Goal: Task Accomplishment & Management: Complete application form

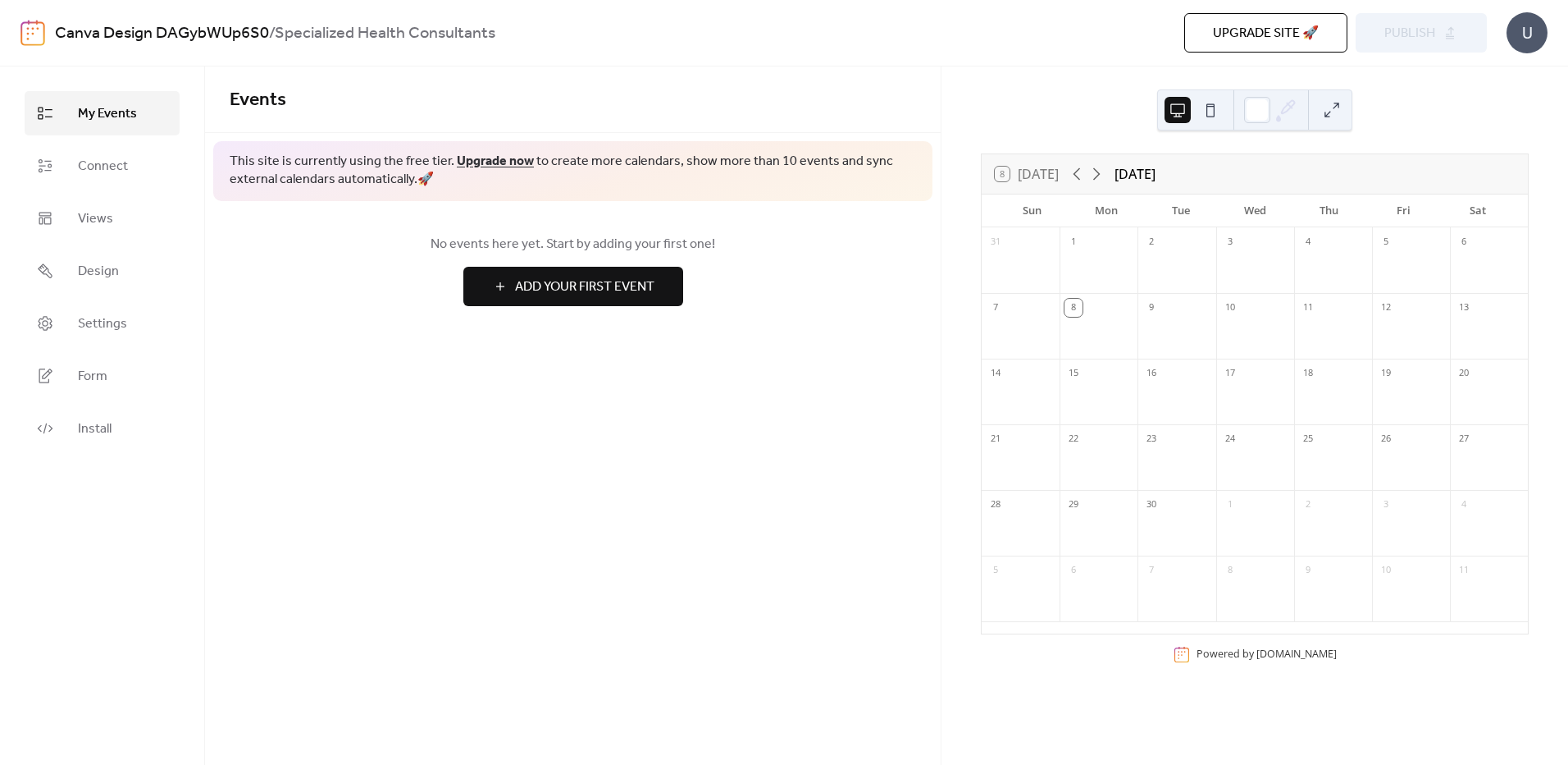
click at [568, 277] on span "Add Your First Event" at bounding box center [585, 286] width 140 height 19
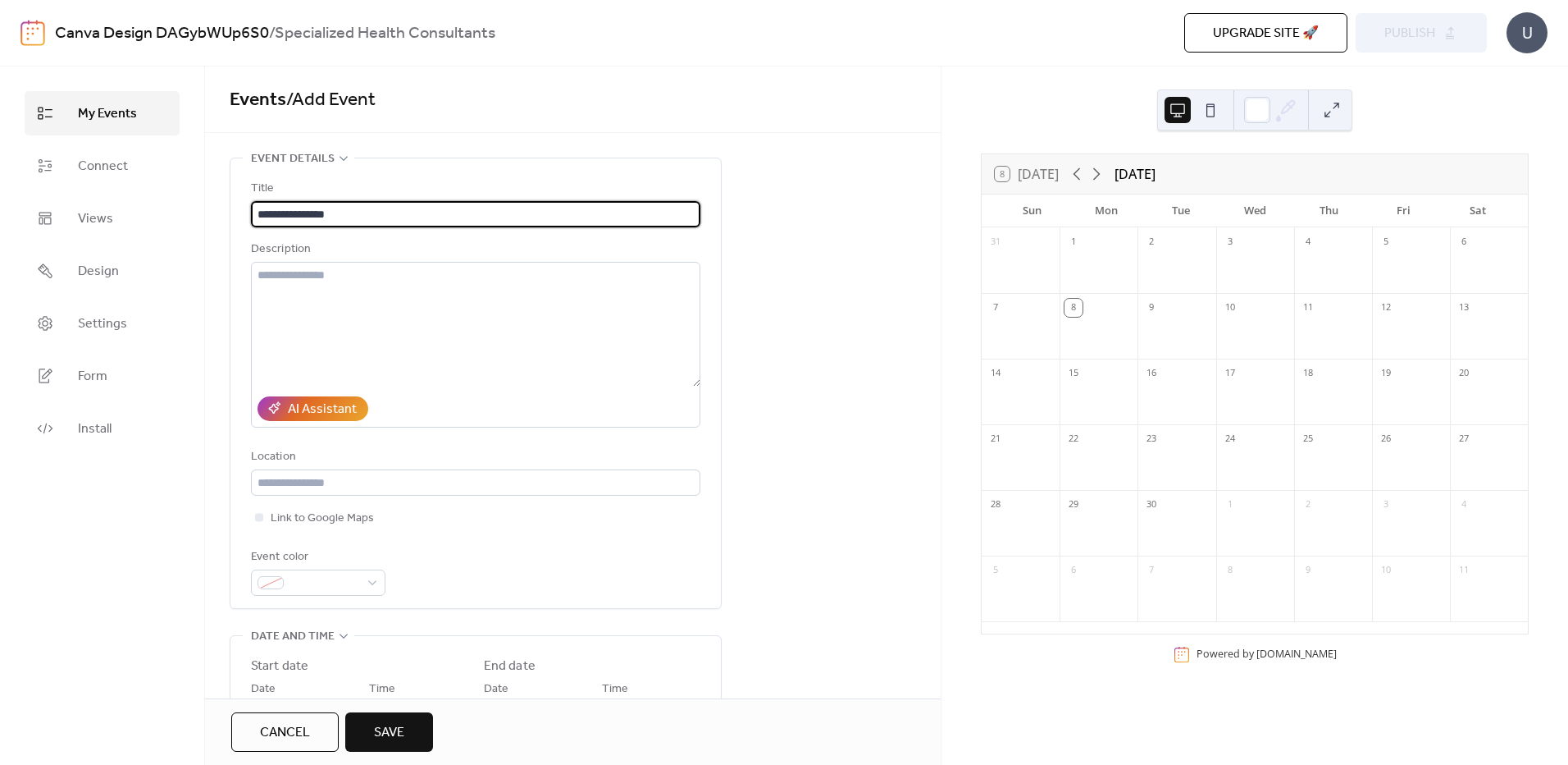
type input "**********"
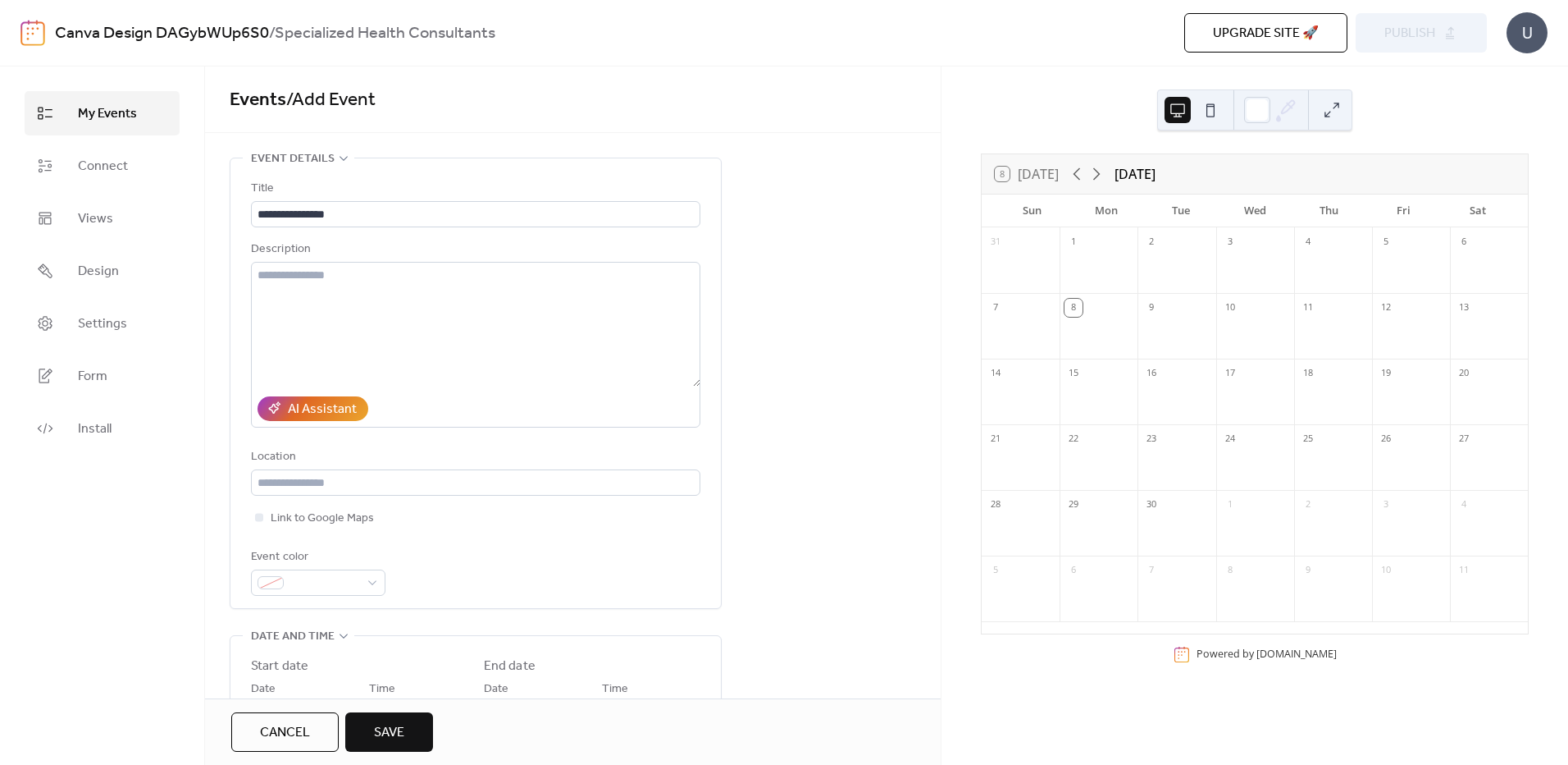
click at [1156, 172] on div "[DATE]" at bounding box center [1135, 173] width 41 height 19
click at [289, 730] on span "Cancel" at bounding box center [285, 732] width 50 height 19
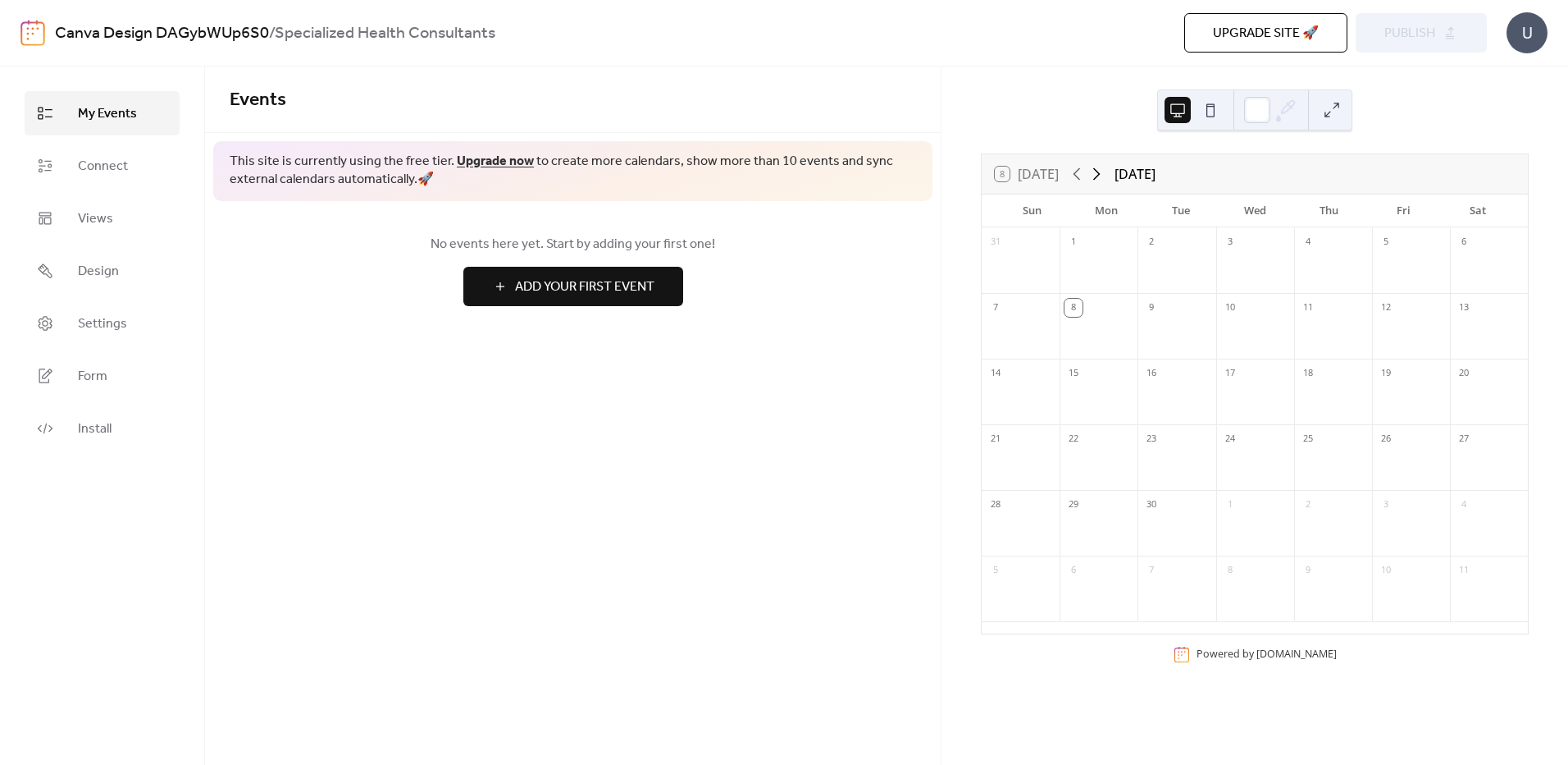
click at [1100, 173] on icon at bounding box center [1096, 173] width 19 height 19
click at [581, 280] on span "Add Your First Event" at bounding box center [585, 286] width 140 height 19
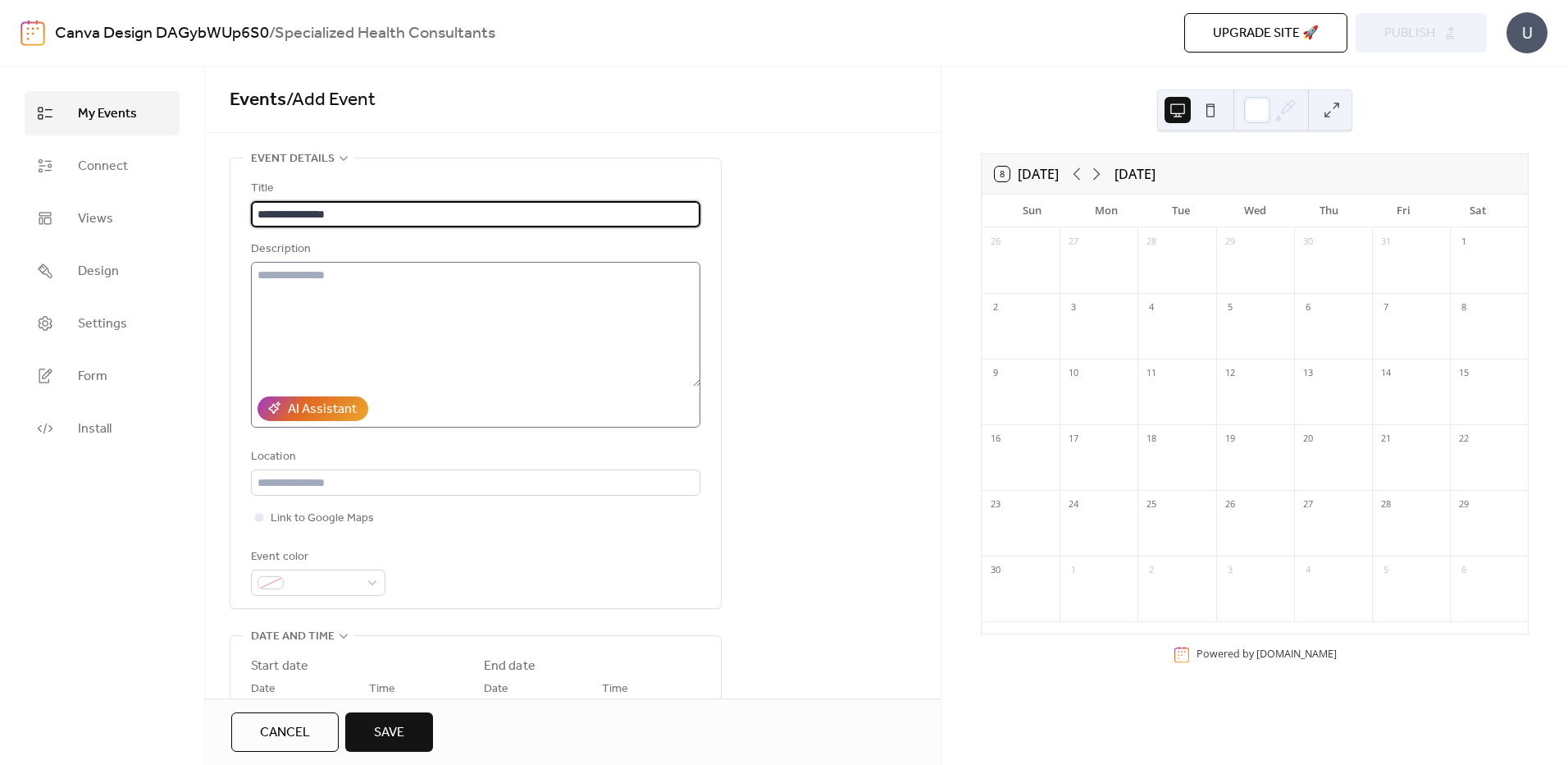
type input "**********"
click at [582, 276] on textarea at bounding box center [476, 323] width 449 height 124
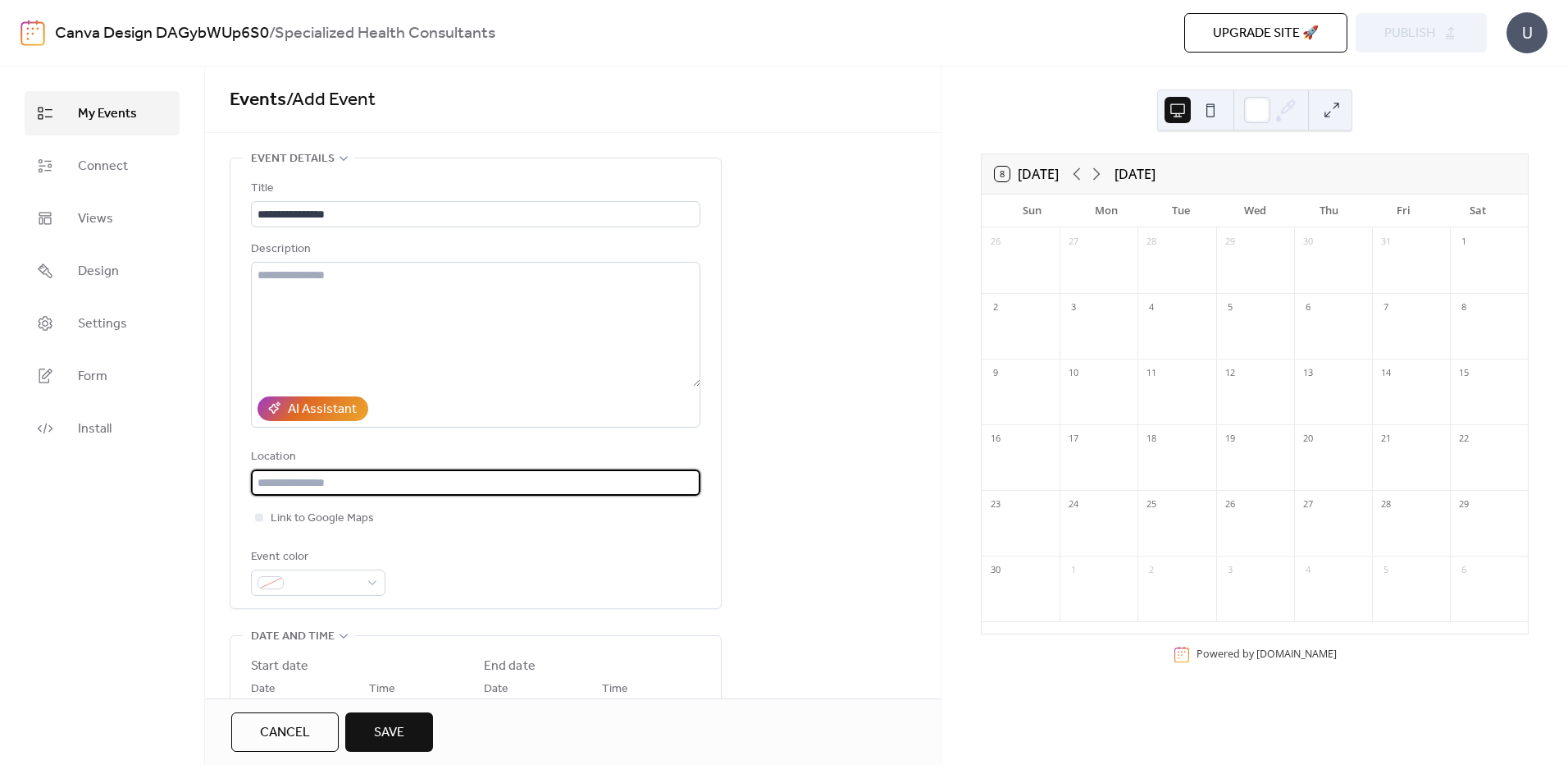
click at [334, 479] on input "text" at bounding box center [476, 482] width 449 height 27
type input "*"
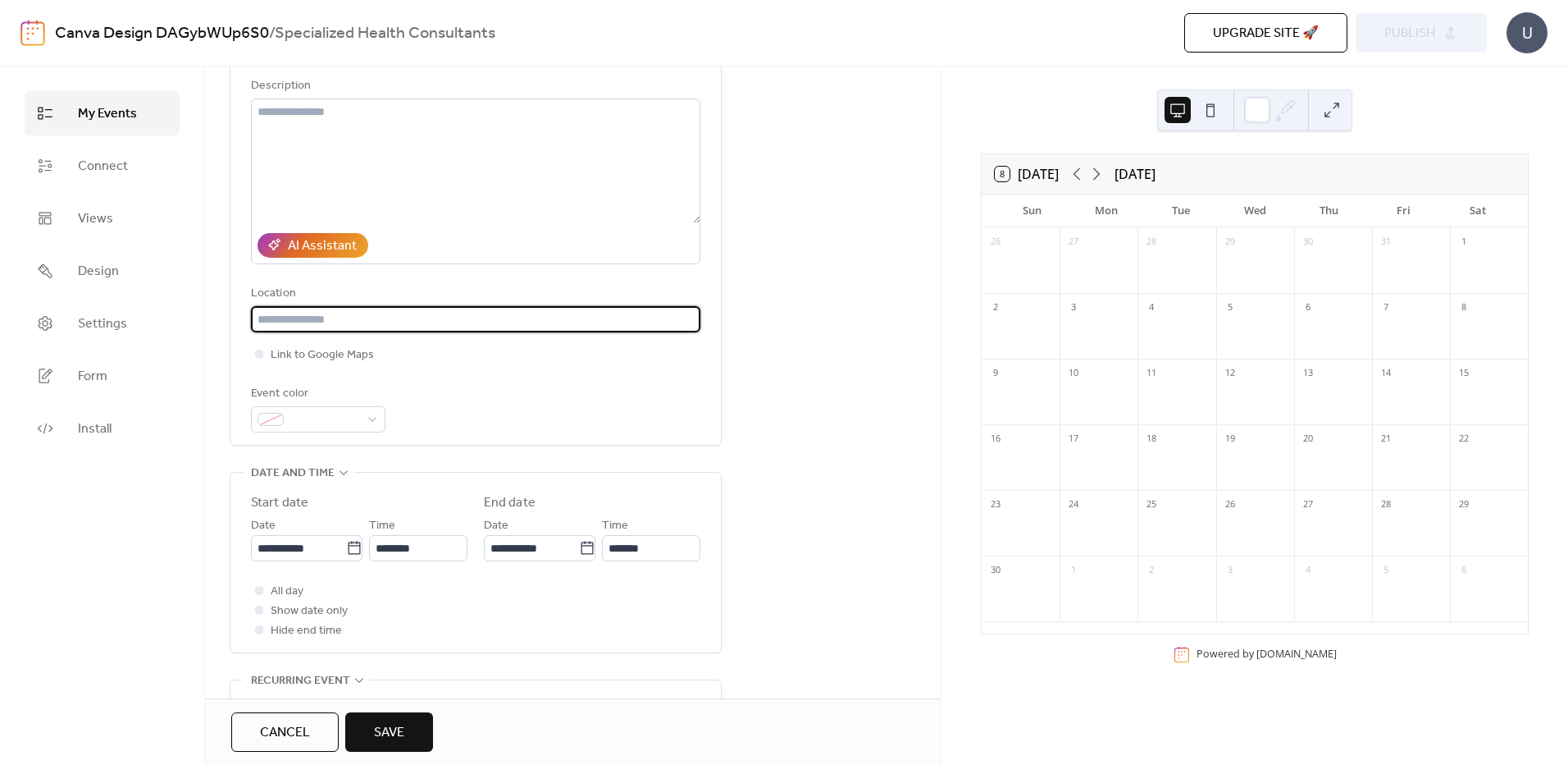
scroll to position [164, 0]
click at [313, 417] on span at bounding box center [325, 419] width 69 height 19
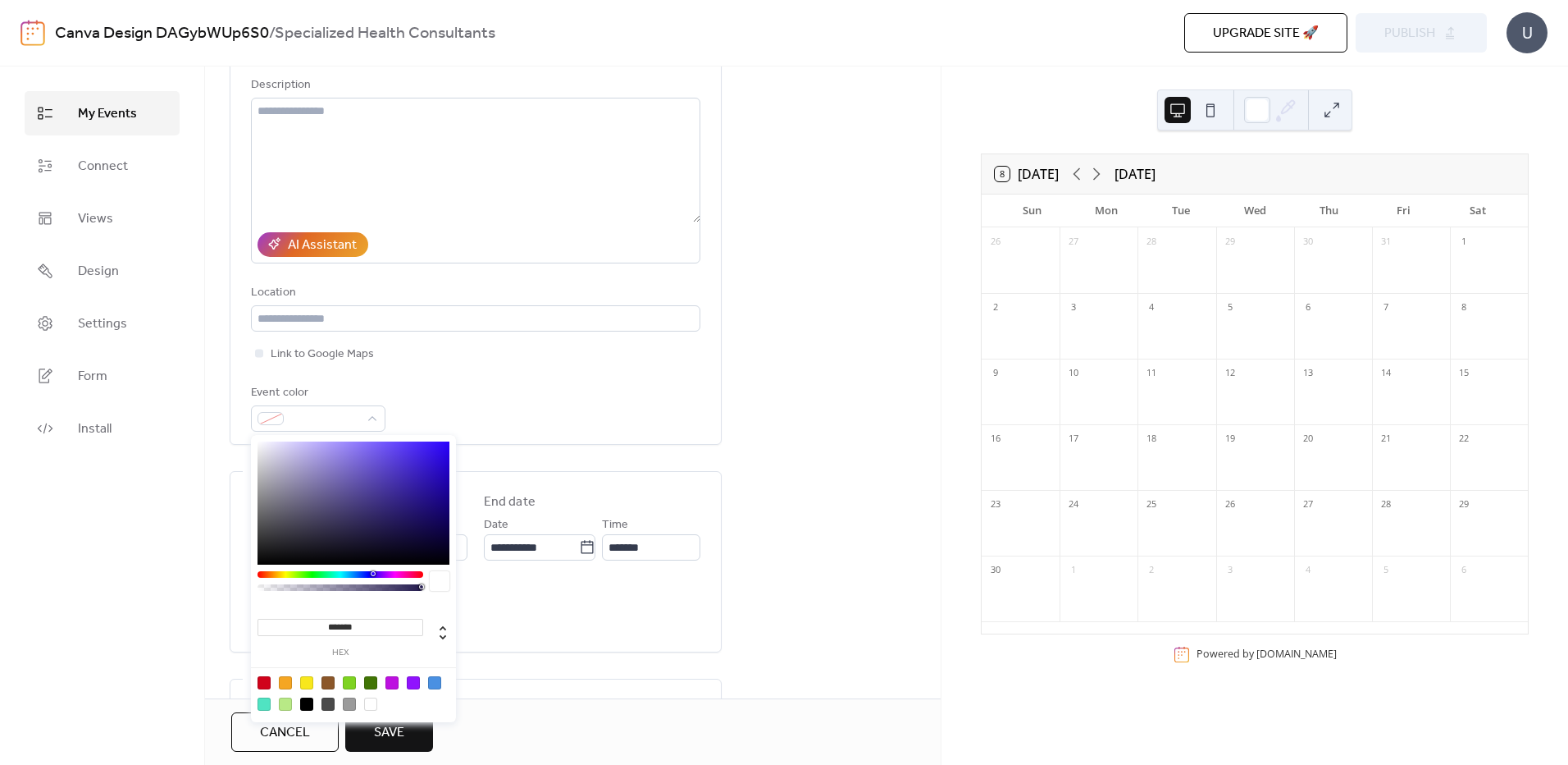
click at [262, 701] on div at bounding box center [264, 704] width 13 height 13
type input "*******"
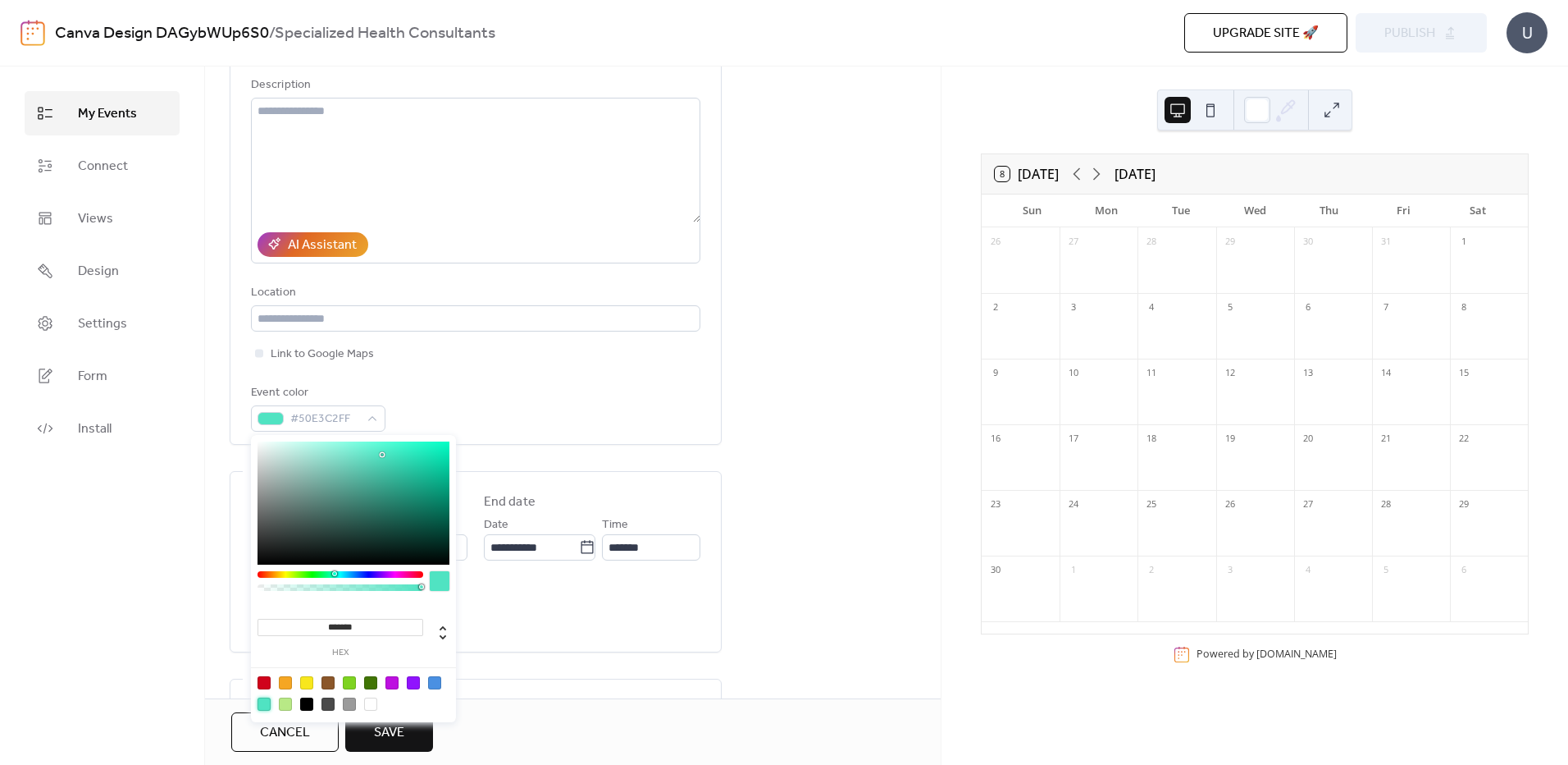
click at [545, 396] on div "Event color #50E3C2FF" at bounding box center [476, 407] width 449 height 49
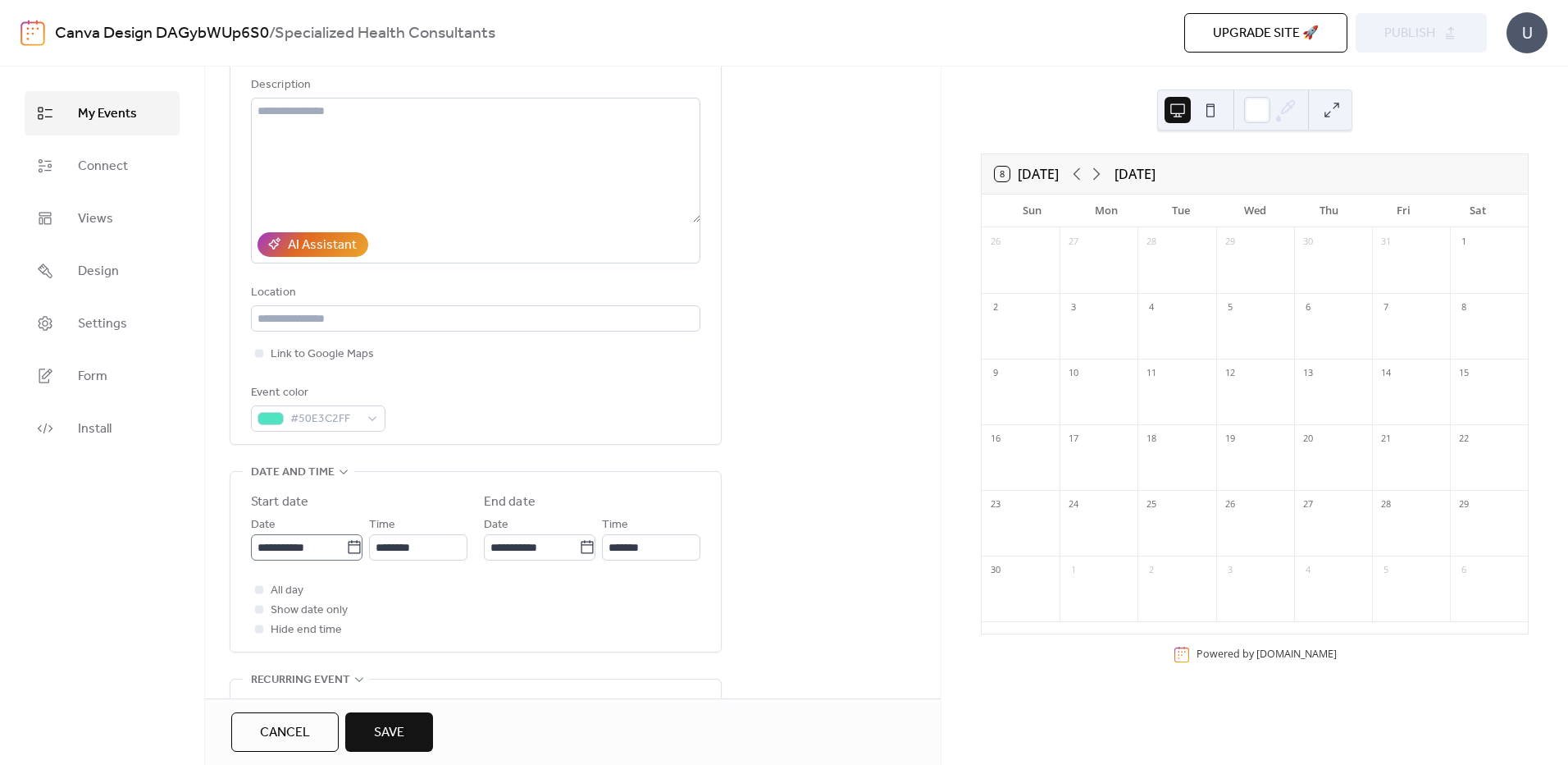
click at [355, 546] on icon at bounding box center [353, 546] width 12 height 13
click at [346, 546] on input "**********" at bounding box center [298, 547] width 95 height 27
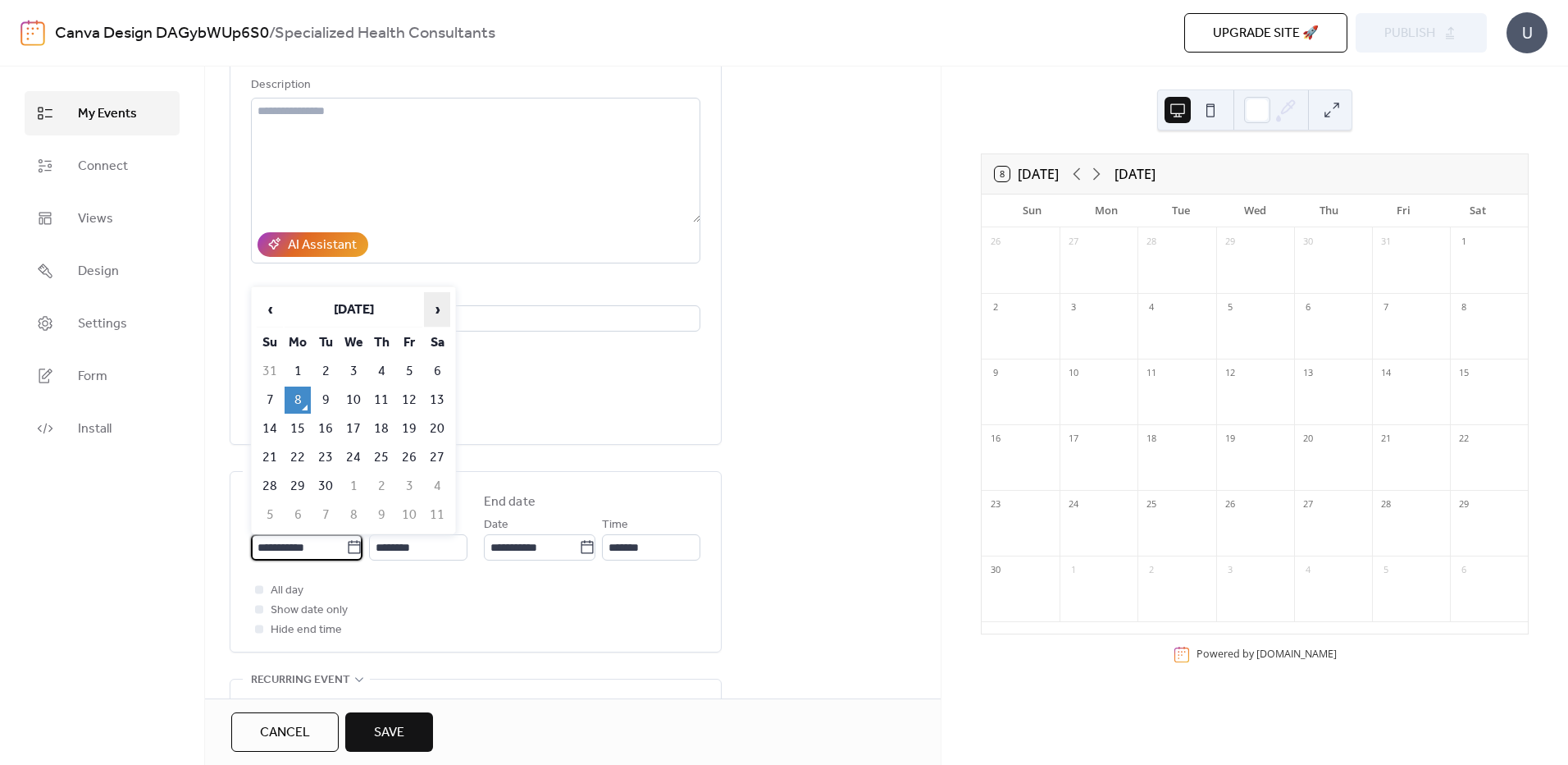
click at [439, 309] on span "›" at bounding box center [437, 309] width 25 height 33
click at [438, 309] on span "›" at bounding box center [437, 309] width 25 height 33
click at [377, 400] on td "6" at bounding box center [381, 400] width 27 height 27
type input "**********"
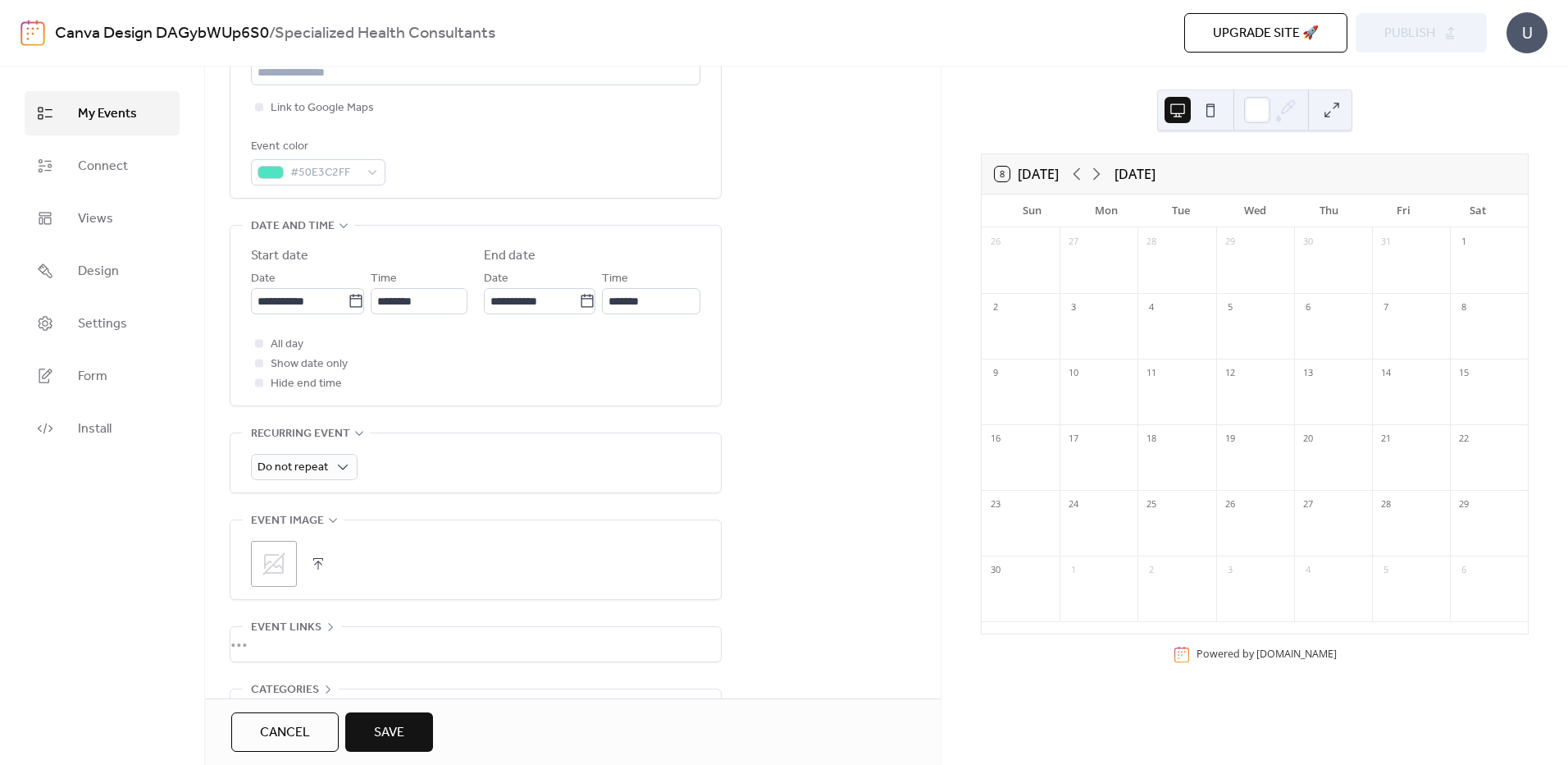
scroll to position [493, 0]
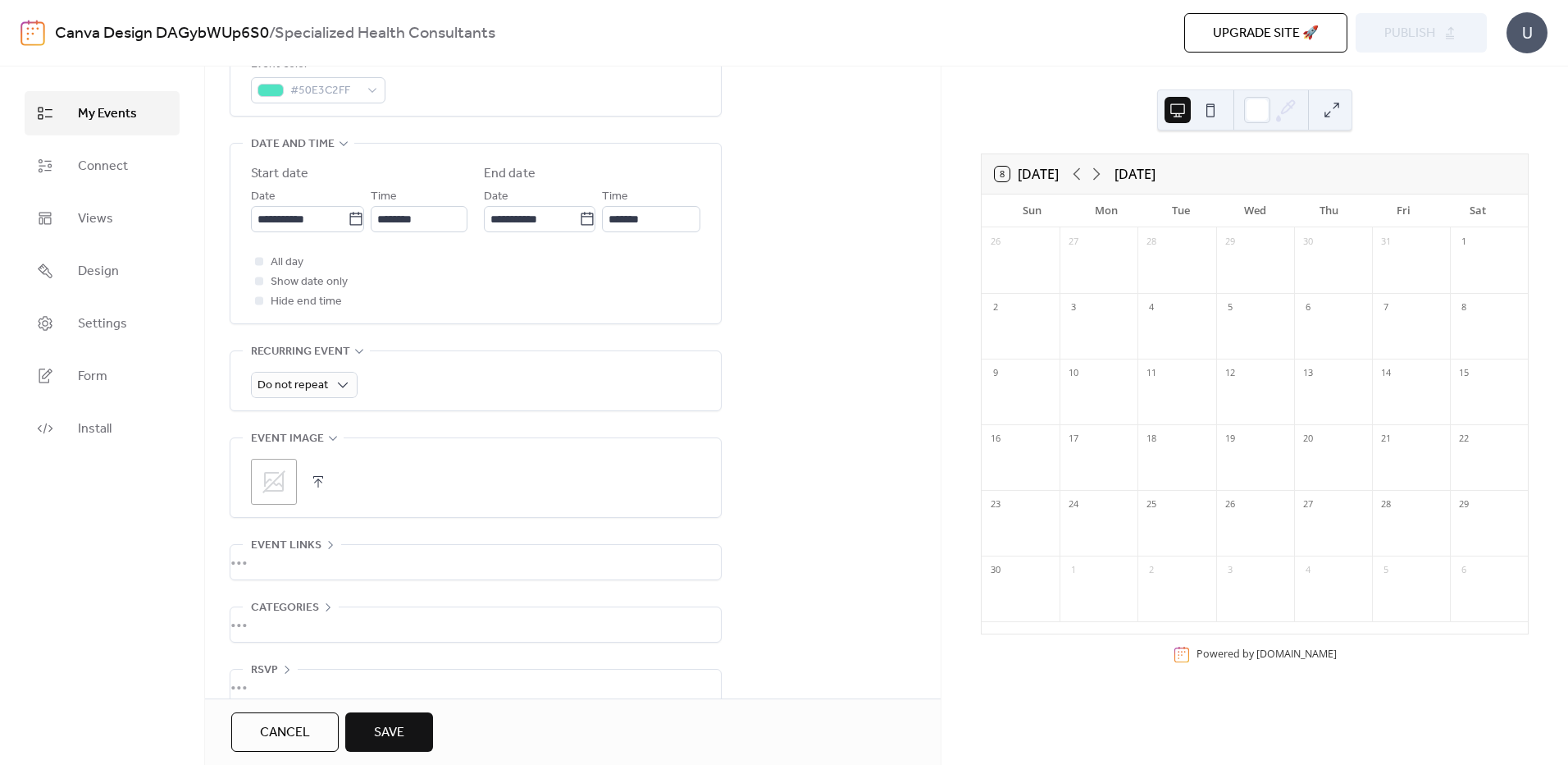
click at [285, 480] on icon at bounding box center [273, 481] width 27 height 27
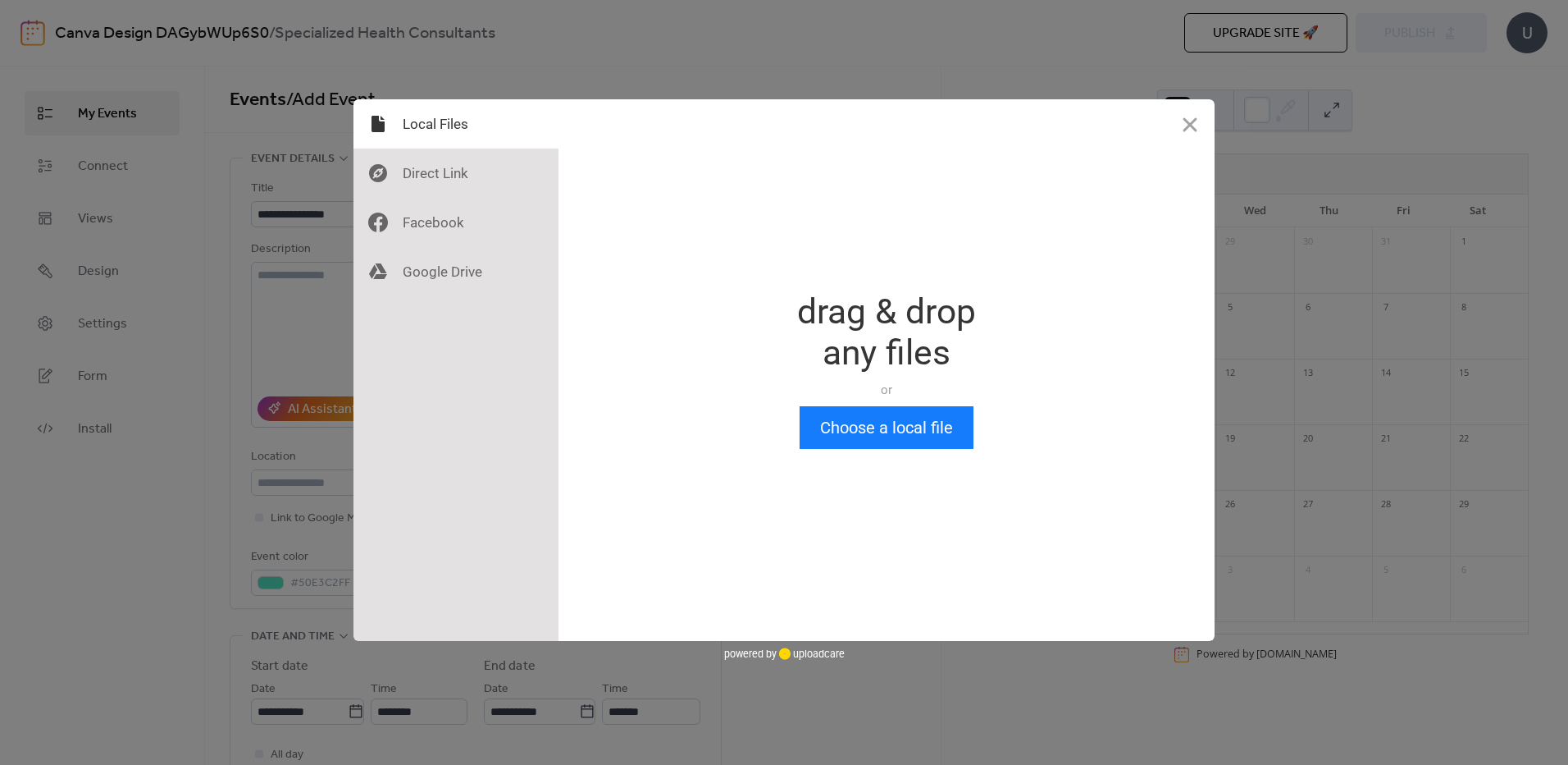
scroll to position [0, 0]
click at [1193, 124] on button "Close" at bounding box center [1190, 123] width 49 height 49
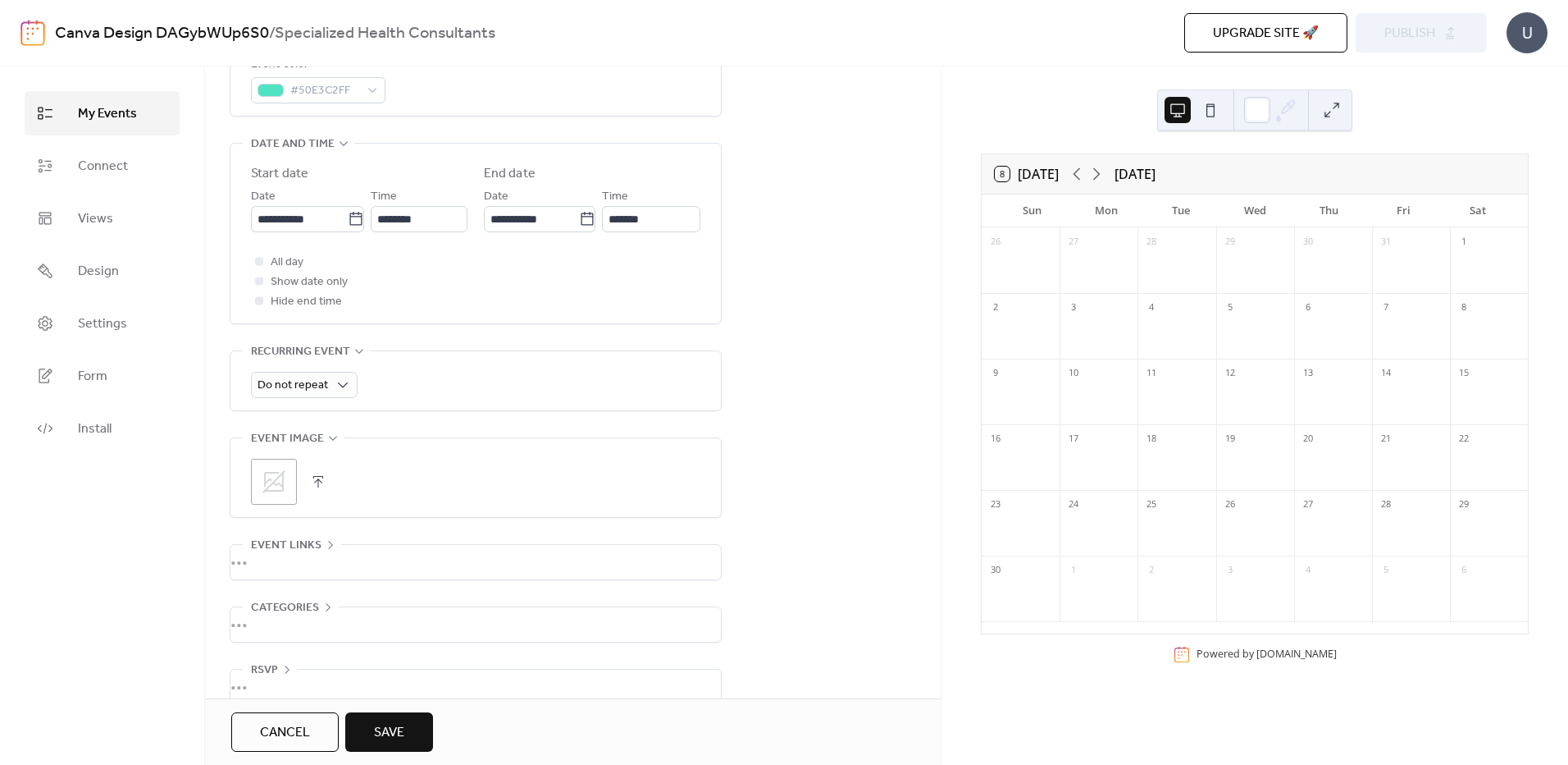
scroll to position [520, 0]
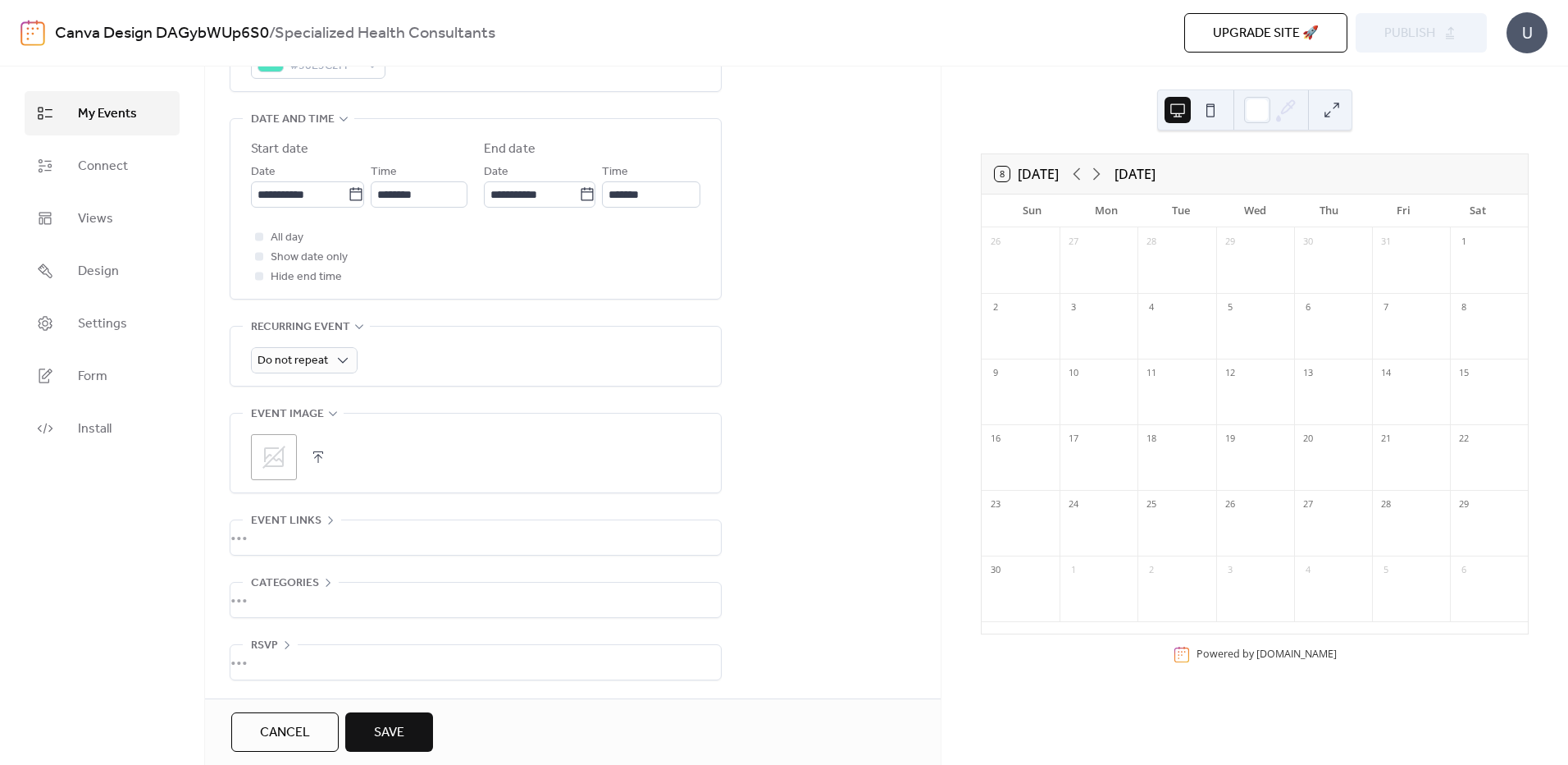
click at [261, 657] on div "•••" at bounding box center [475, 662] width 490 height 34
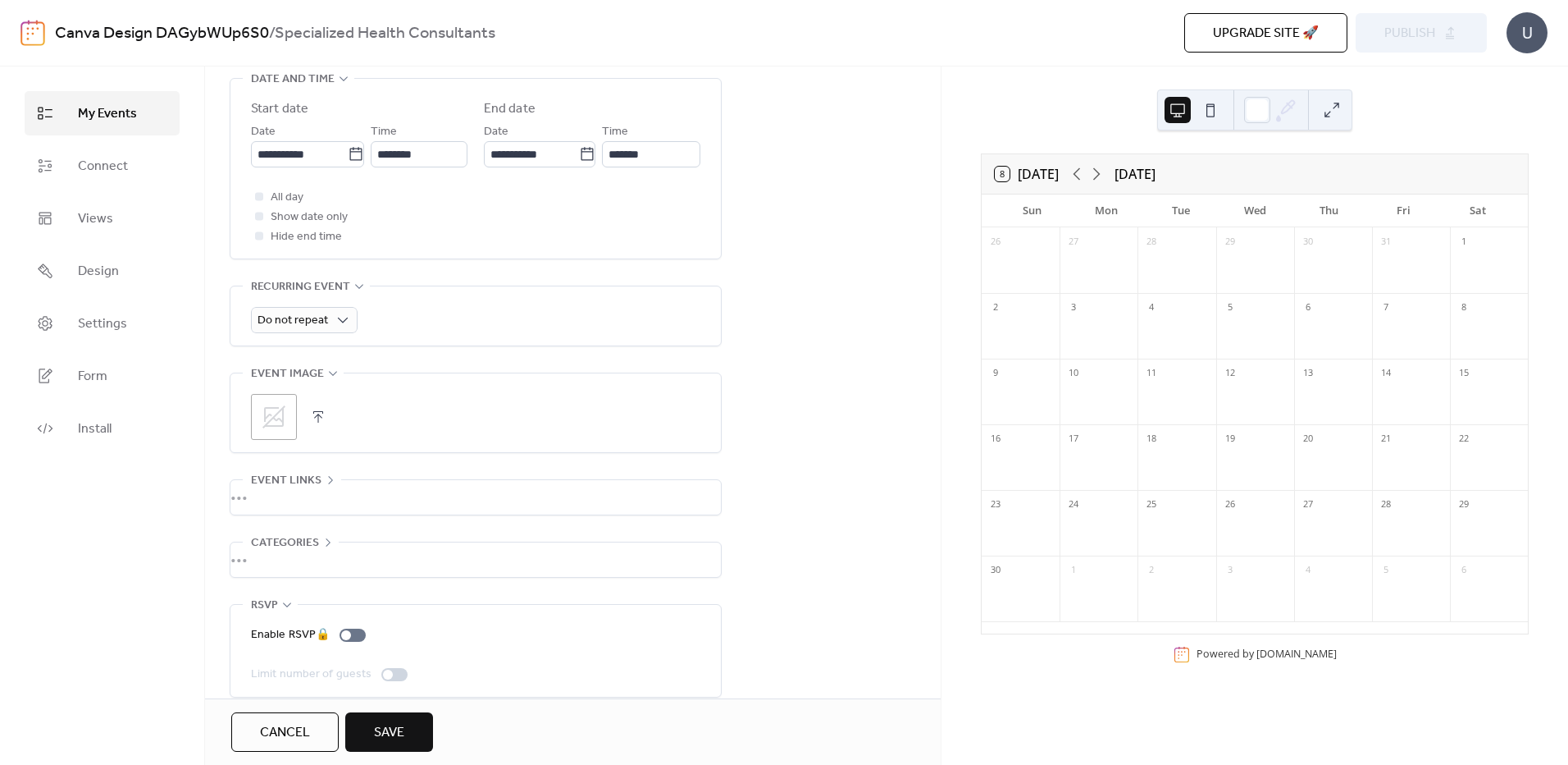
scroll to position [577, 0]
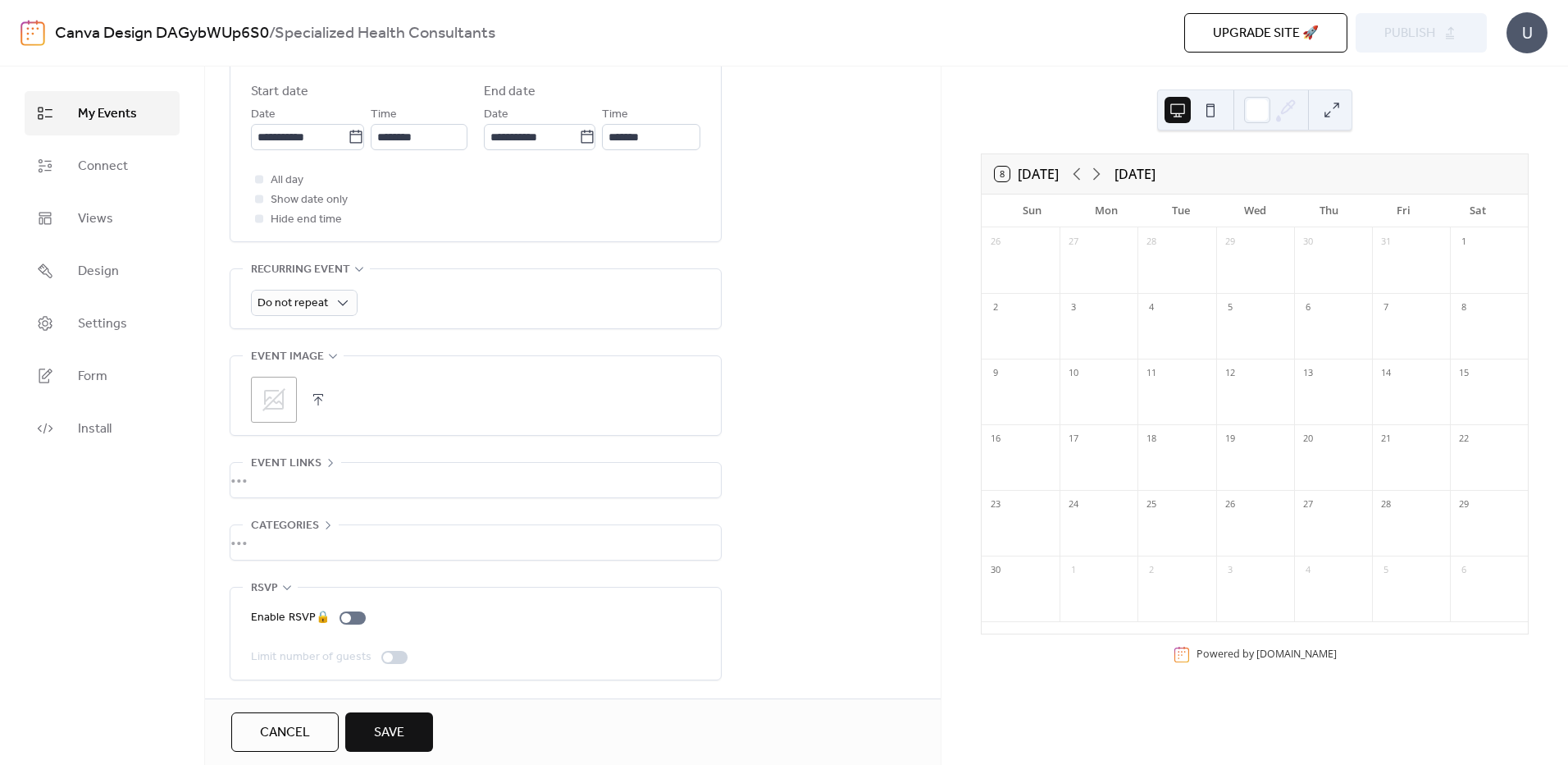
click at [282, 534] on div "•••" at bounding box center [475, 541] width 490 height 34
click at [291, 467] on div "•••" at bounding box center [475, 476] width 490 height 34
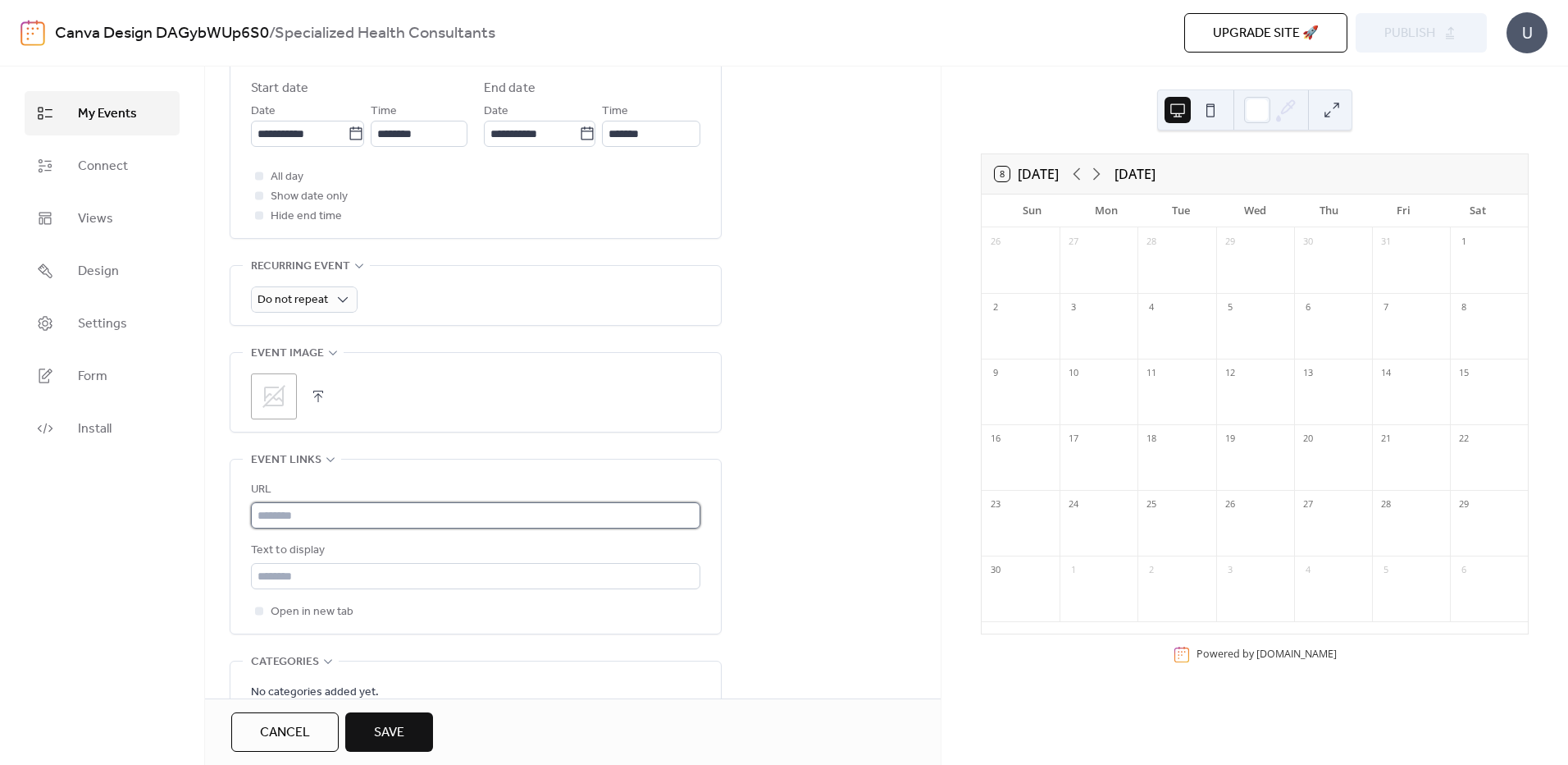
click at [317, 523] on input "text" at bounding box center [476, 515] width 449 height 27
paste input "**********"
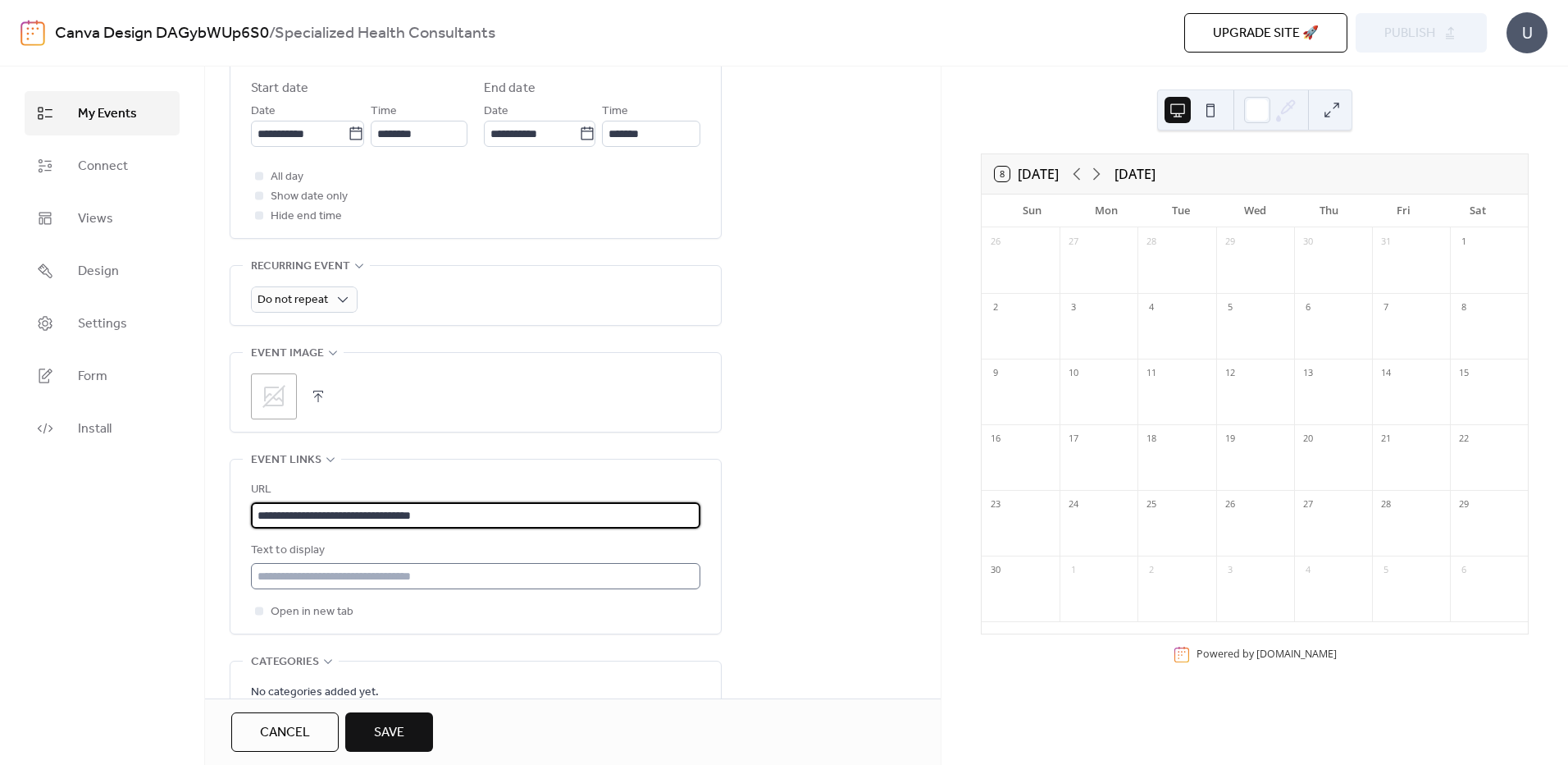
type input "**********"
click at [366, 581] on input "text" at bounding box center [476, 575] width 449 height 27
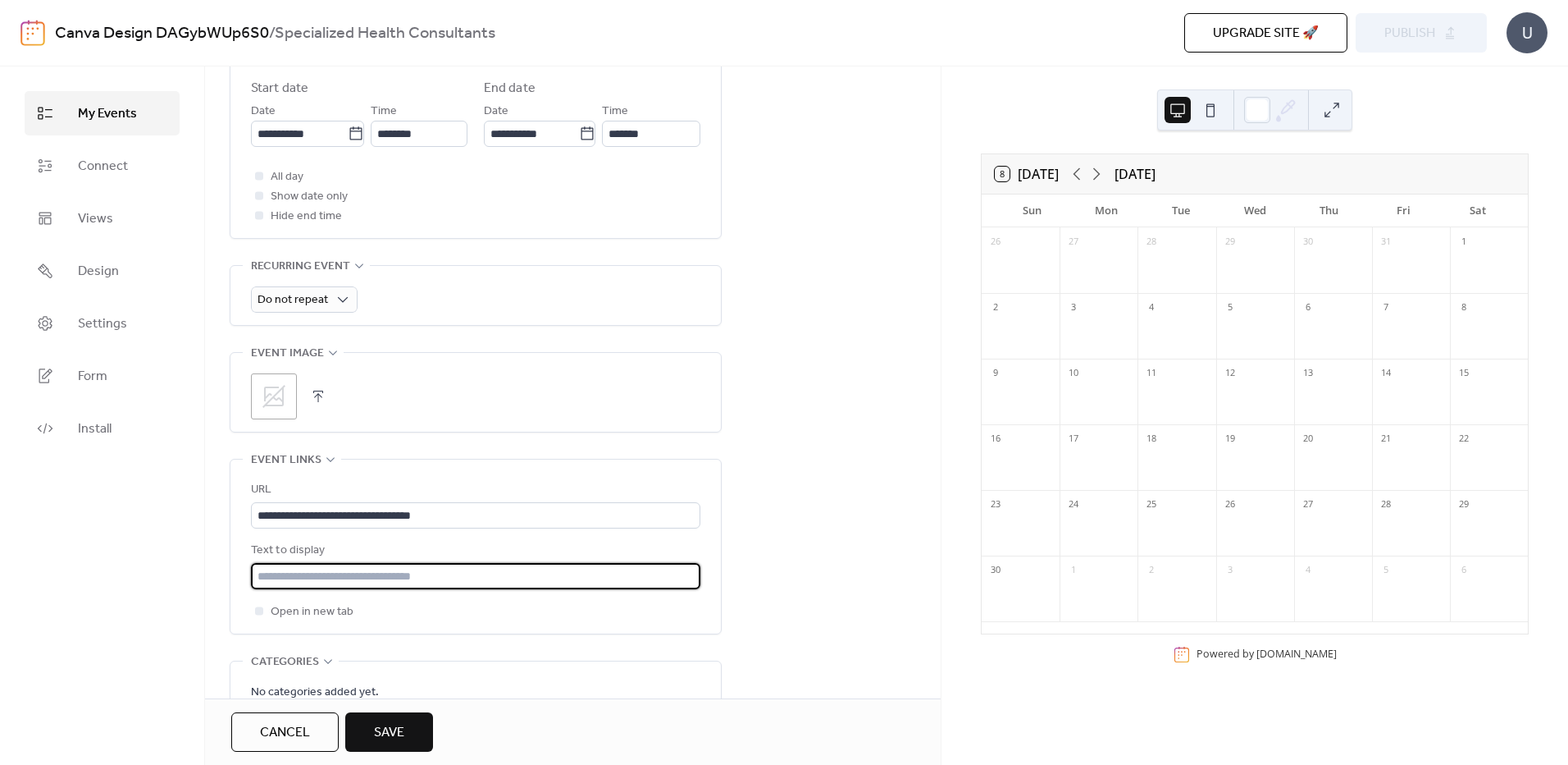
drag, startPoint x: 479, startPoint y: 570, endPoint x: 232, endPoint y: 575, distance: 247.1
click at [232, 575] on div "**********" at bounding box center [475, 546] width 490 height 174
type input "*"
type input "**********"
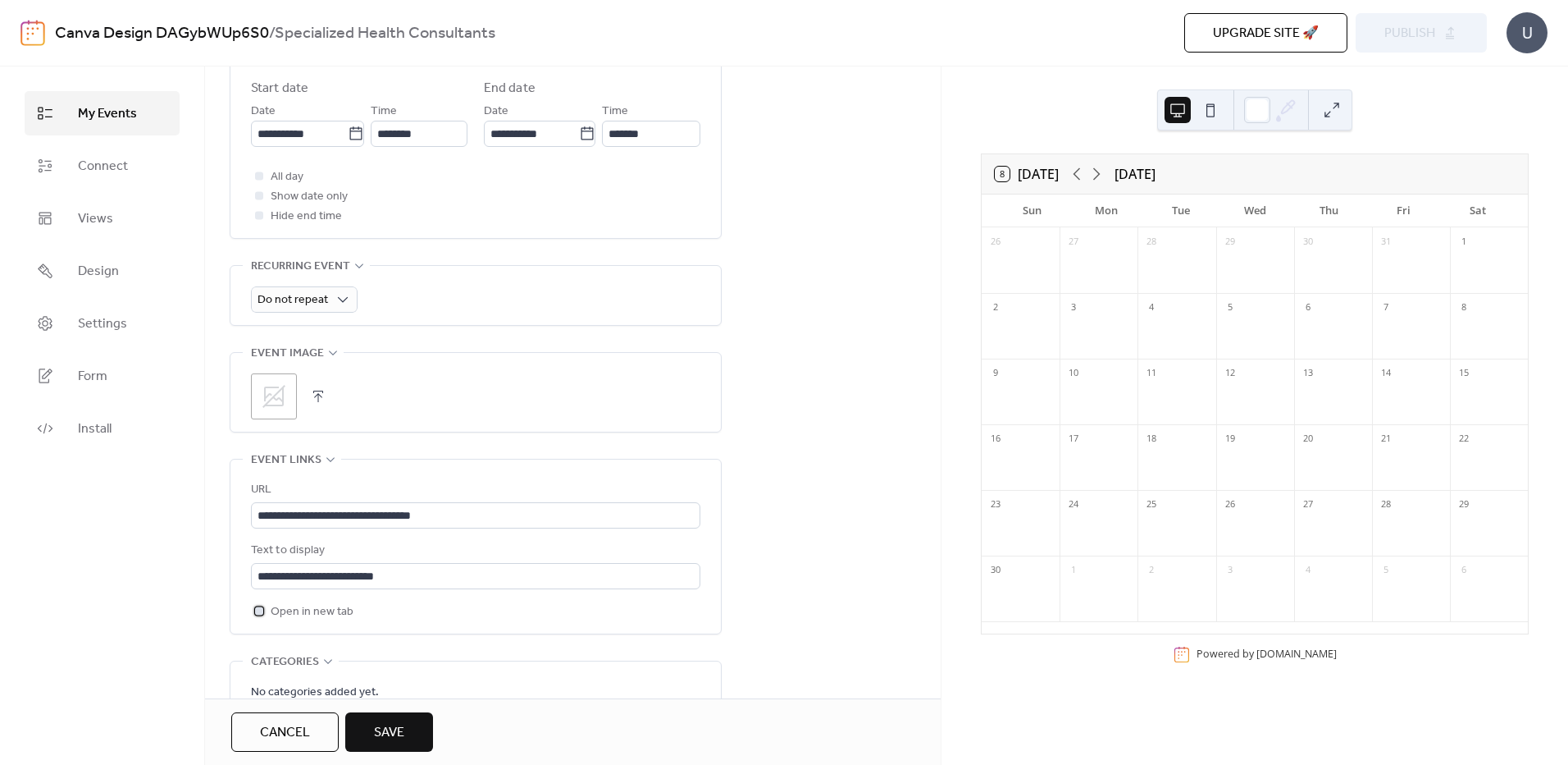
click at [256, 613] on div at bounding box center [259, 610] width 8 height 8
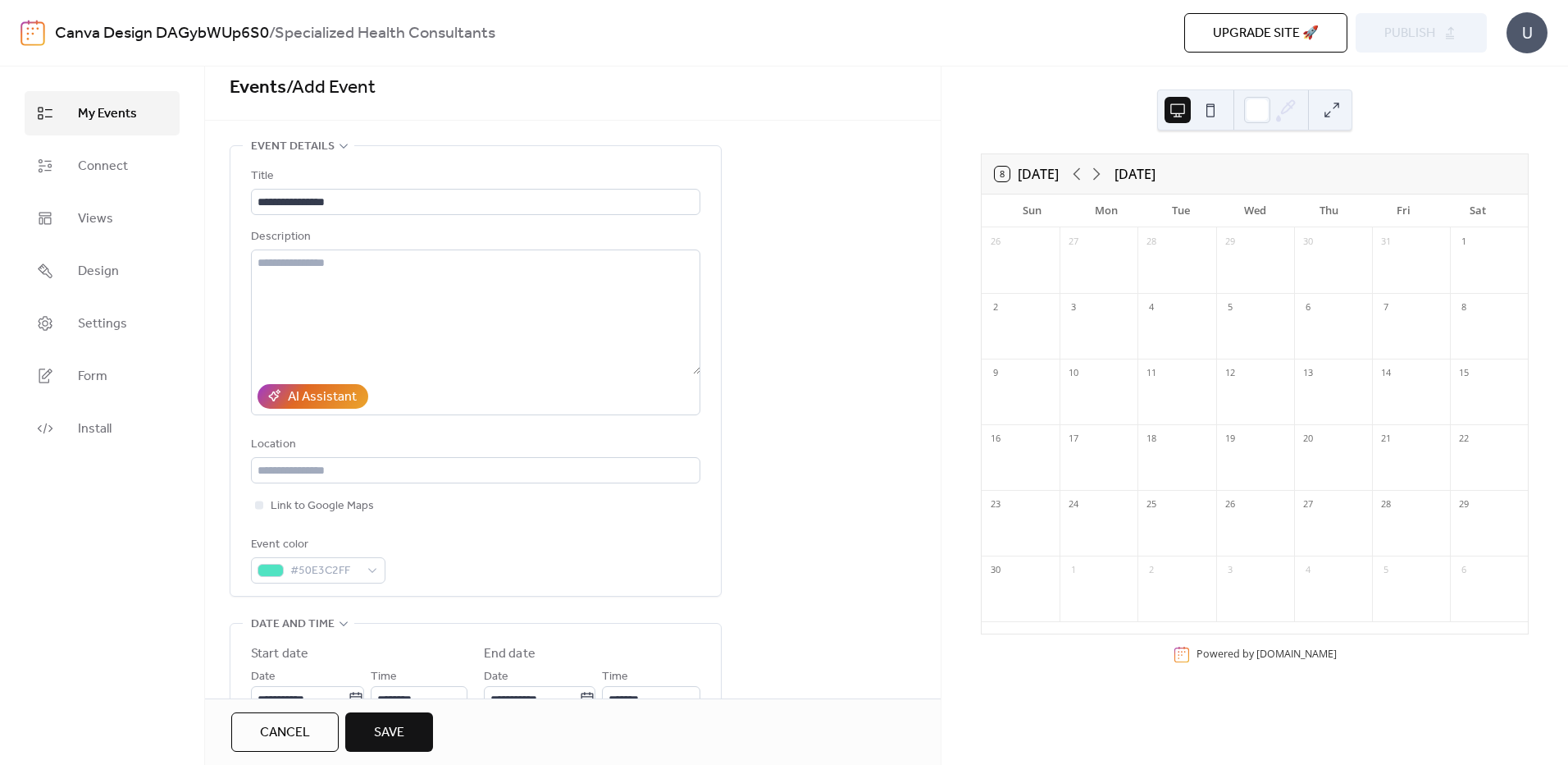
scroll to position [0, 0]
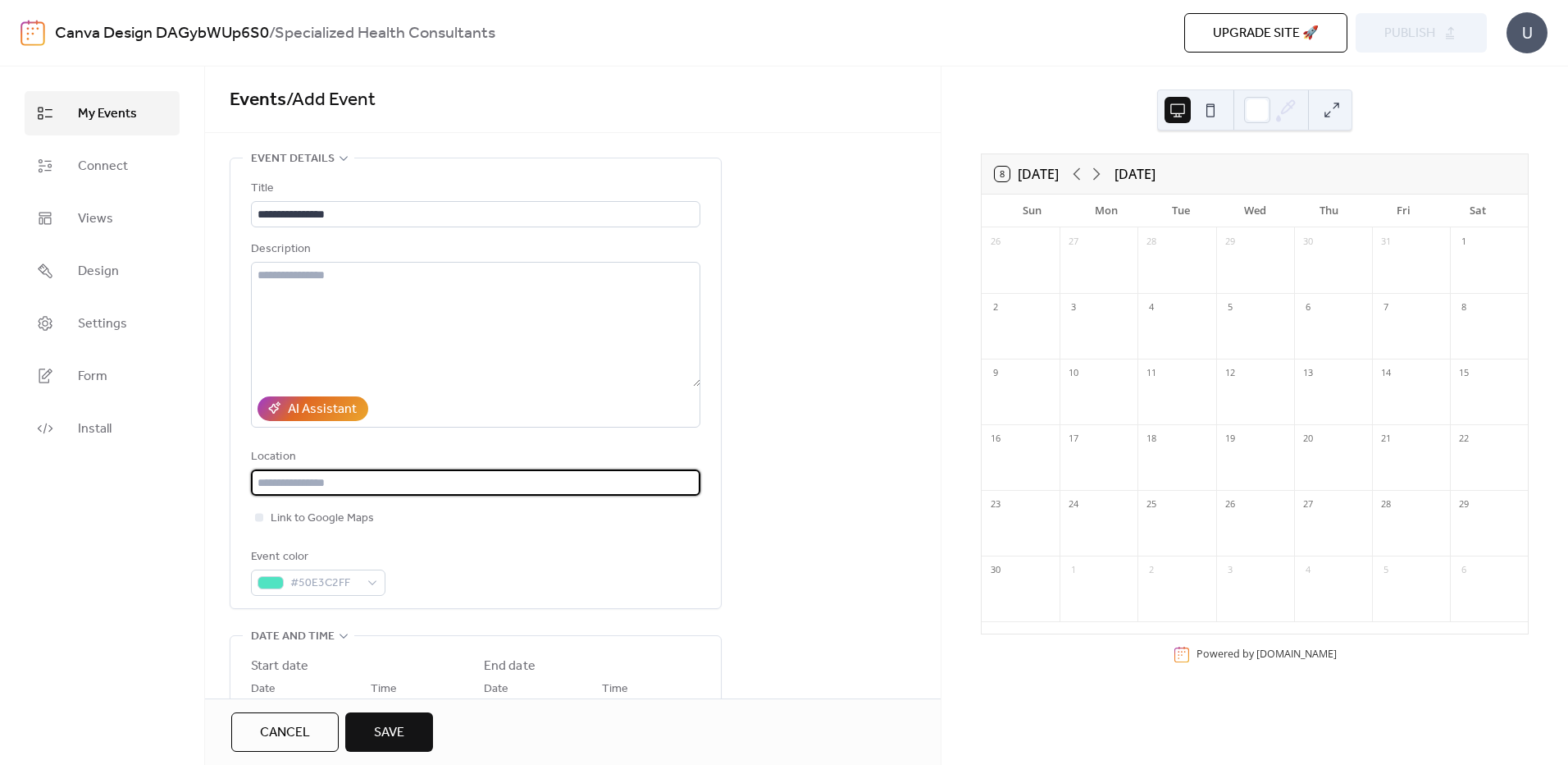
click at [458, 476] on input "text" at bounding box center [476, 482] width 449 height 27
type input "**********"
click at [384, 737] on span "Save" at bounding box center [388, 732] width 30 height 19
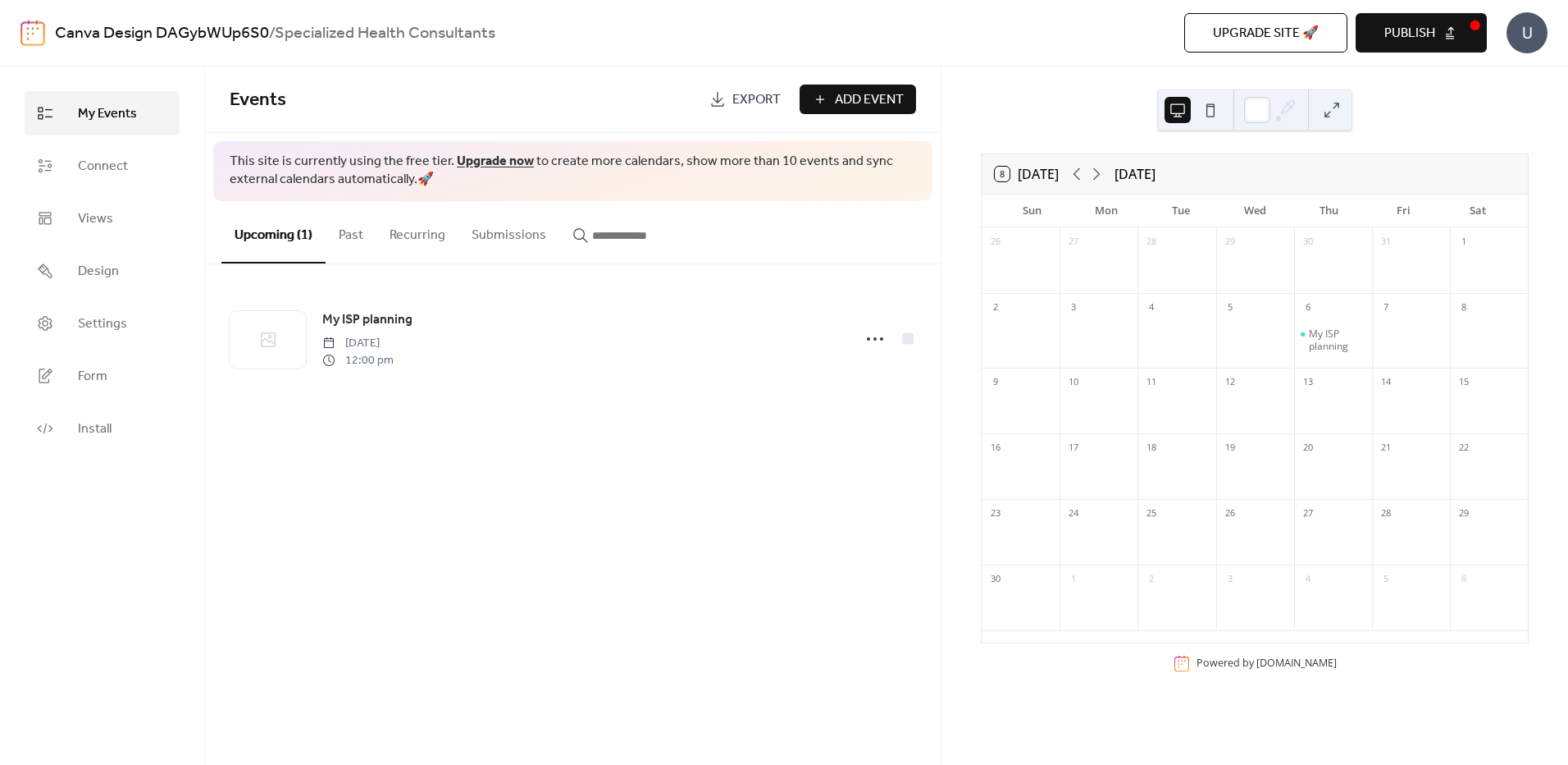
click at [1441, 33] on button "Publish" at bounding box center [1421, 32] width 132 height 40
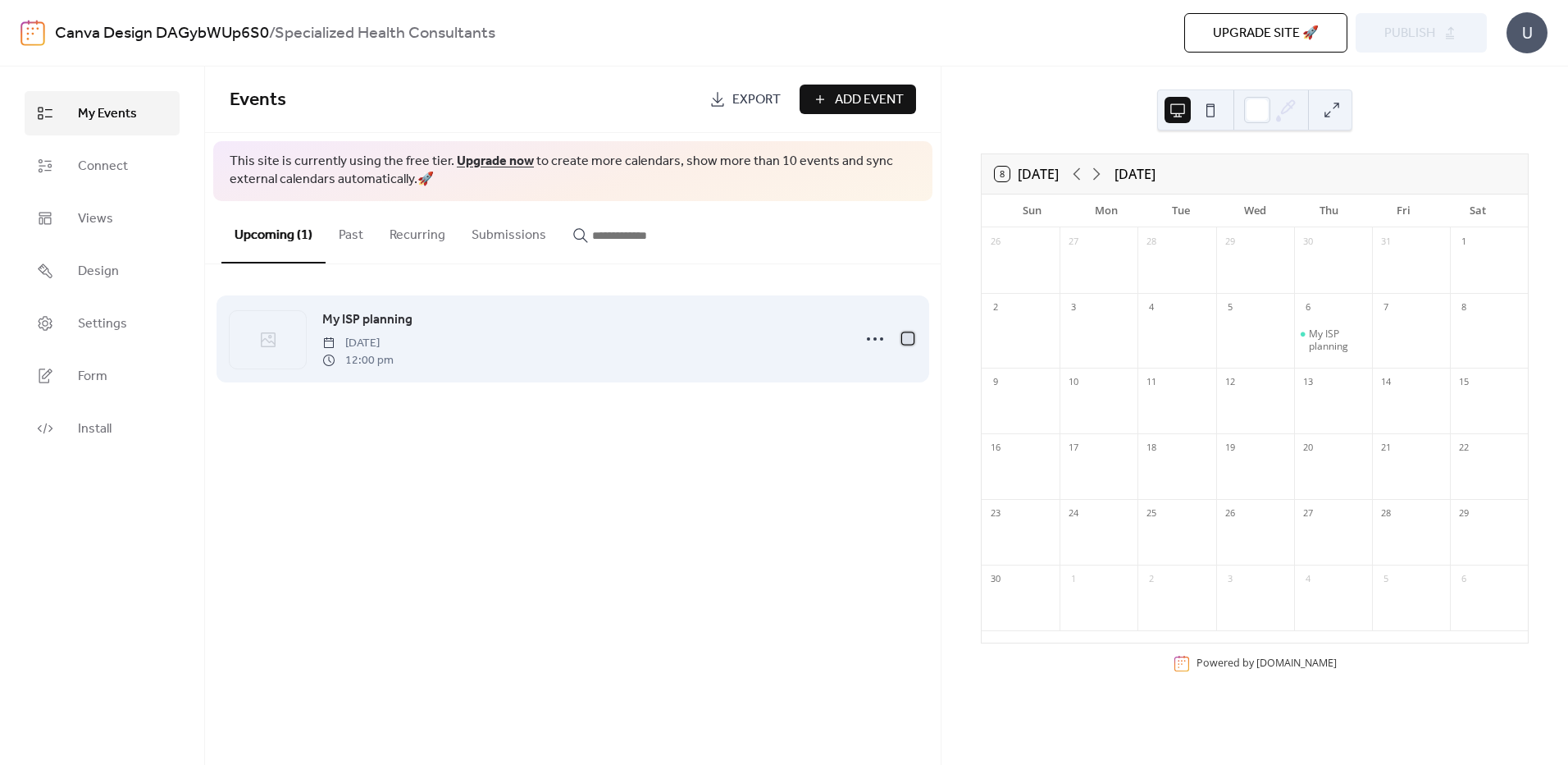
click at [909, 339] on div at bounding box center [907, 338] width 11 height 11
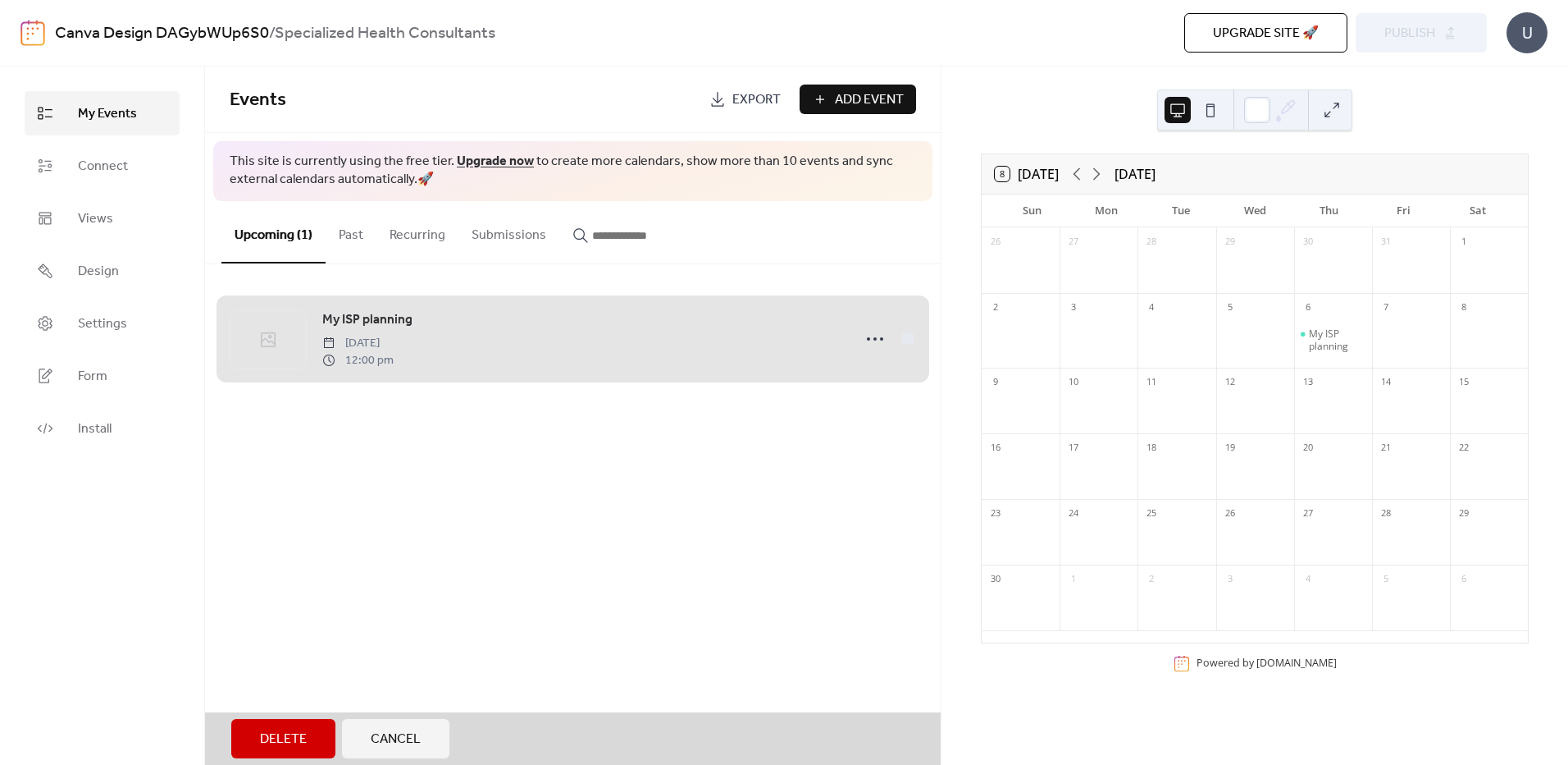
click at [852, 426] on div "Events Export Add Event This site is currently using the free tier. Upgrade now…" at bounding box center [573, 415] width 736 height 699
click at [914, 337] on div "My ISP planning [DATE] 12:00 pm" at bounding box center [573, 339] width 686 height 100
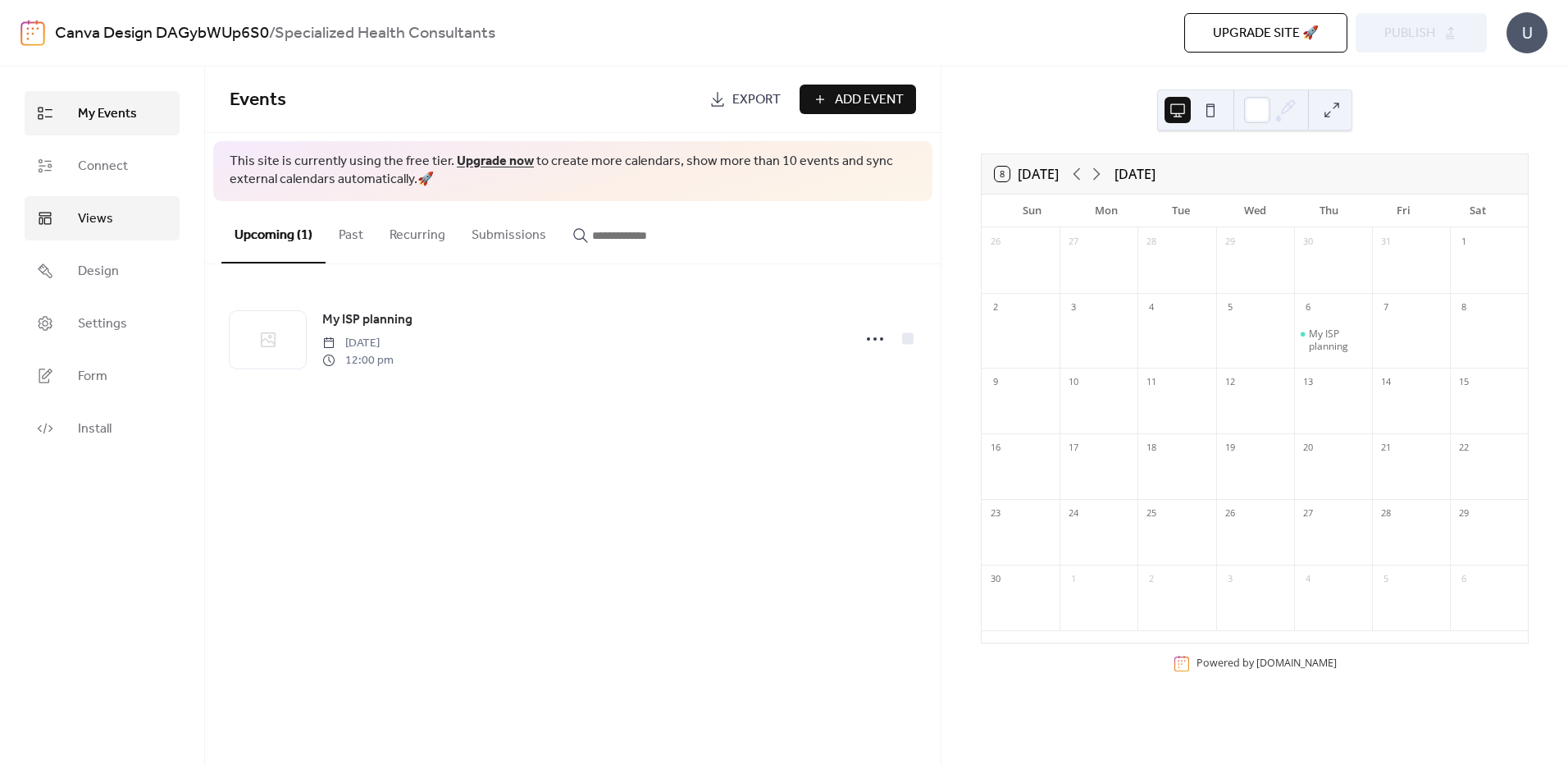
click at [110, 223] on span "Views" at bounding box center [96, 218] width 35 height 19
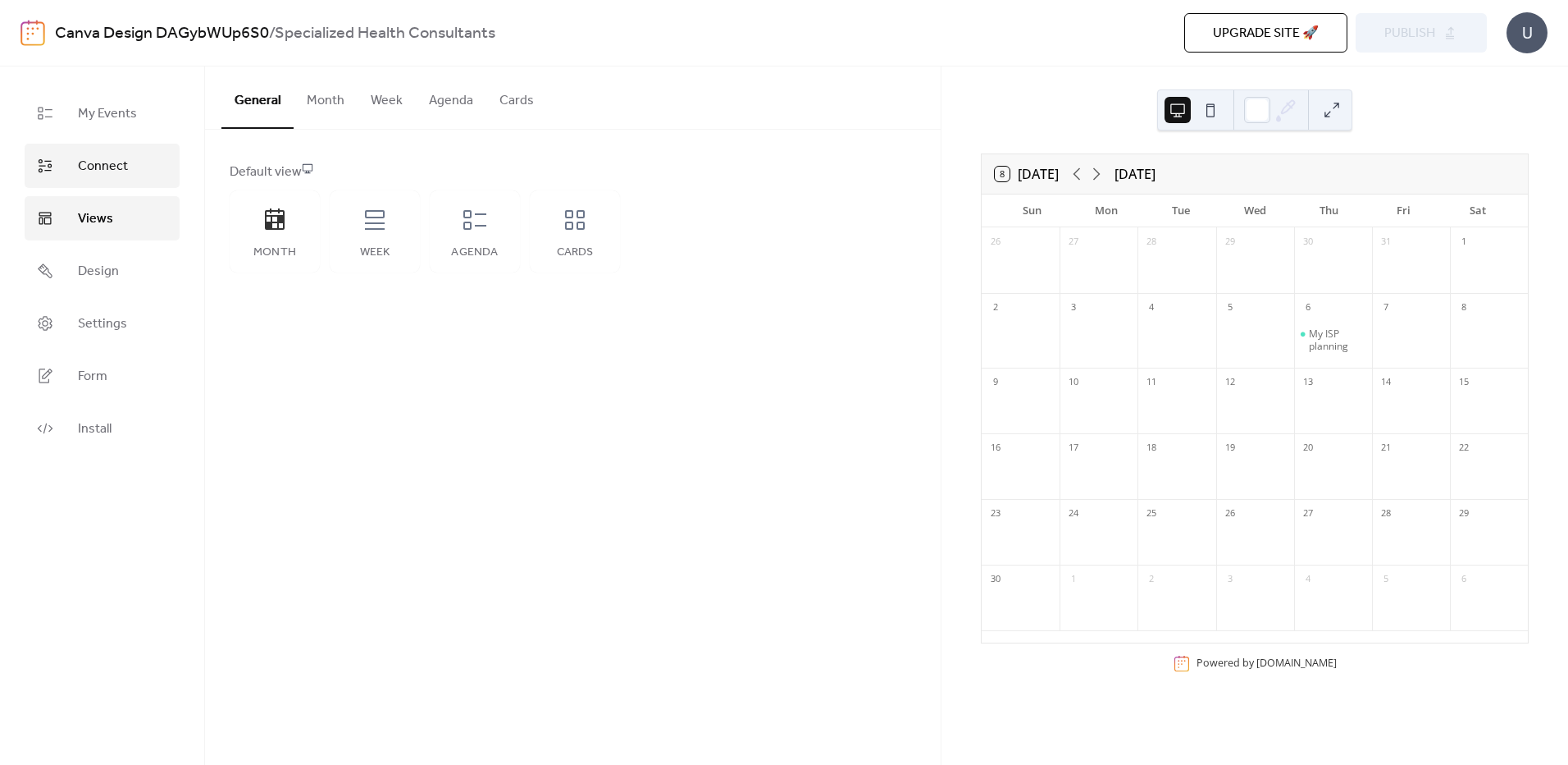
click at [101, 162] on span "Connect" at bounding box center [103, 166] width 50 height 19
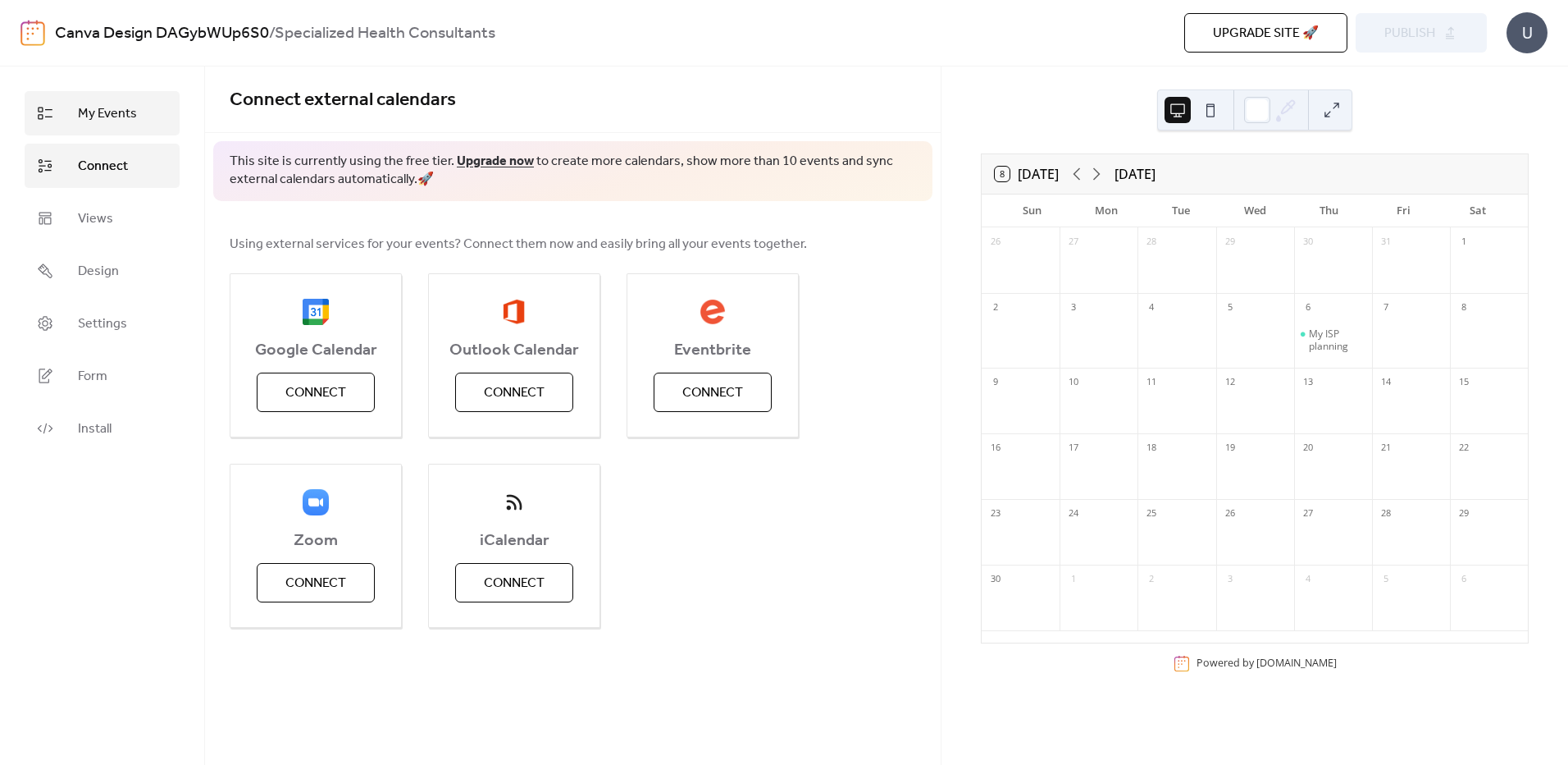
click at [105, 96] on link "My Events" at bounding box center [102, 113] width 155 height 44
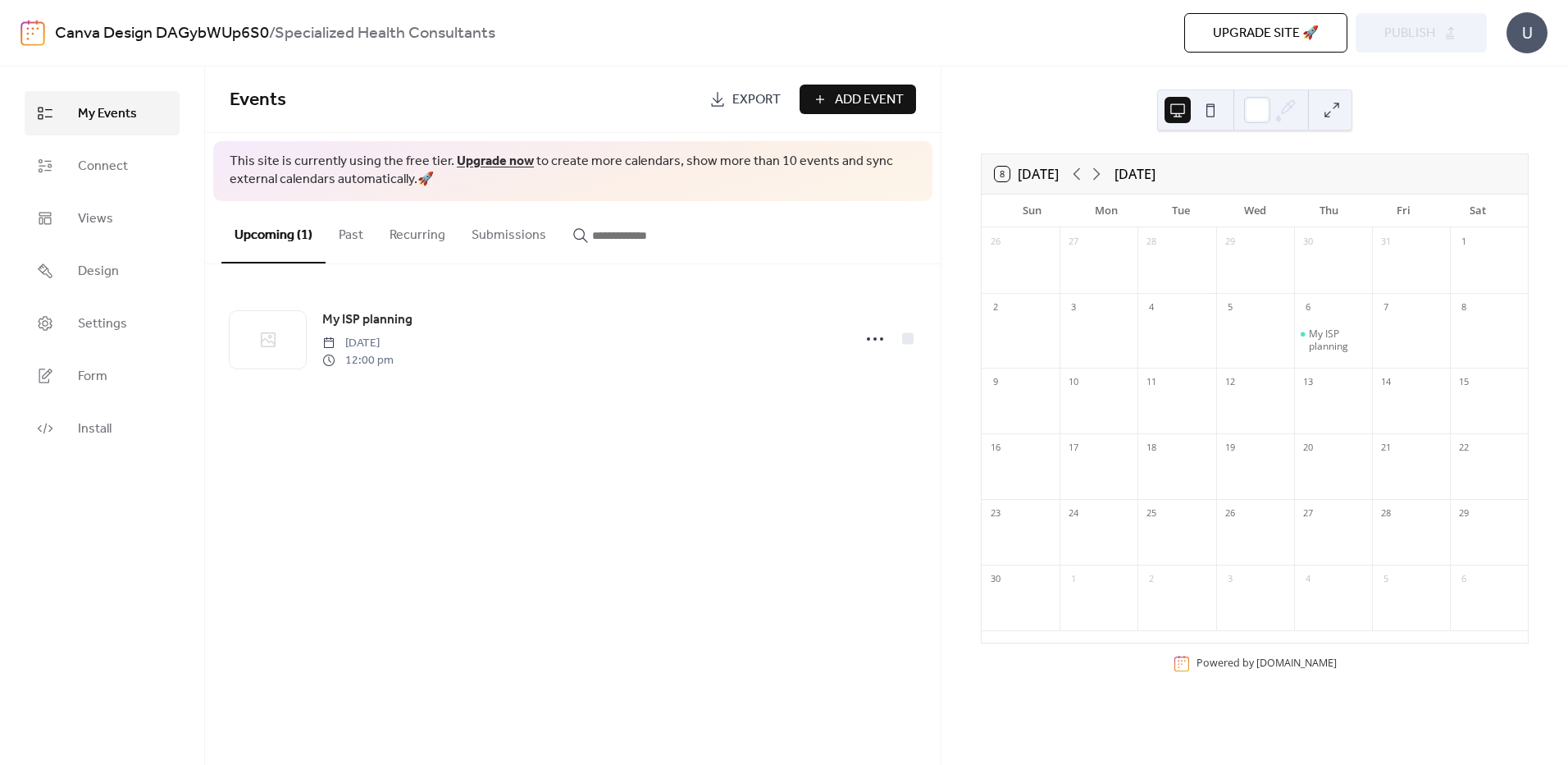
click at [486, 159] on link "Upgrade now" at bounding box center [495, 161] width 77 height 26
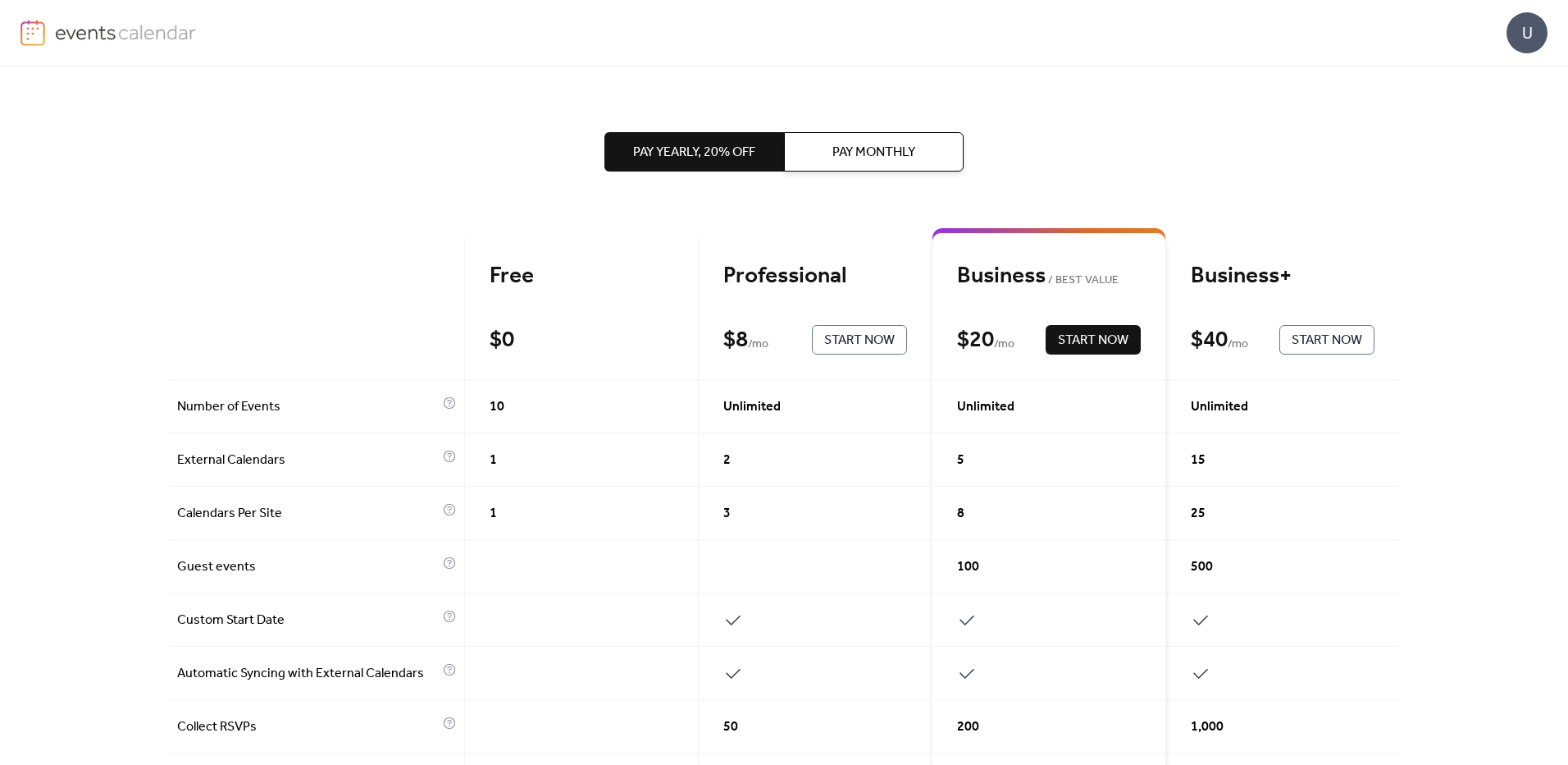
click at [901, 155] on span "Pay Monthly" at bounding box center [874, 152] width 83 height 19
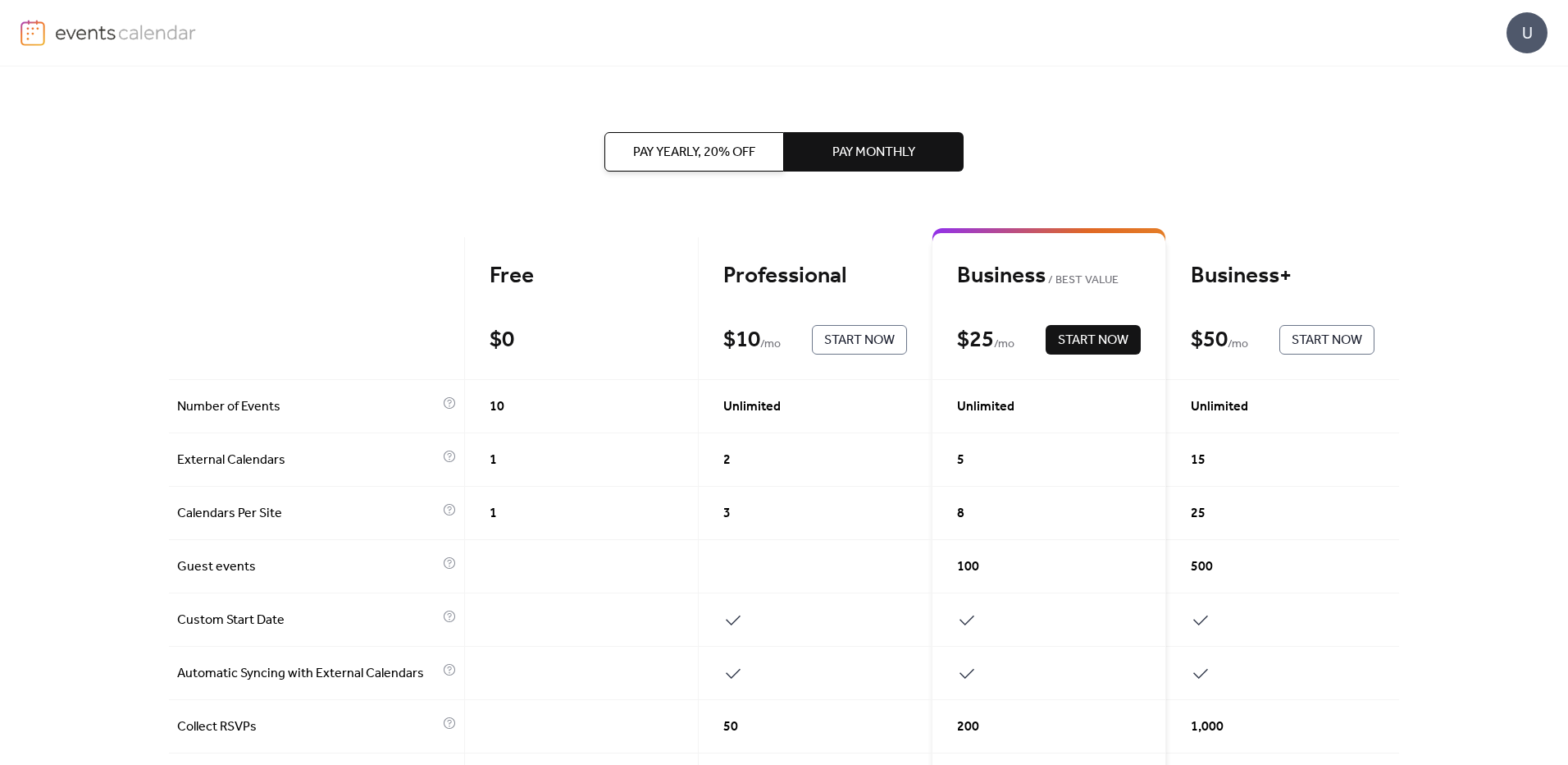
click at [707, 157] on span "Pay Yearly, 20% off" at bounding box center [694, 152] width 122 height 19
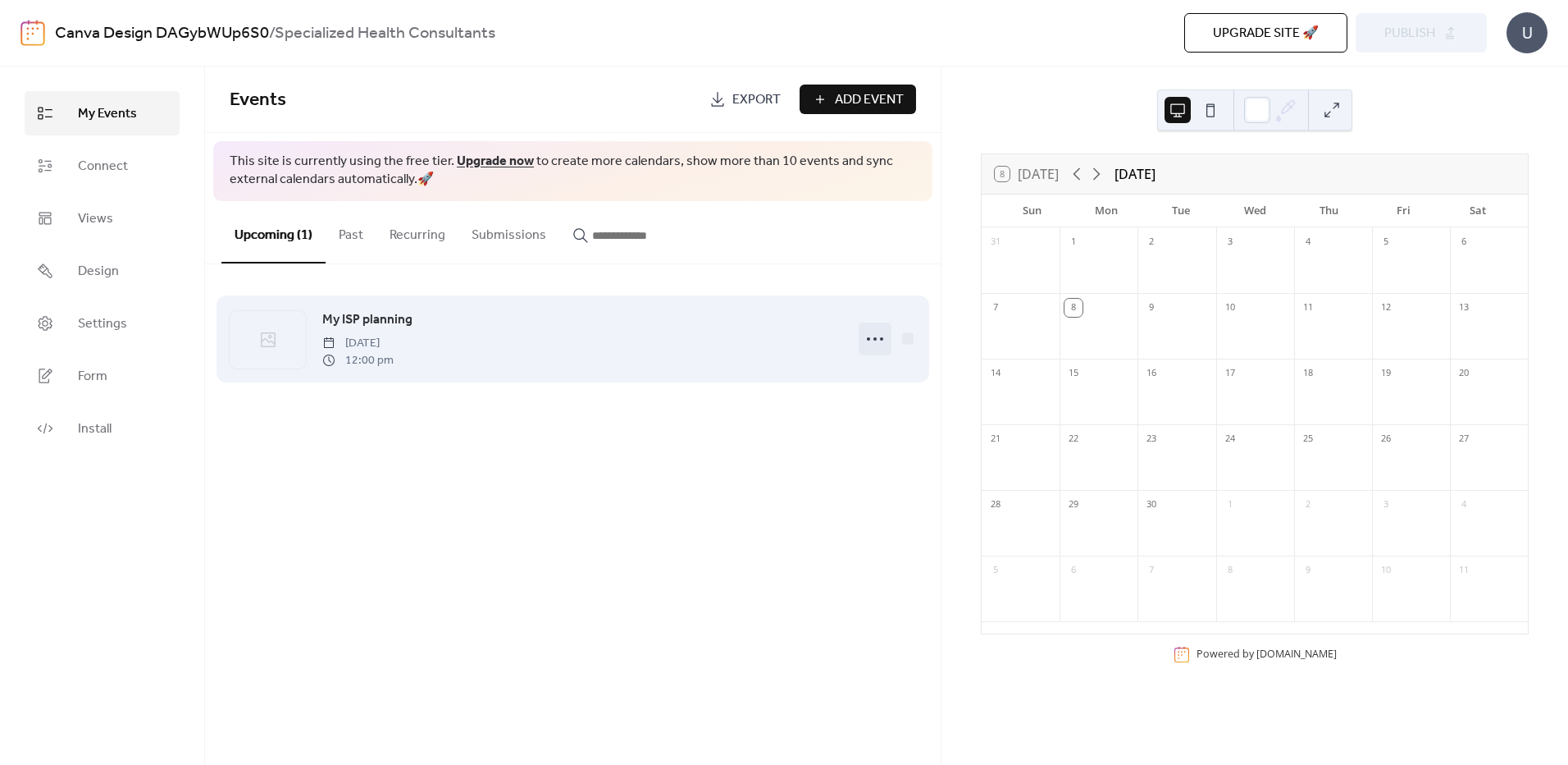
click at [876, 342] on icon at bounding box center [875, 339] width 27 height 27
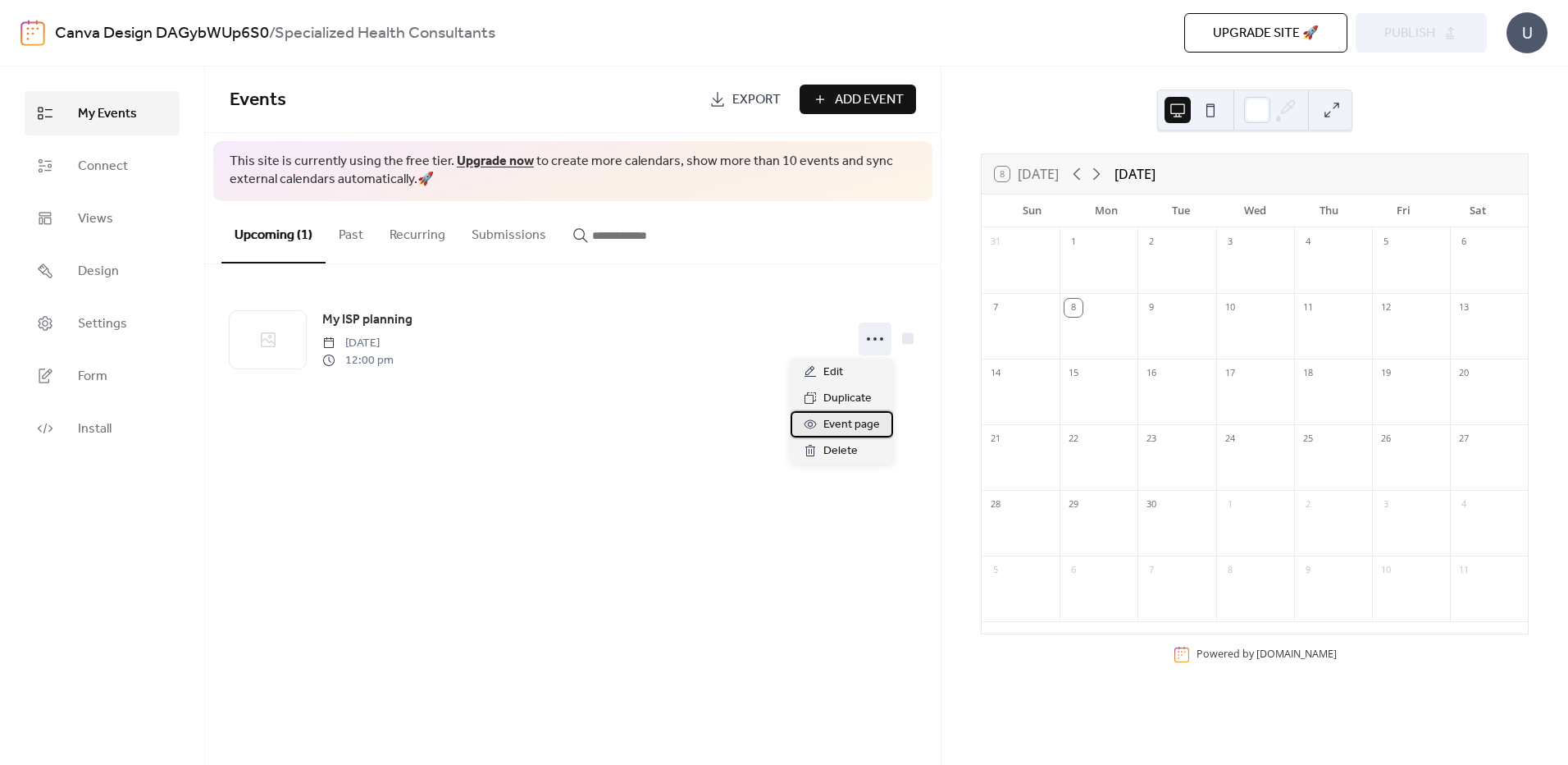
click at [855, 427] on span "Event page" at bounding box center [852, 424] width 57 height 19
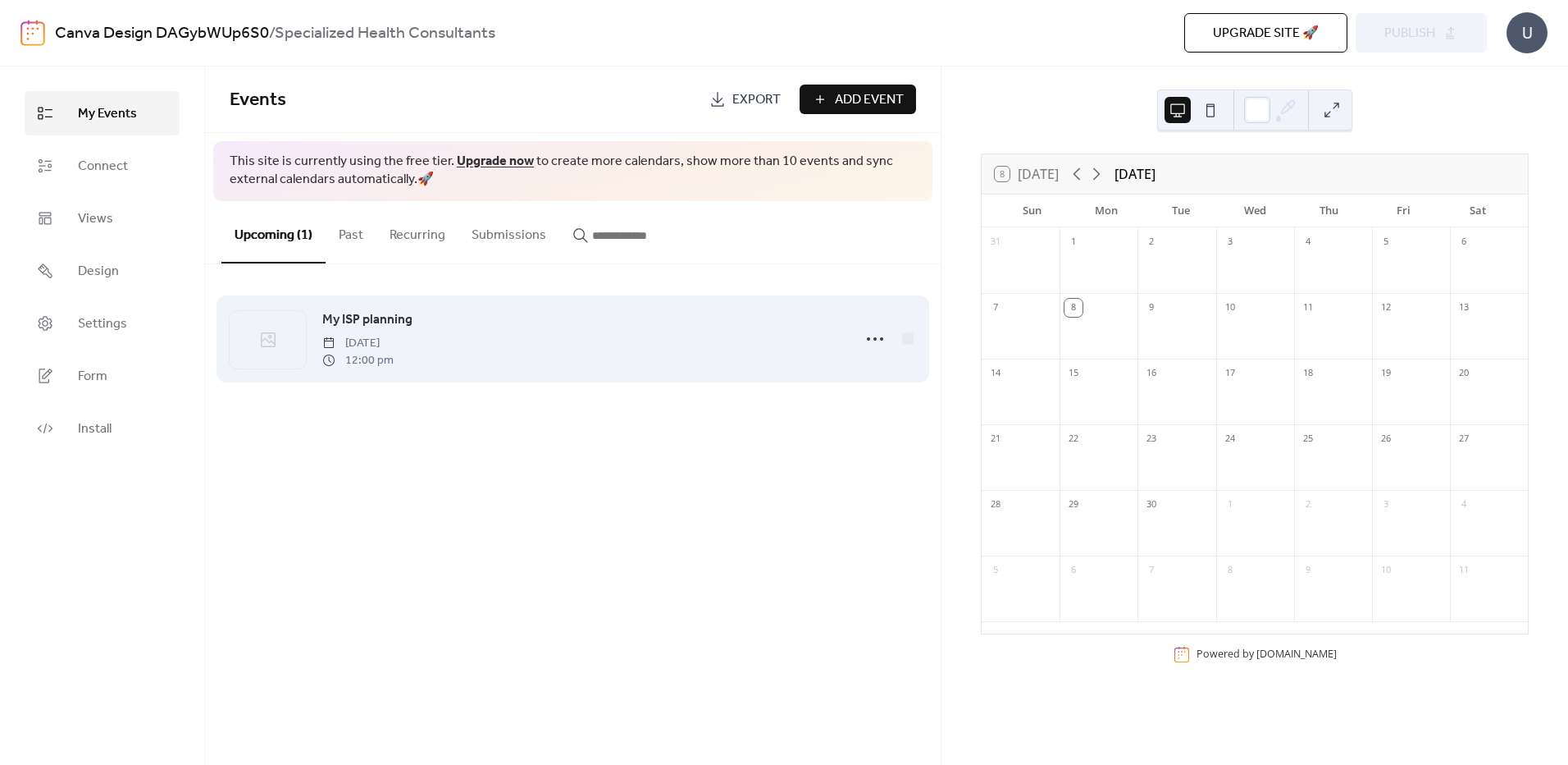
click at [573, 324] on div "My ISP planning [DATE] 12:00 pm" at bounding box center [582, 339] width 520 height 59
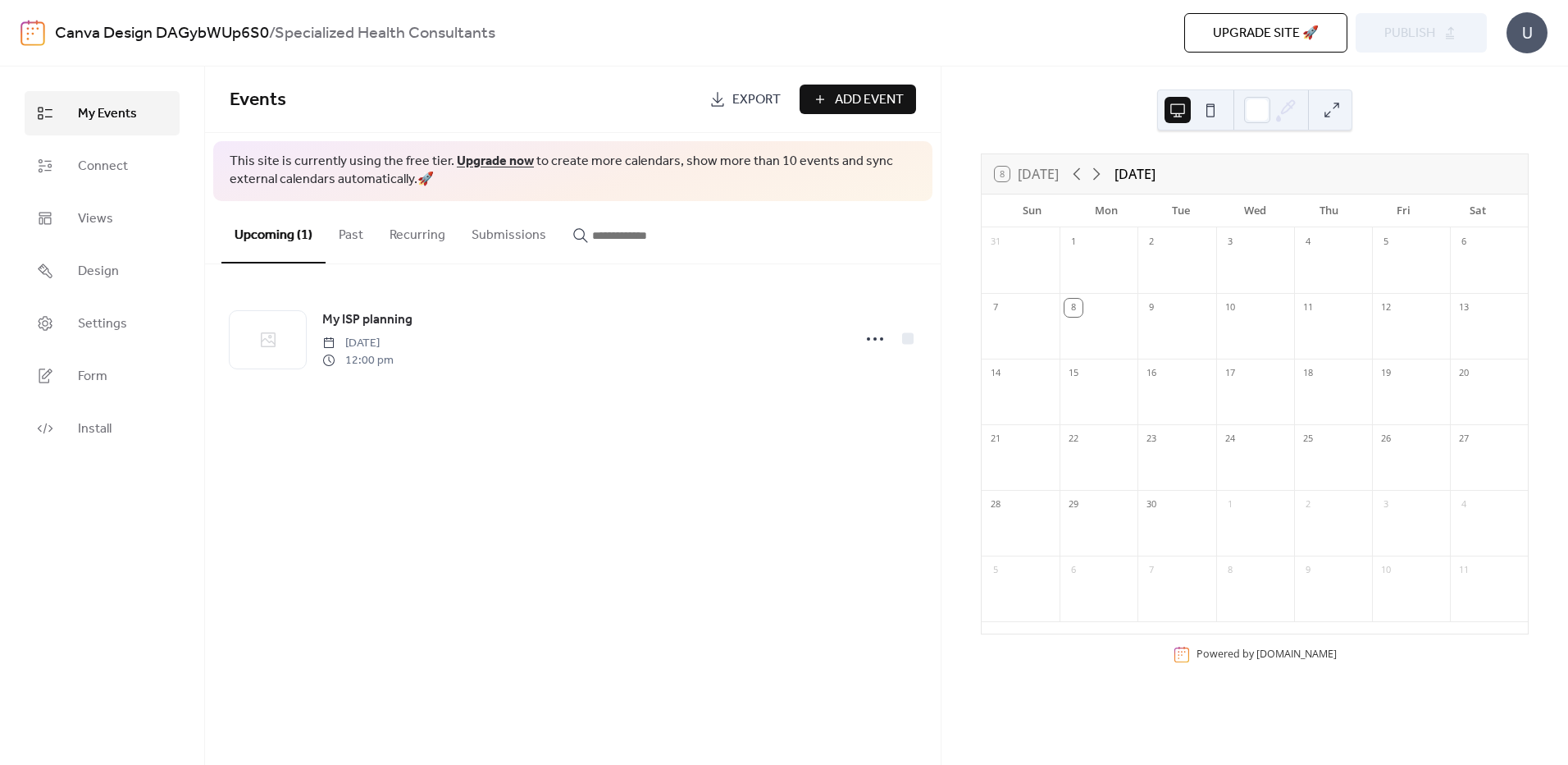
click at [736, 108] on span "Export" at bounding box center [756, 99] width 49 height 19
click at [732, 462] on div "Events Export Add Event This site is currently using the free tier. Upgrade now…" at bounding box center [573, 415] width 736 height 699
click at [859, 95] on span "Add Event" at bounding box center [869, 99] width 69 height 19
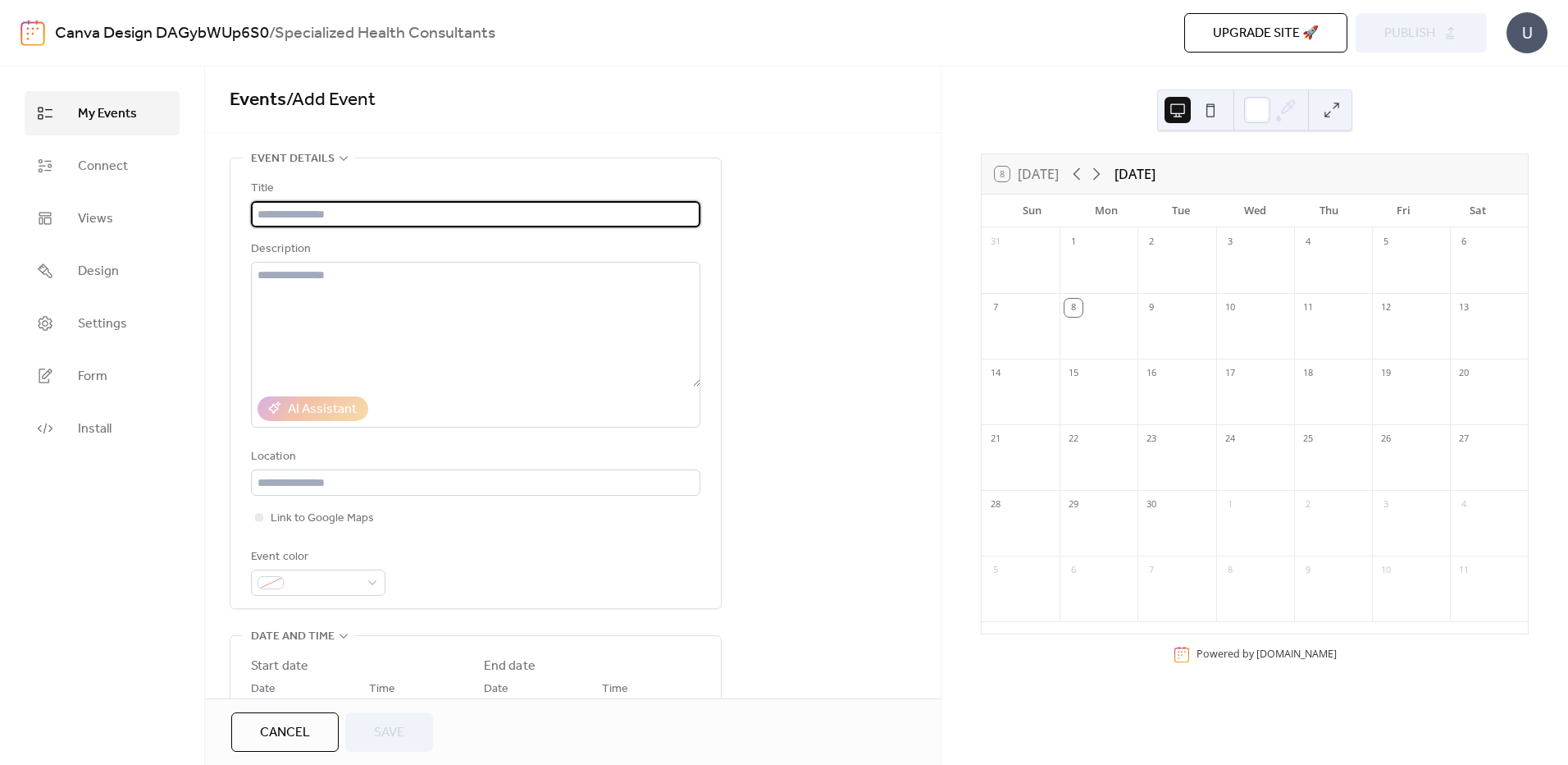
click at [102, 124] on span "My Events" at bounding box center [108, 113] width 59 height 19
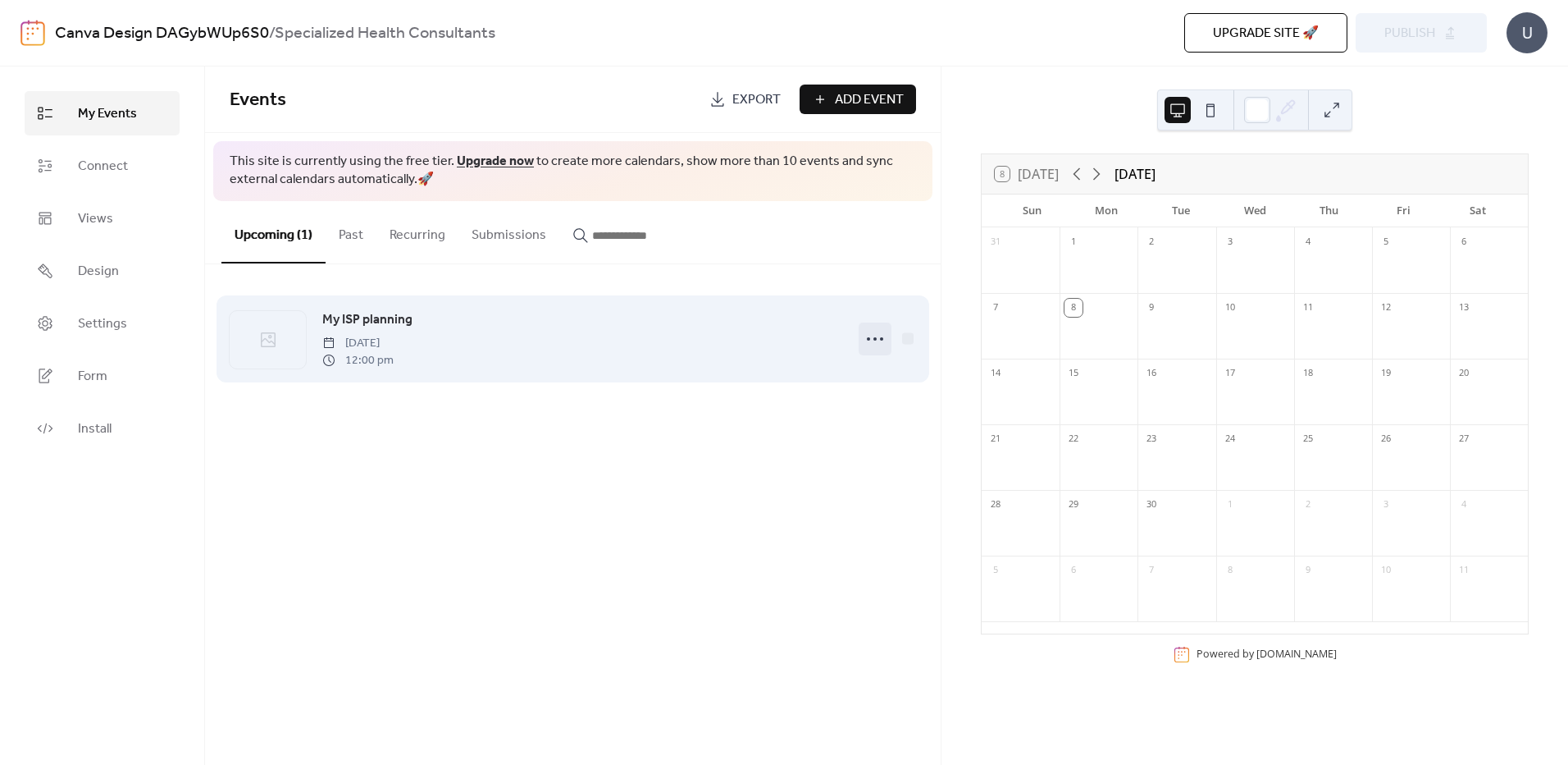
click at [867, 336] on icon at bounding box center [875, 339] width 27 height 27
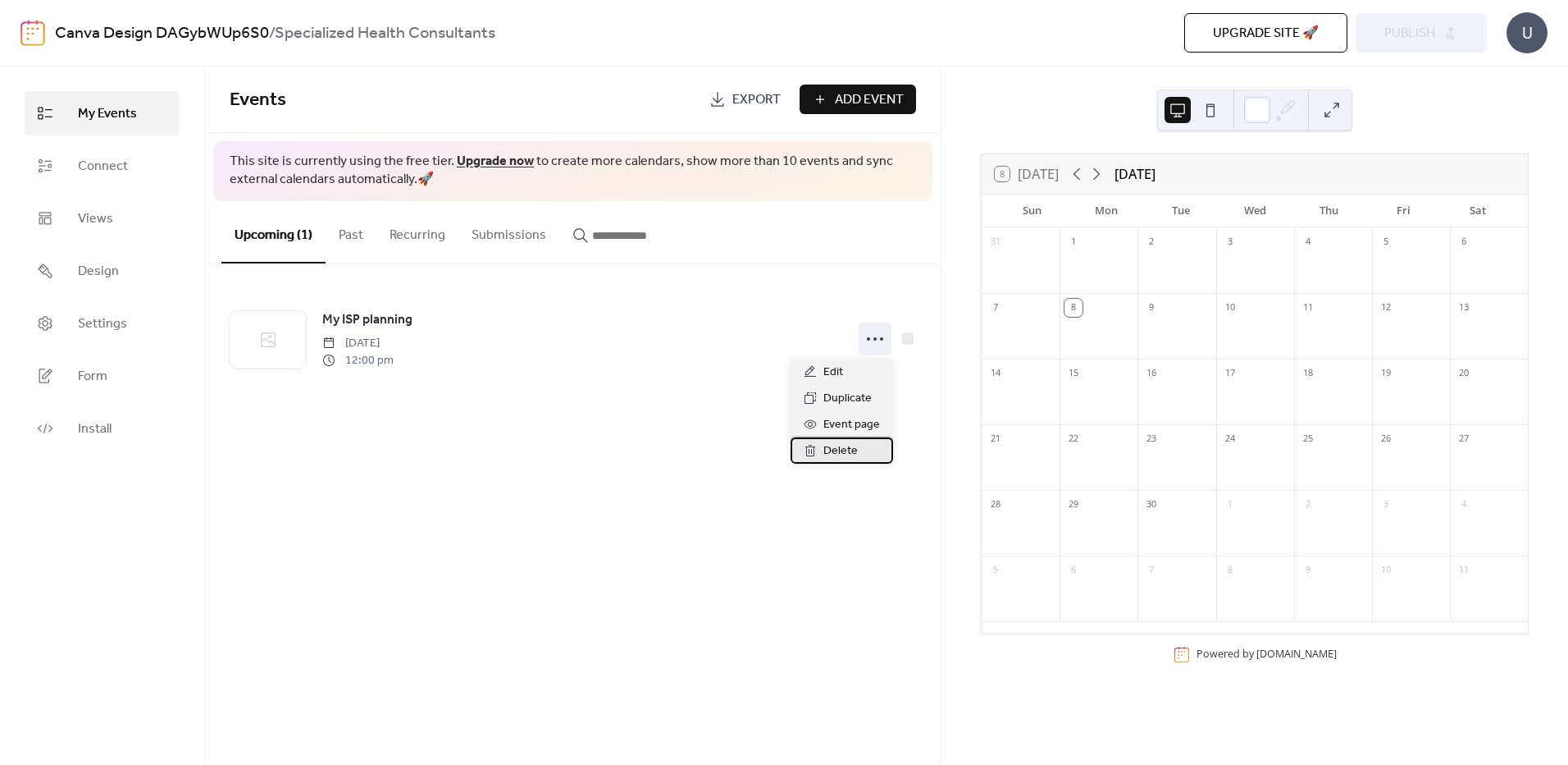
click at [842, 444] on span "Delete" at bounding box center [840, 451] width 34 height 19
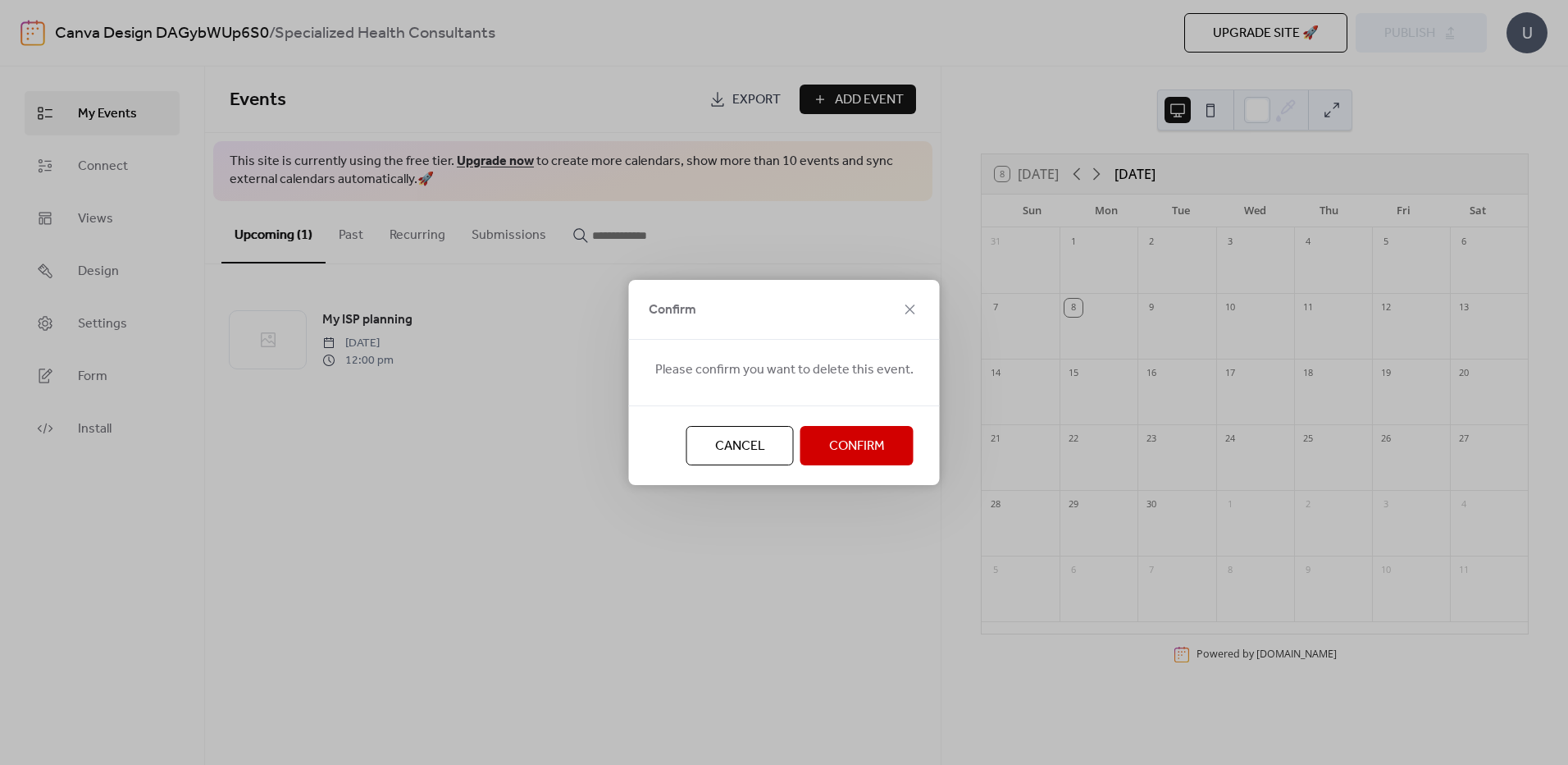
click at [841, 446] on span "Confirm" at bounding box center [857, 446] width 56 height 19
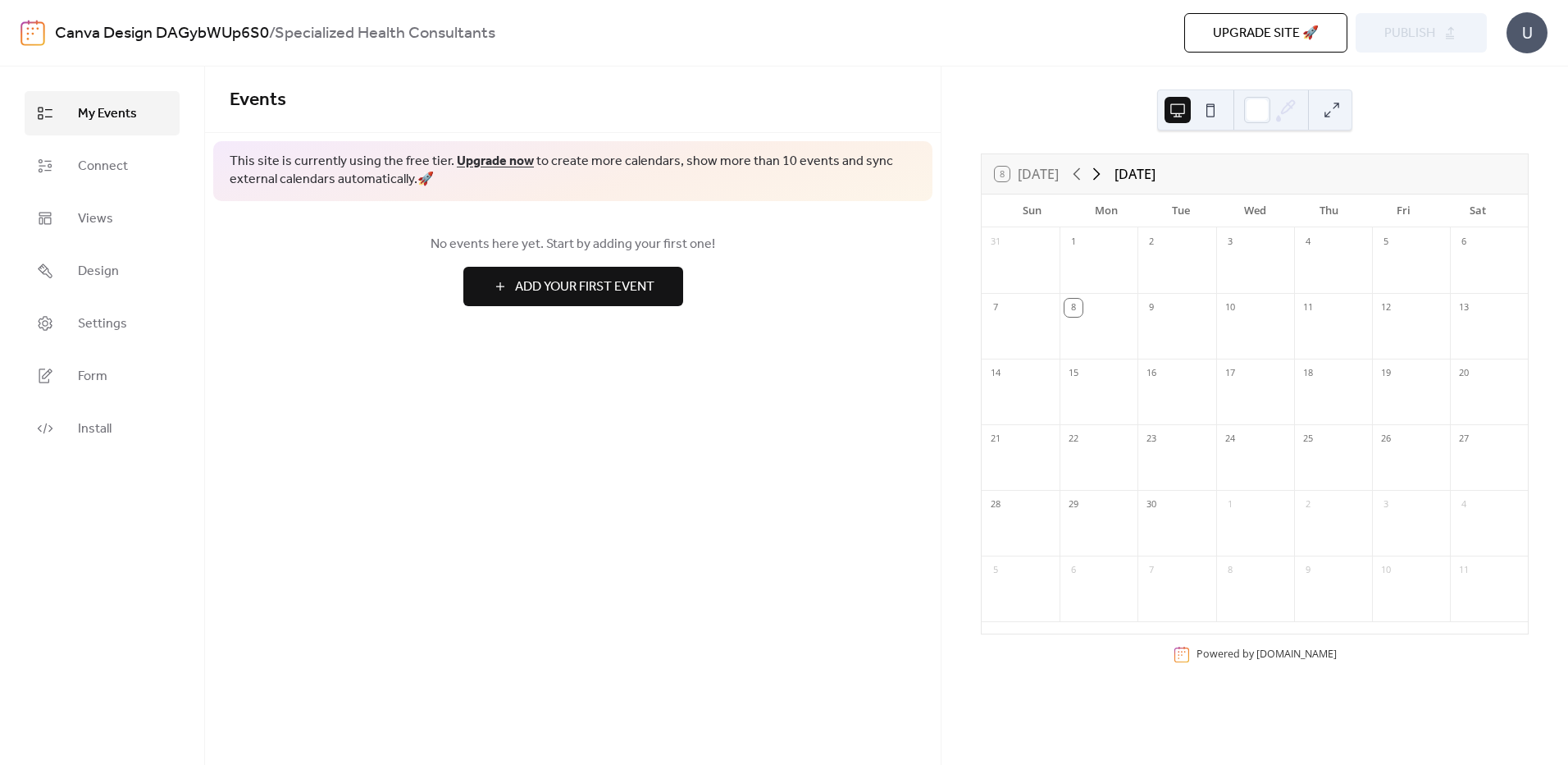
click at [1098, 173] on icon at bounding box center [1096, 173] width 19 height 19
click at [1083, 306] on div "8" at bounding box center [1074, 307] width 18 height 18
click at [620, 288] on span "Add Your First Event" at bounding box center [585, 286] width 140 height 19
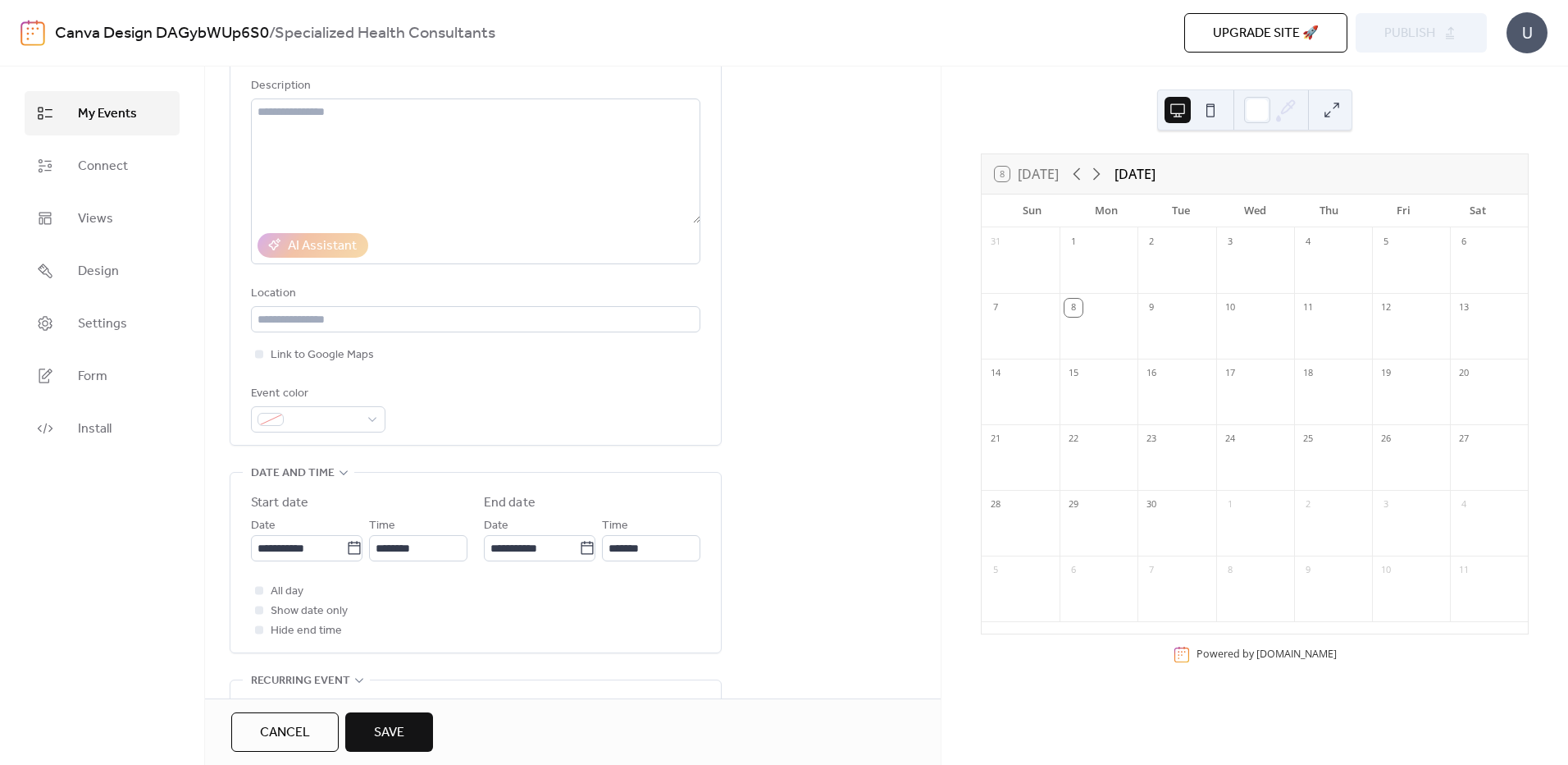
scroll to position [164, 0]
type input "**********"
click at [382, 333] on div "**********" at bounding box center [476, 223] width 449 height 417
click at [346, 415] on span at bounding box center [325, 419] width 69 height 19
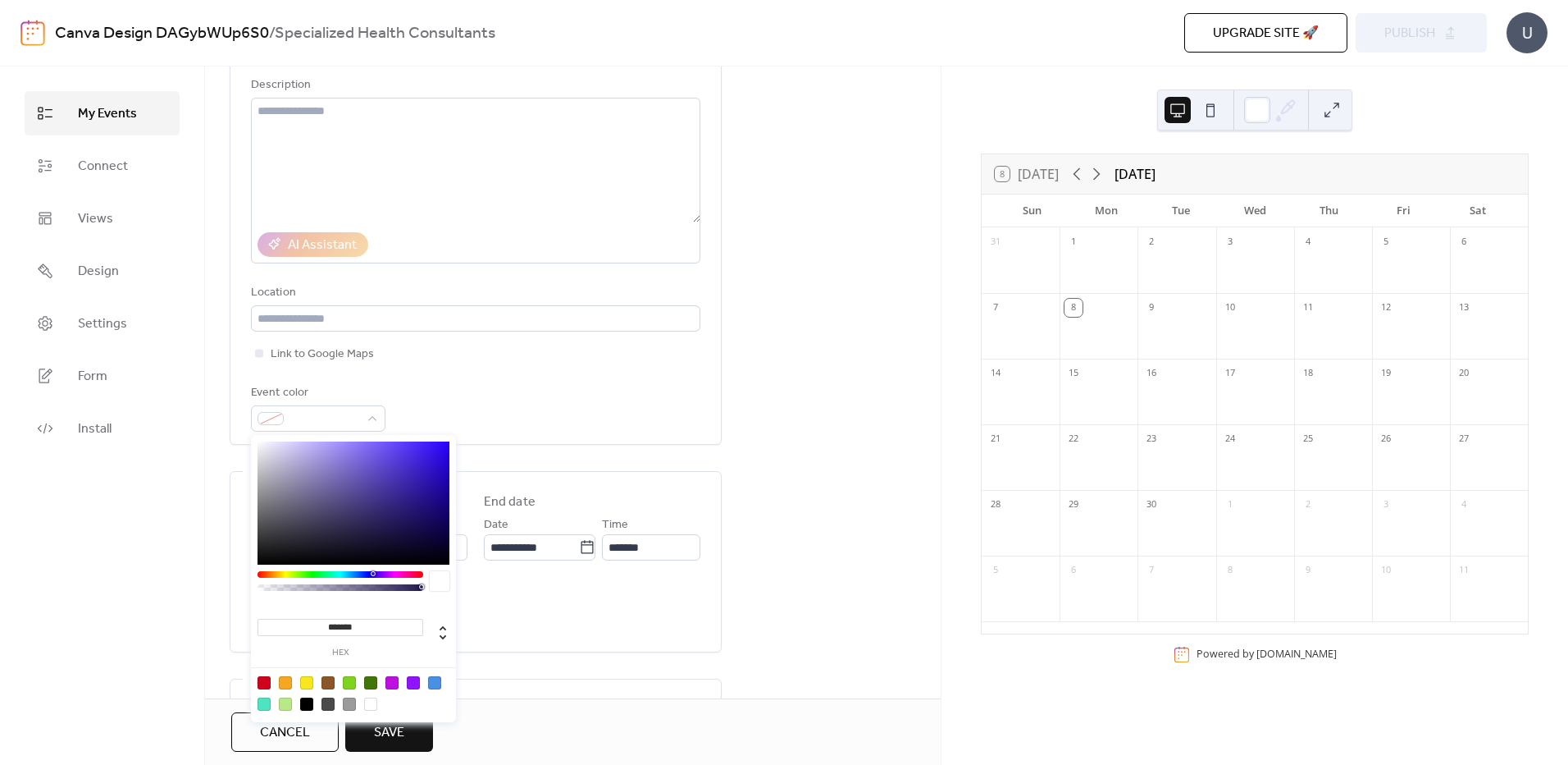
click at [261, 701] on div at bounding box center [264, 704] width 13 height 13
type input "*******"
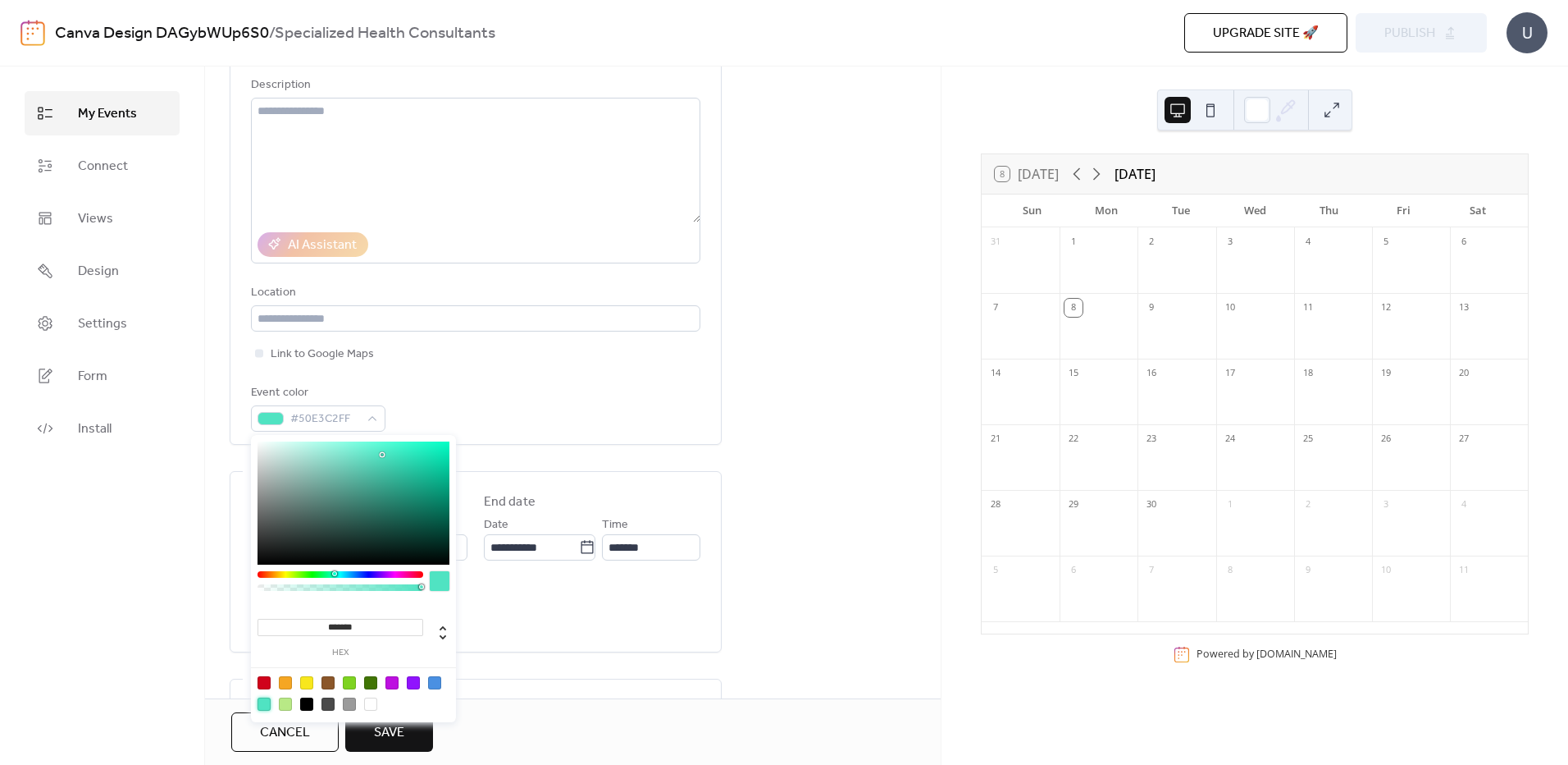
click at [513, 403] on div "Event color #50E3C2FF" at bounding box center [476, 407] width 449 height 49
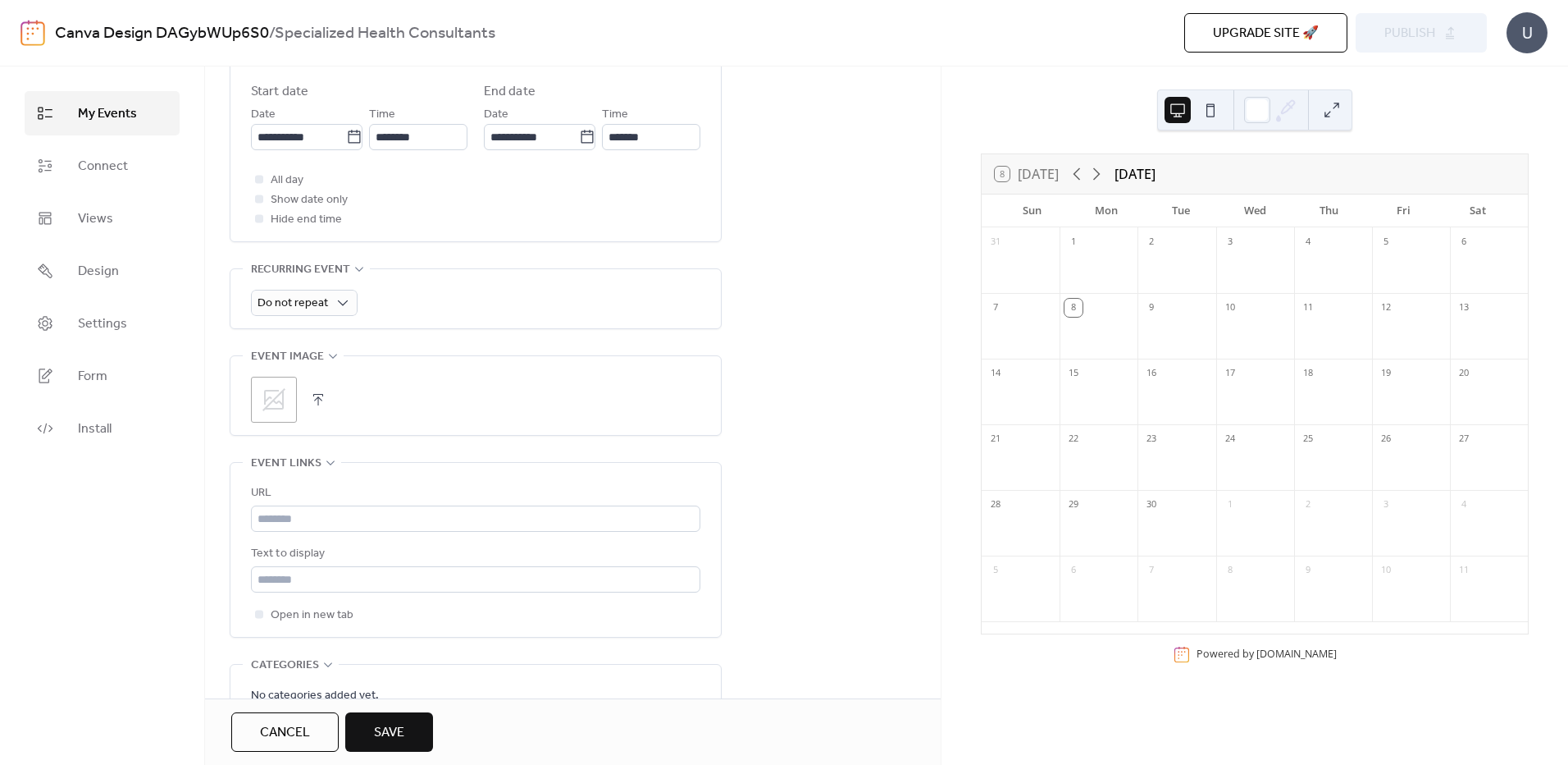
scroll to position [738, 0]
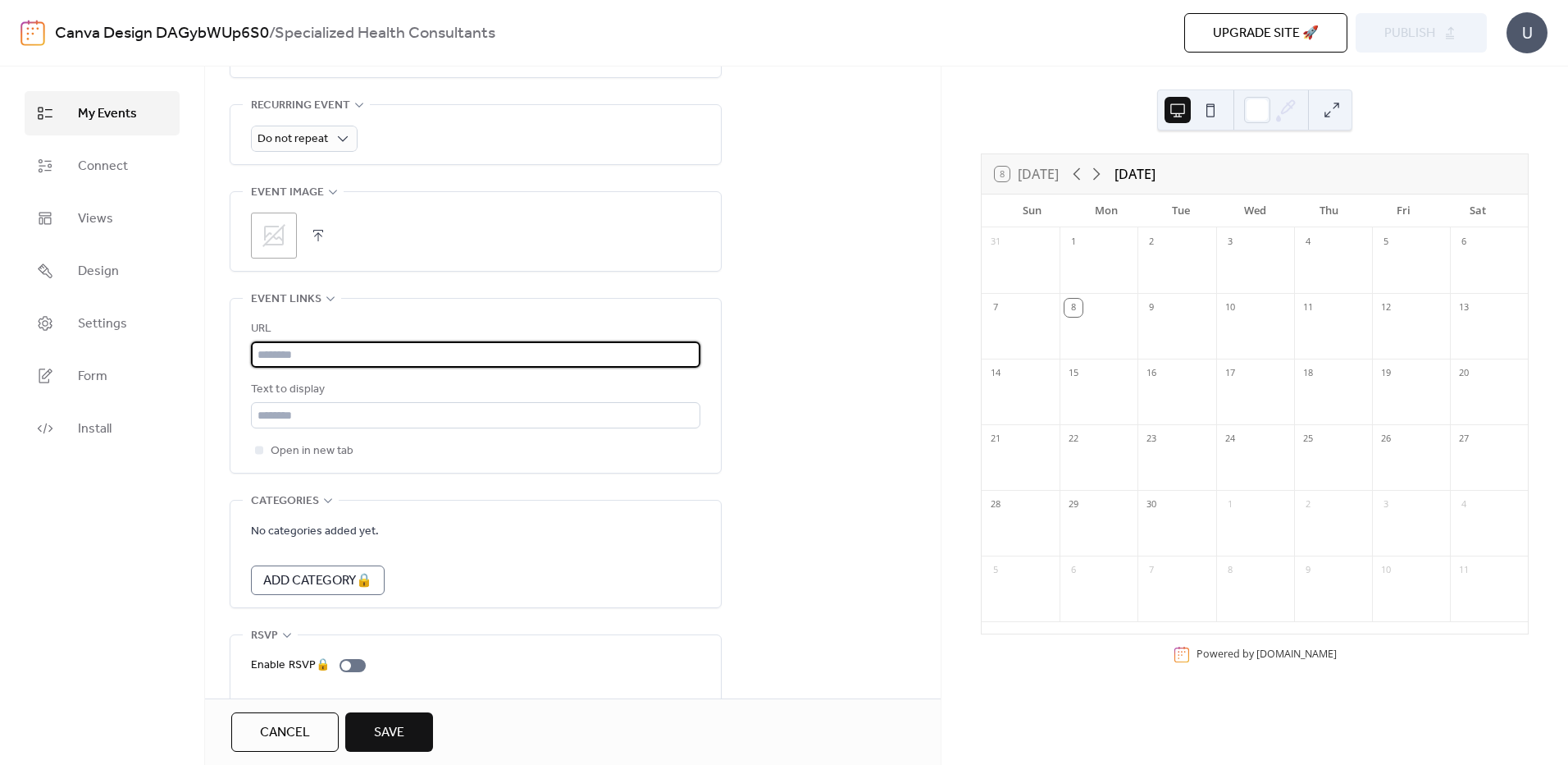
click at [411, 359] on input "text" at bounding box center [476, 354] width 449 height 27
type input "**********"
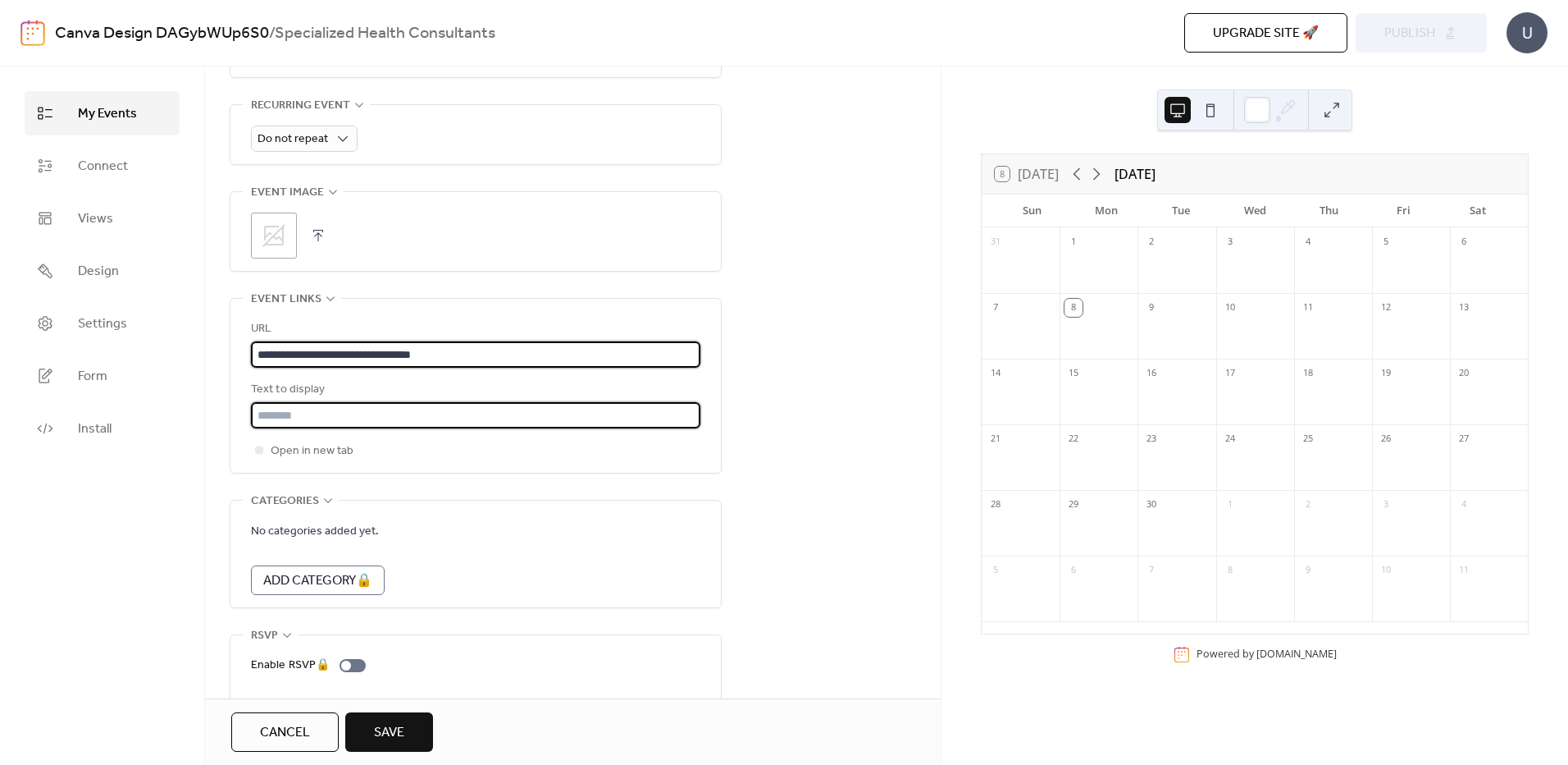
type input "**********"
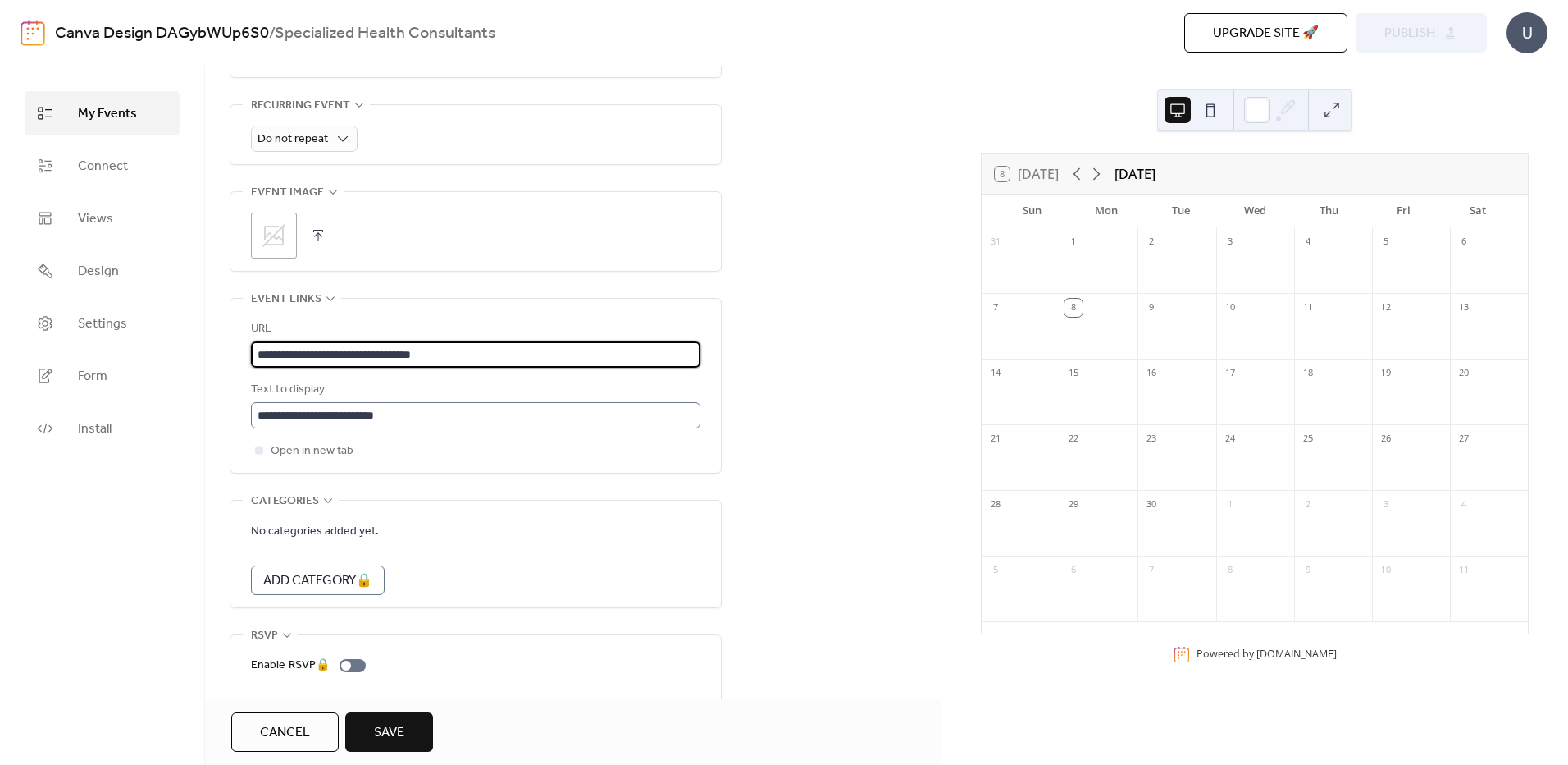
scroll to position [1, 0]
click at [381, 718] on button "Save" at bounding box center [388, 732] width 87 height 40
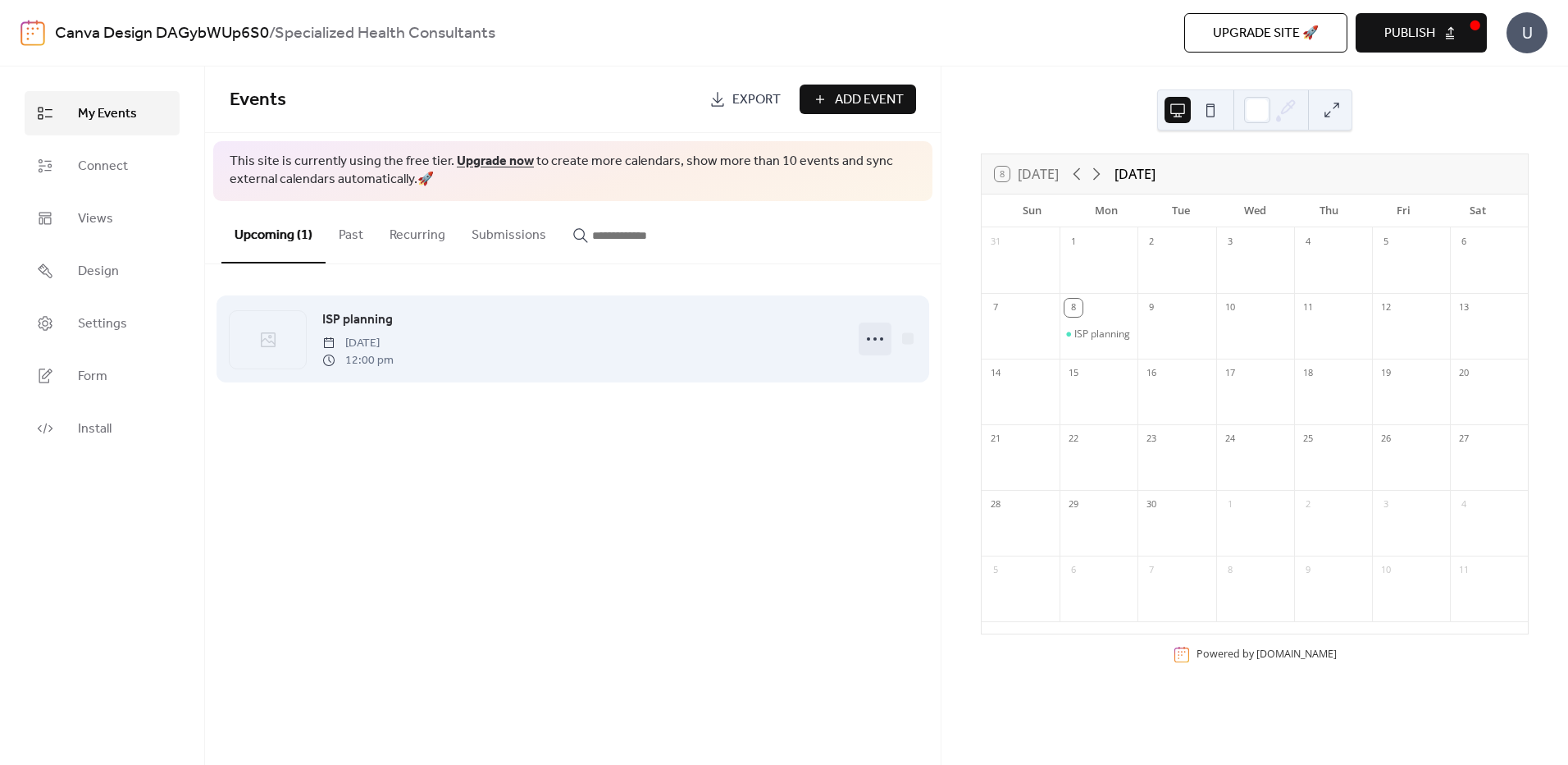
click at [876, 338] on circle at bounding box center [875, 339] width 4 height 4
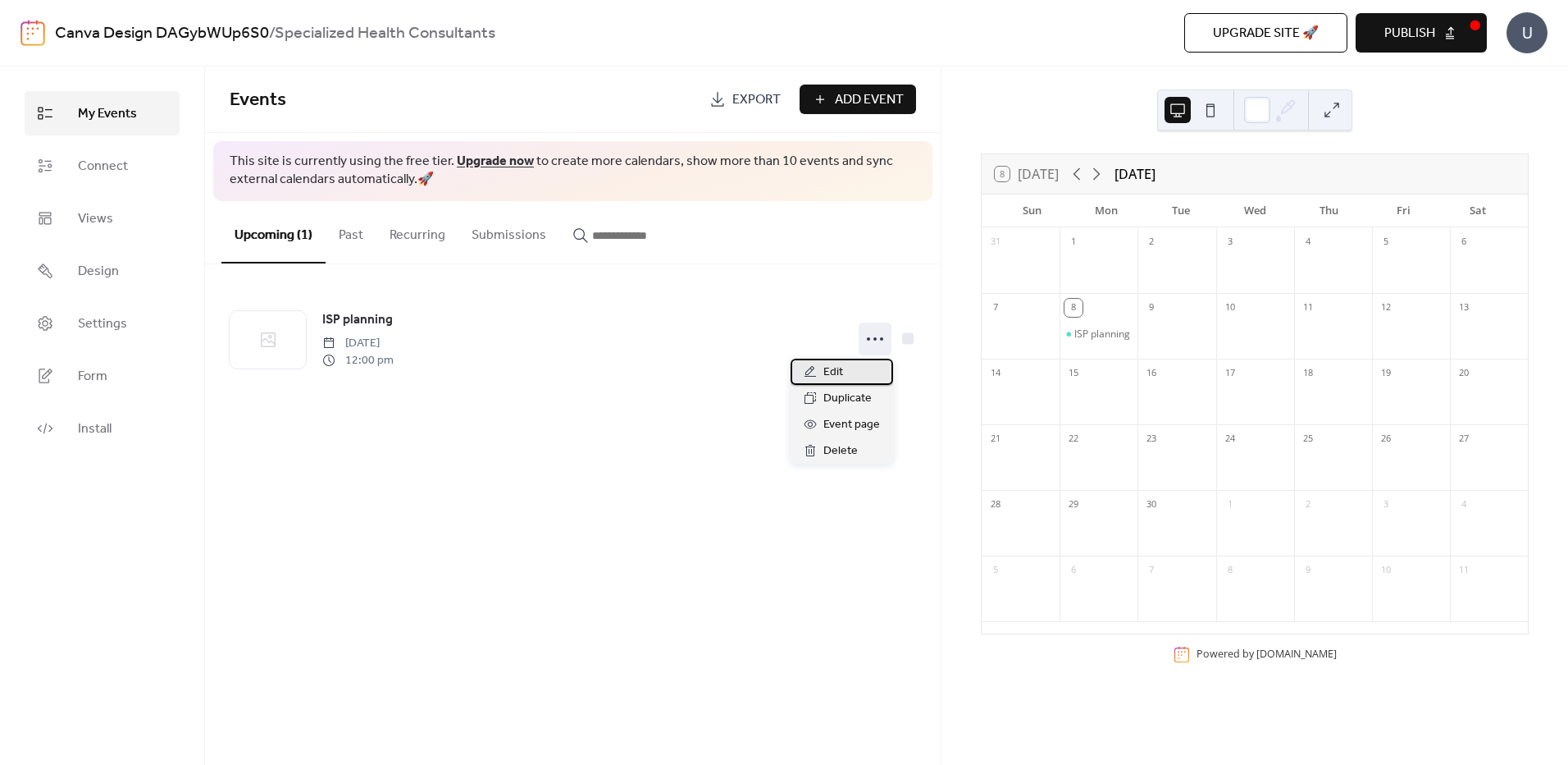
click at [842, 364] on span "Edit" at bounding box center [833, 372] width 19 height 19
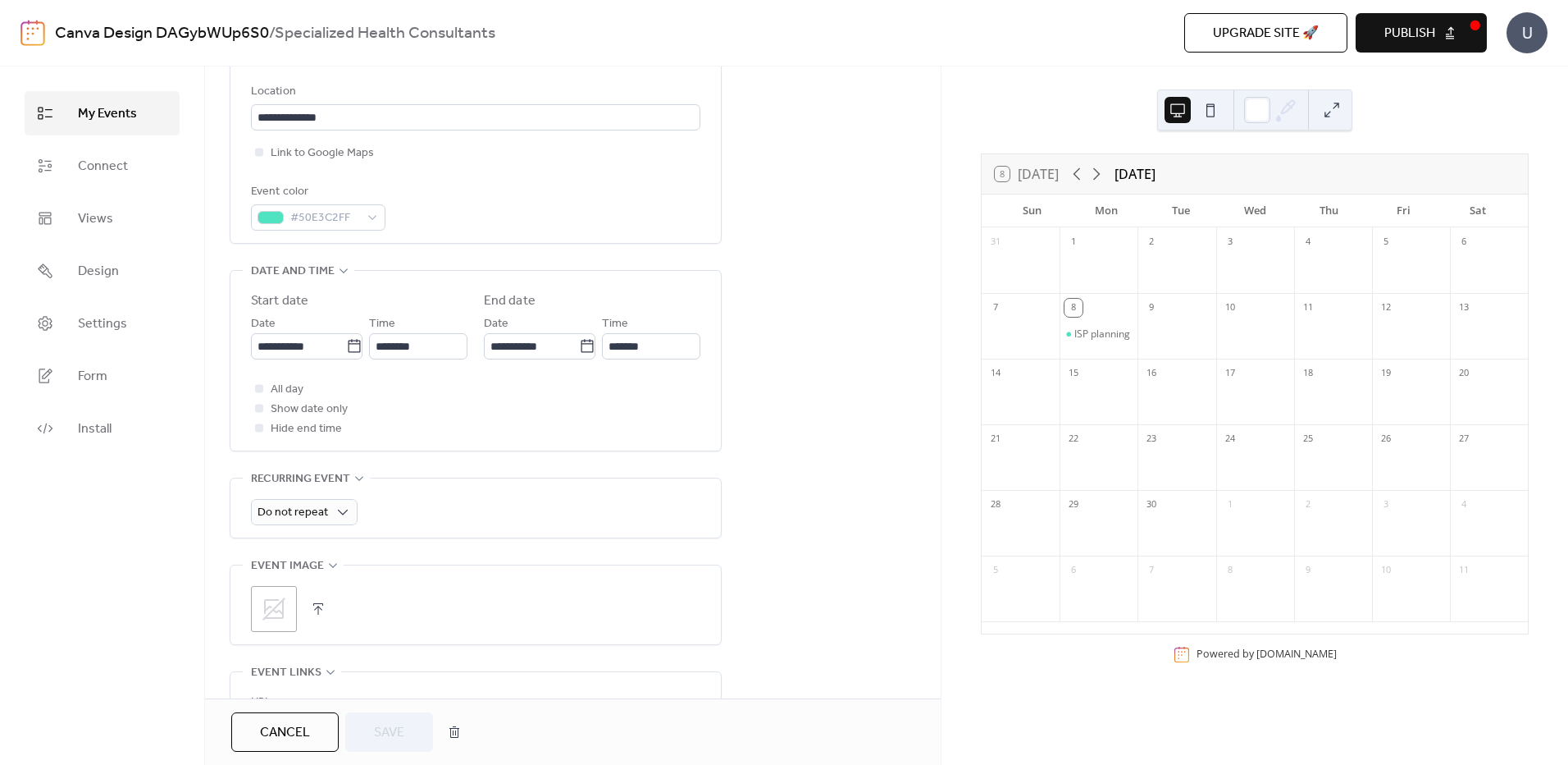
scroll to position [411, 0]
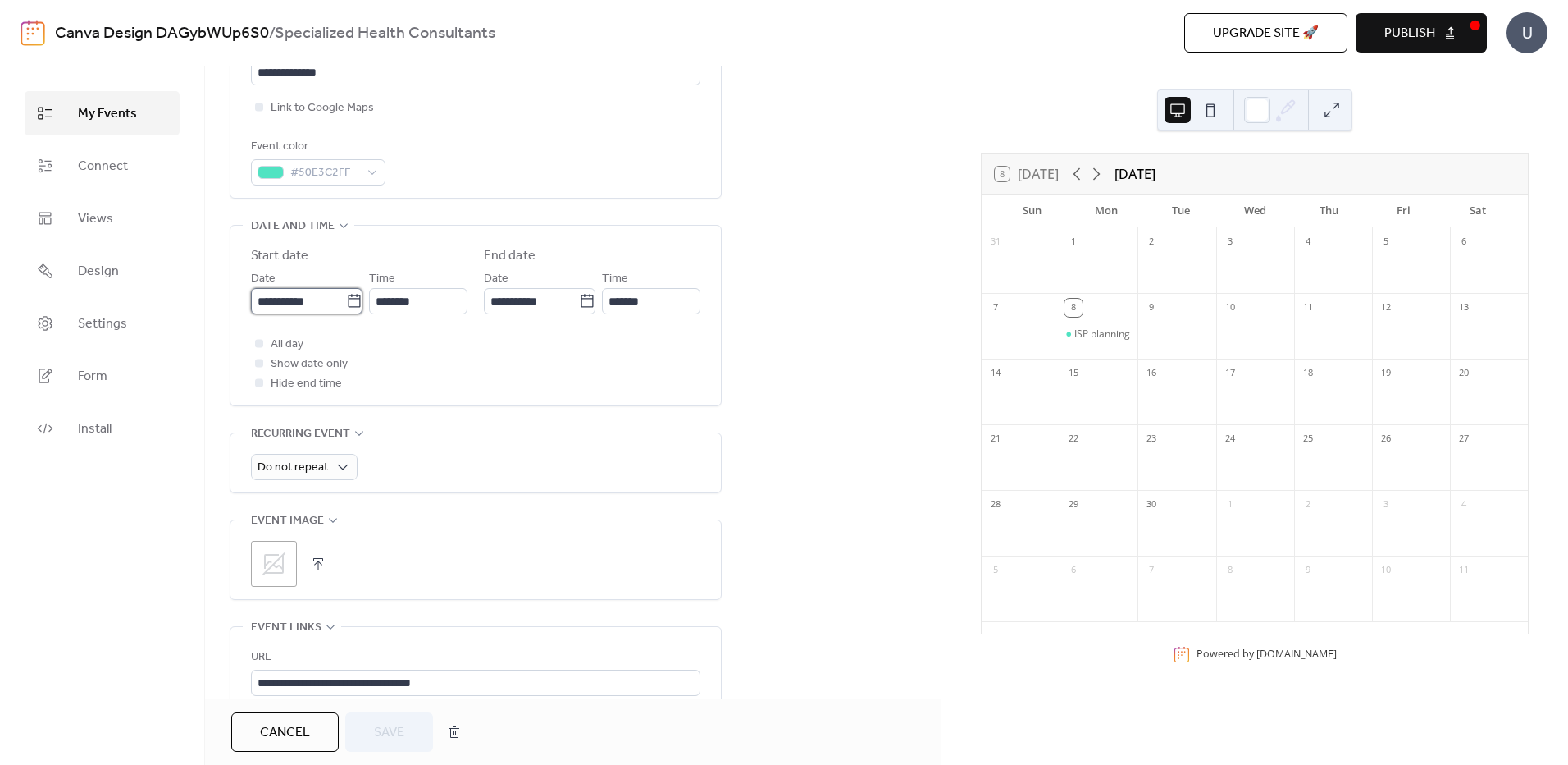
click at [326, 298] on input "**********" at bounding box center [298, 301] width 95 height 27
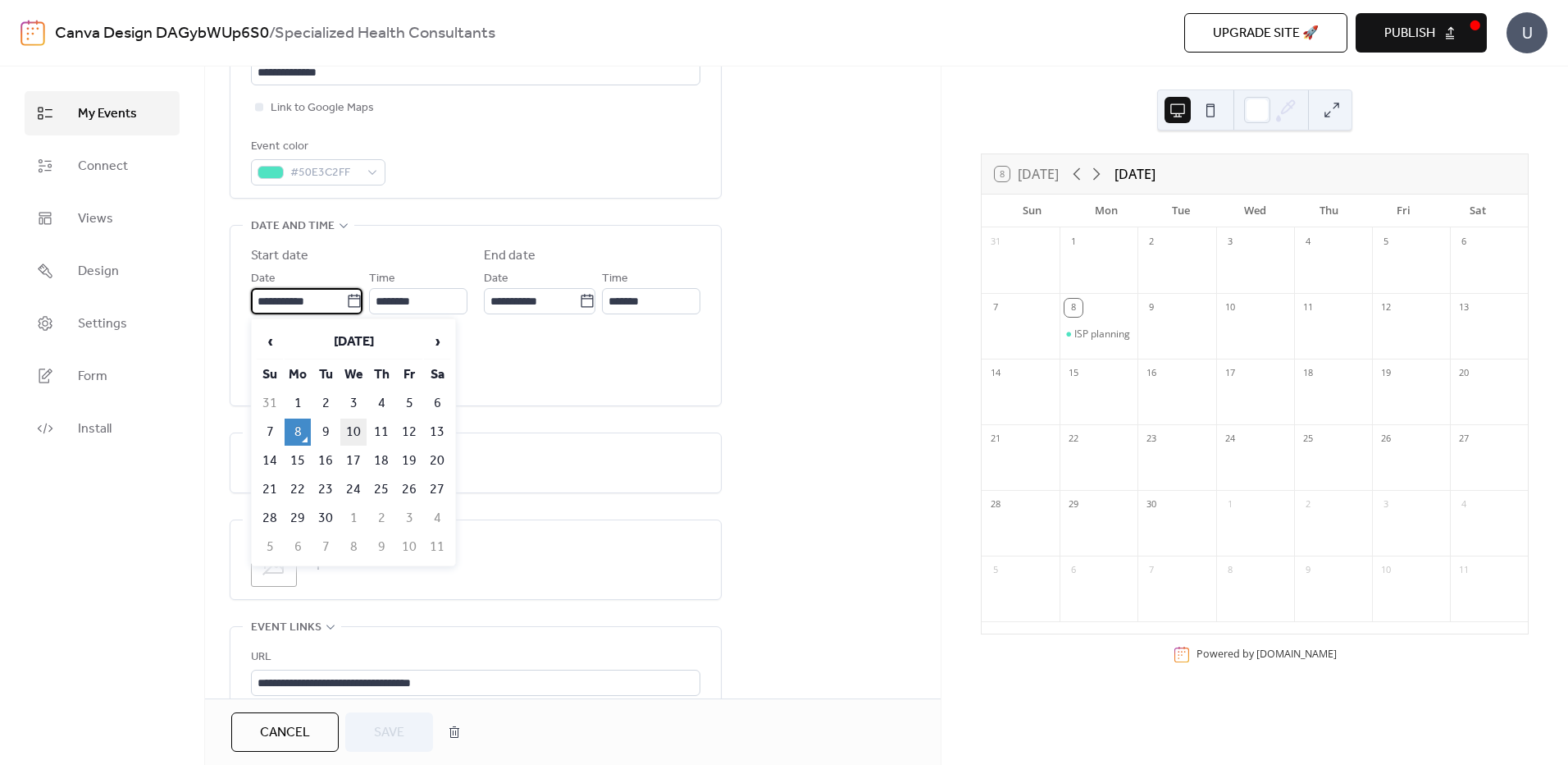
click at [349, 426] on td "10" at bounding box center [353, 432] width 27 height 27
type input "**********"
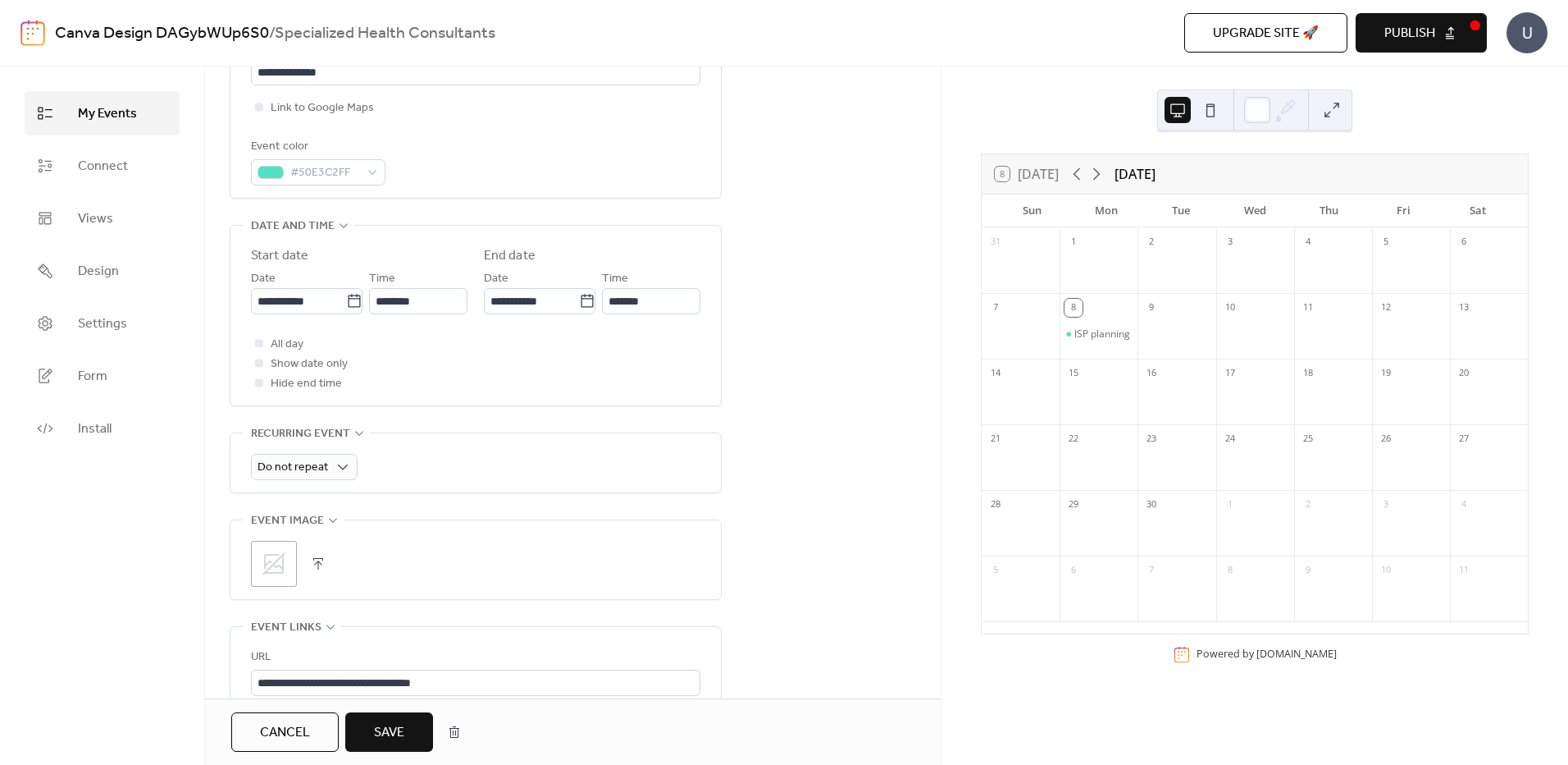
click at [390, 732] on span "Save" at bounding box center [388, 732] width 30 height 19
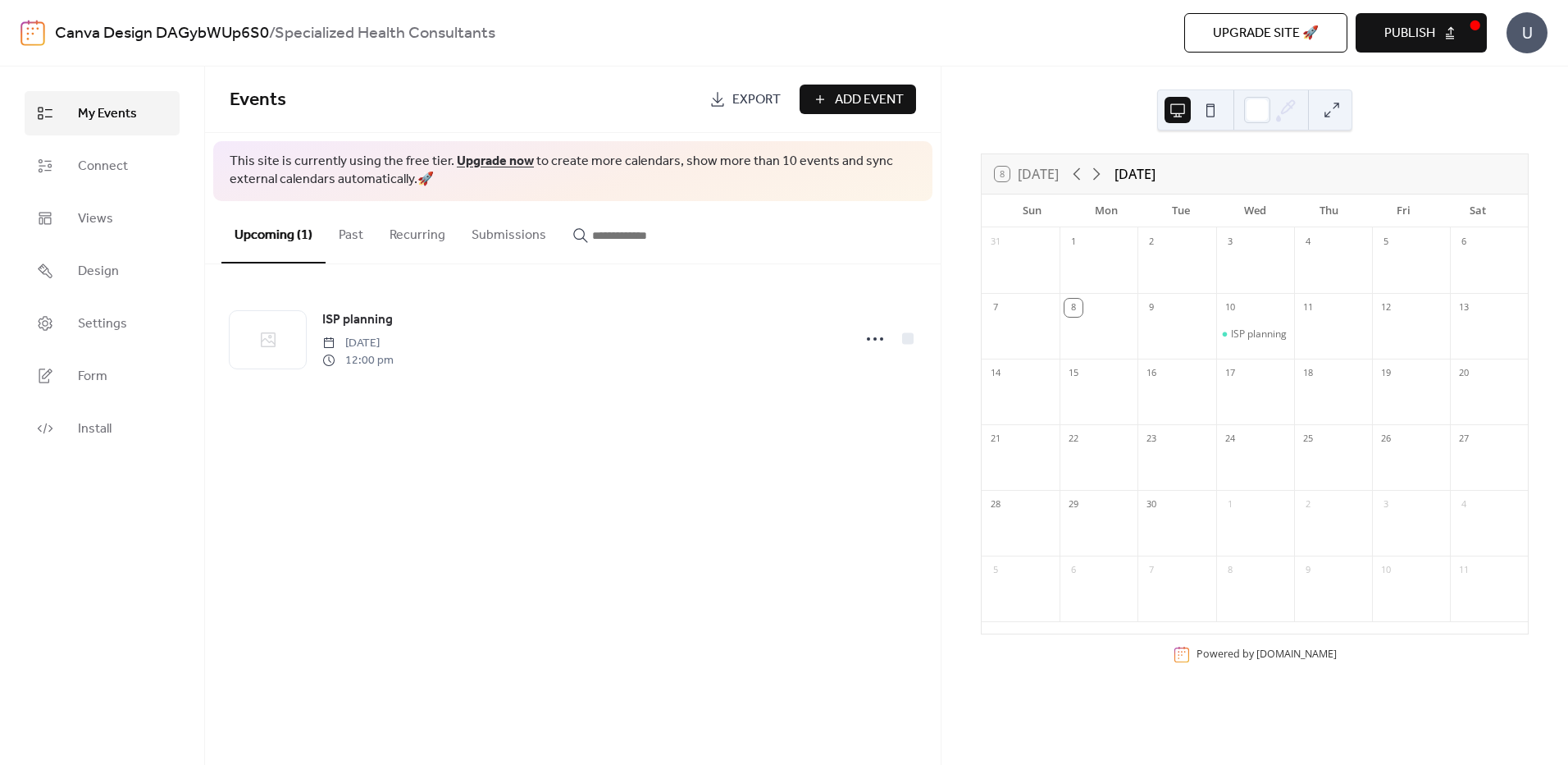
click at [1216, 110] on button at bounding box center [1210, 110] width 27 height 27
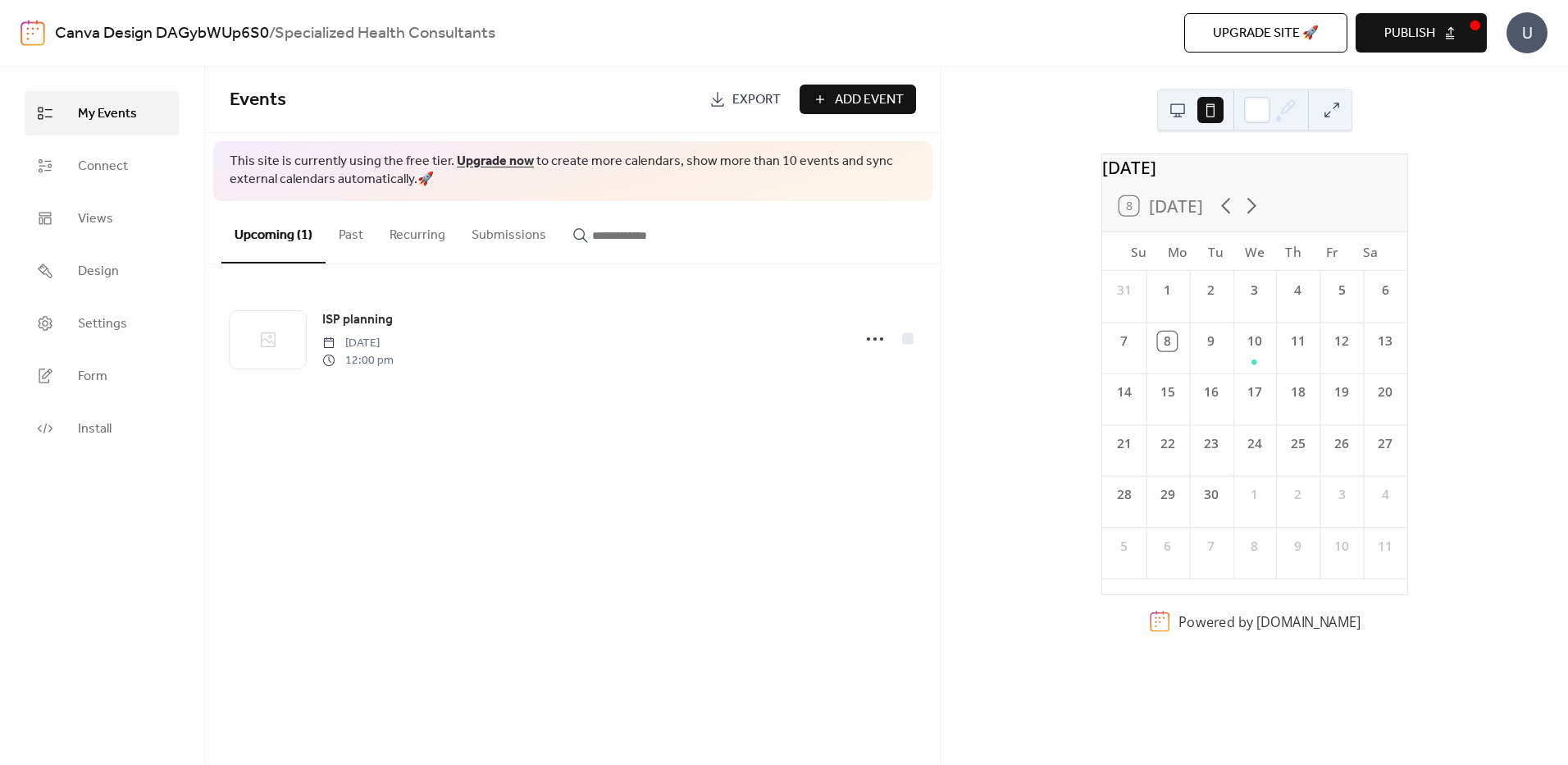
click at [1178, 108] on button at bounding box center [1178, 110] width 27 height 27
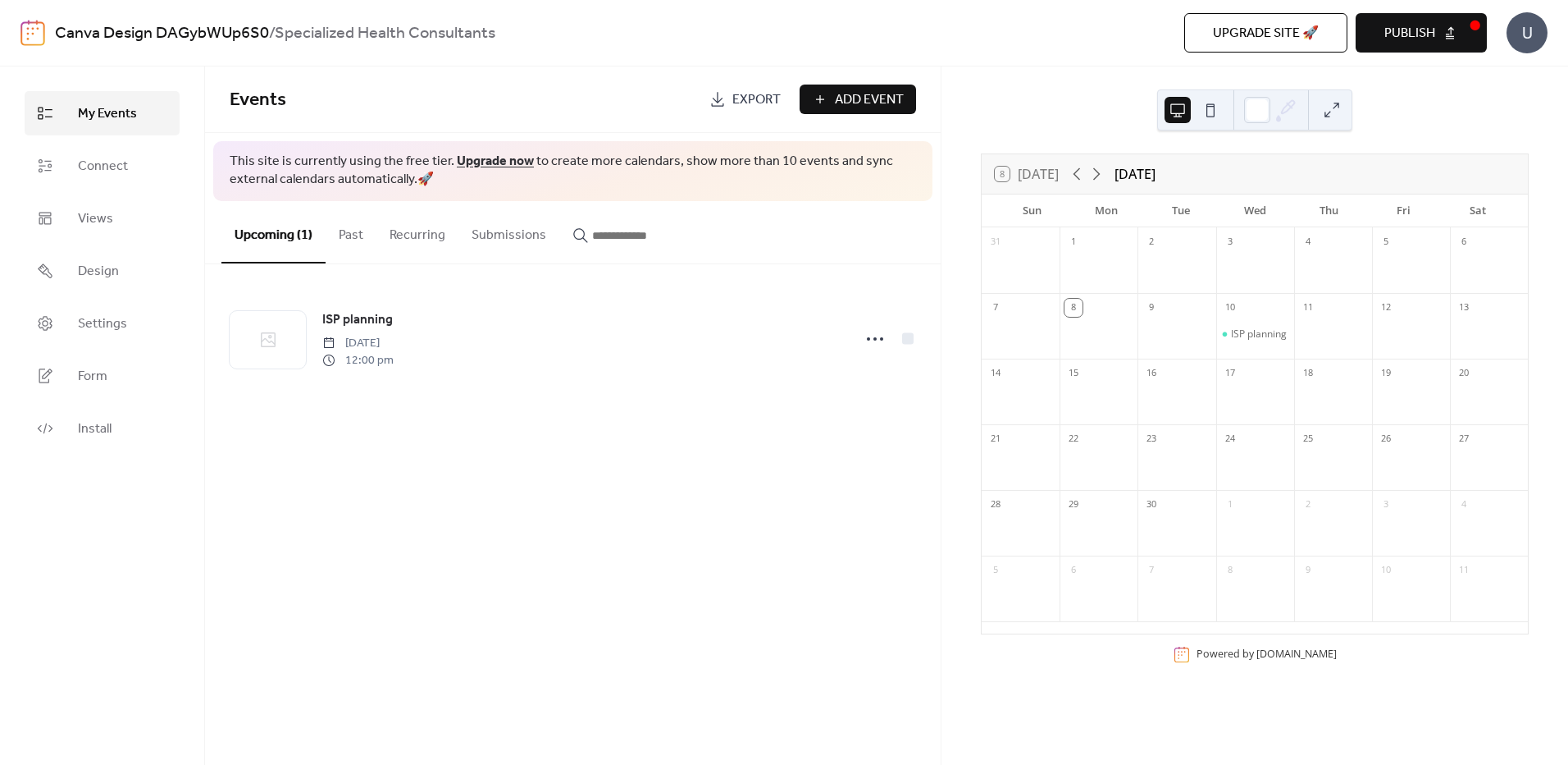
click at [1475, 22] on button "Publish" at bounding box center [1421, 32] width 132 height 40
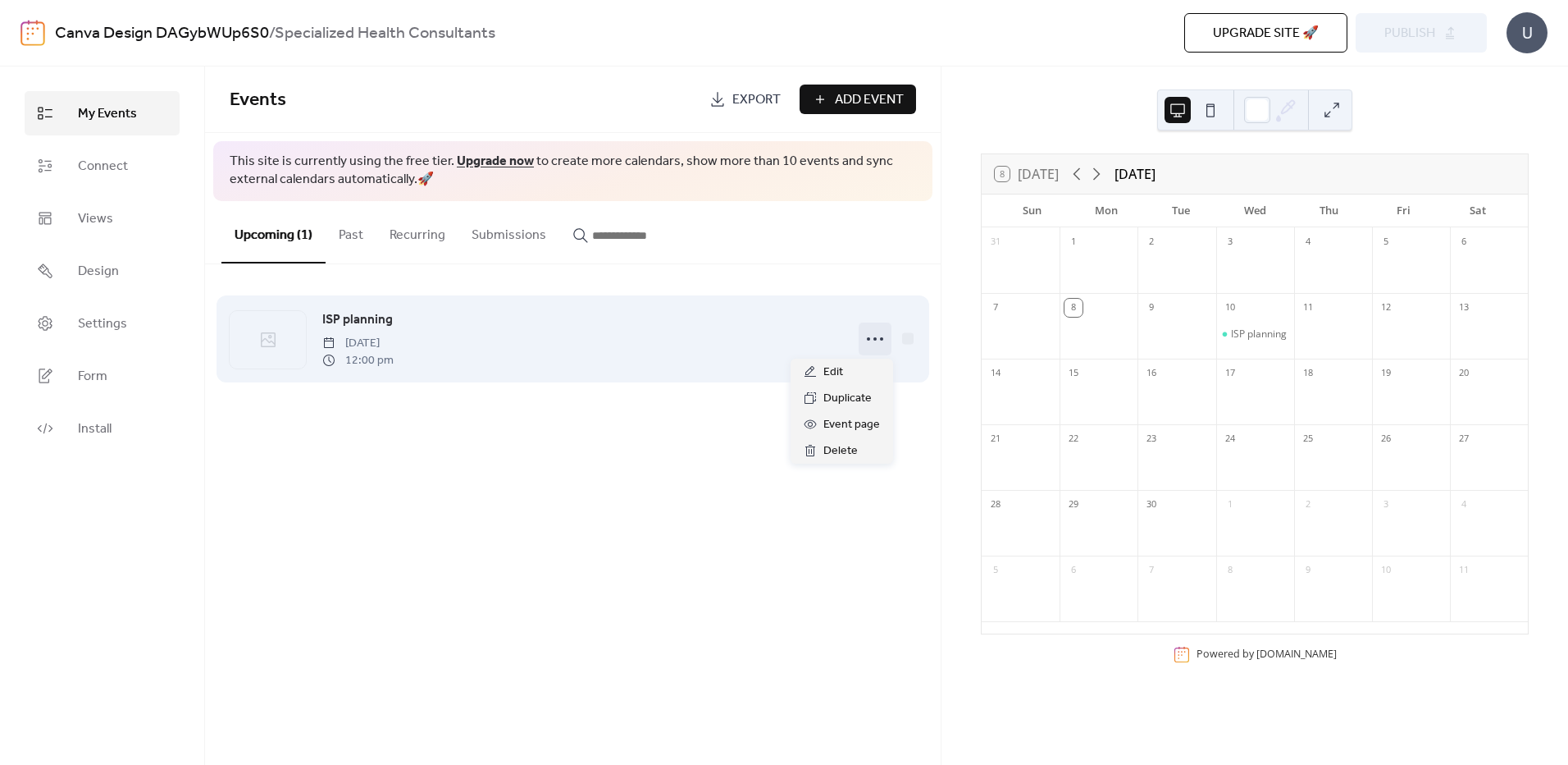
click at [879, 344] on icon at bounding box center [875, 339] width 27 height 27
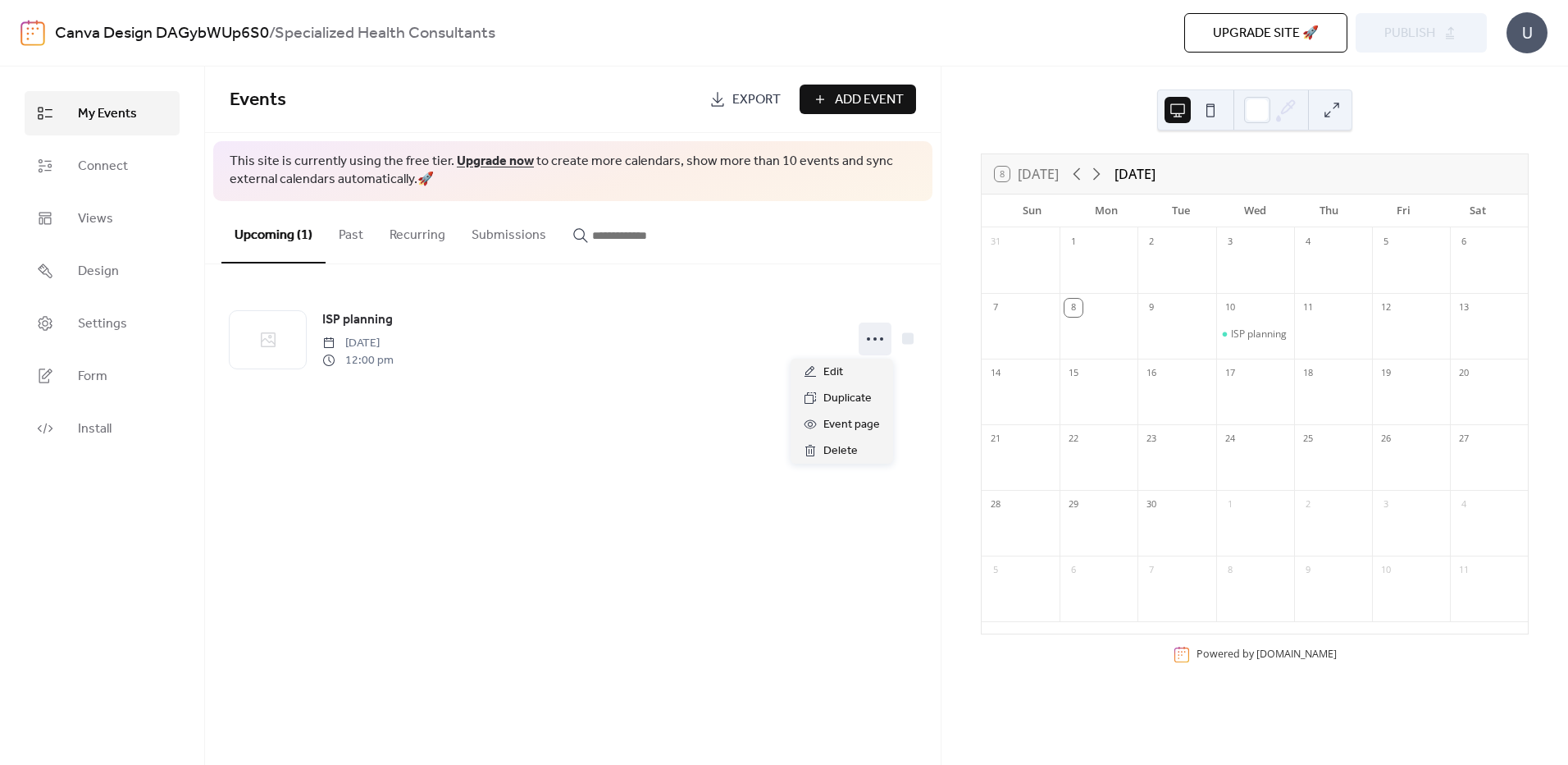
click at [668, 474] on div "Events Export Add Event This site is currently using the free tier. Upgrade now…" at bounding box center [573, 415] width 736 height 699
